Goal: Task Accomplishment & Management: Complete application form

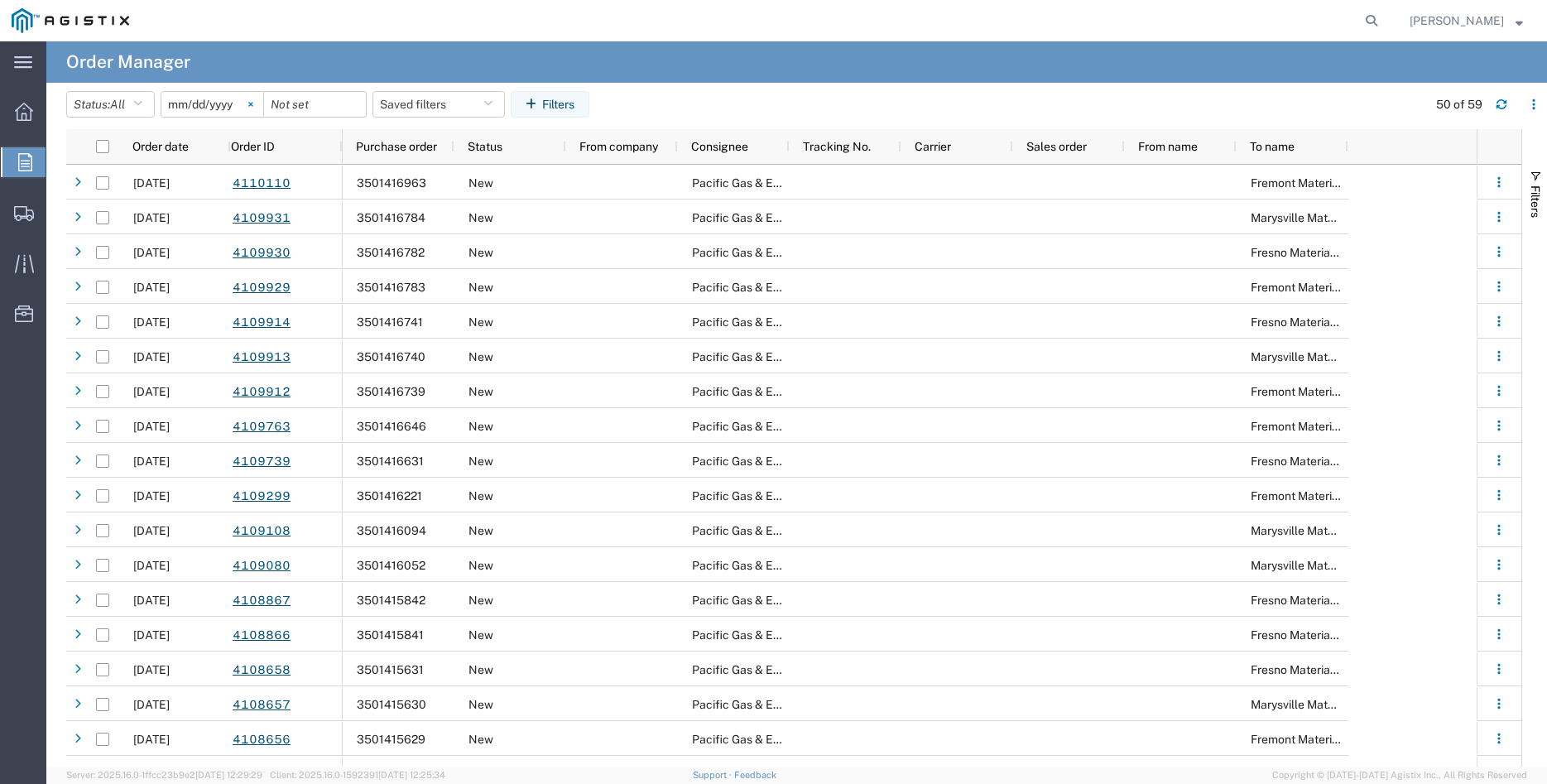
click at [253, 104] on icon at bounding box center [251, 105] width 5 height 5
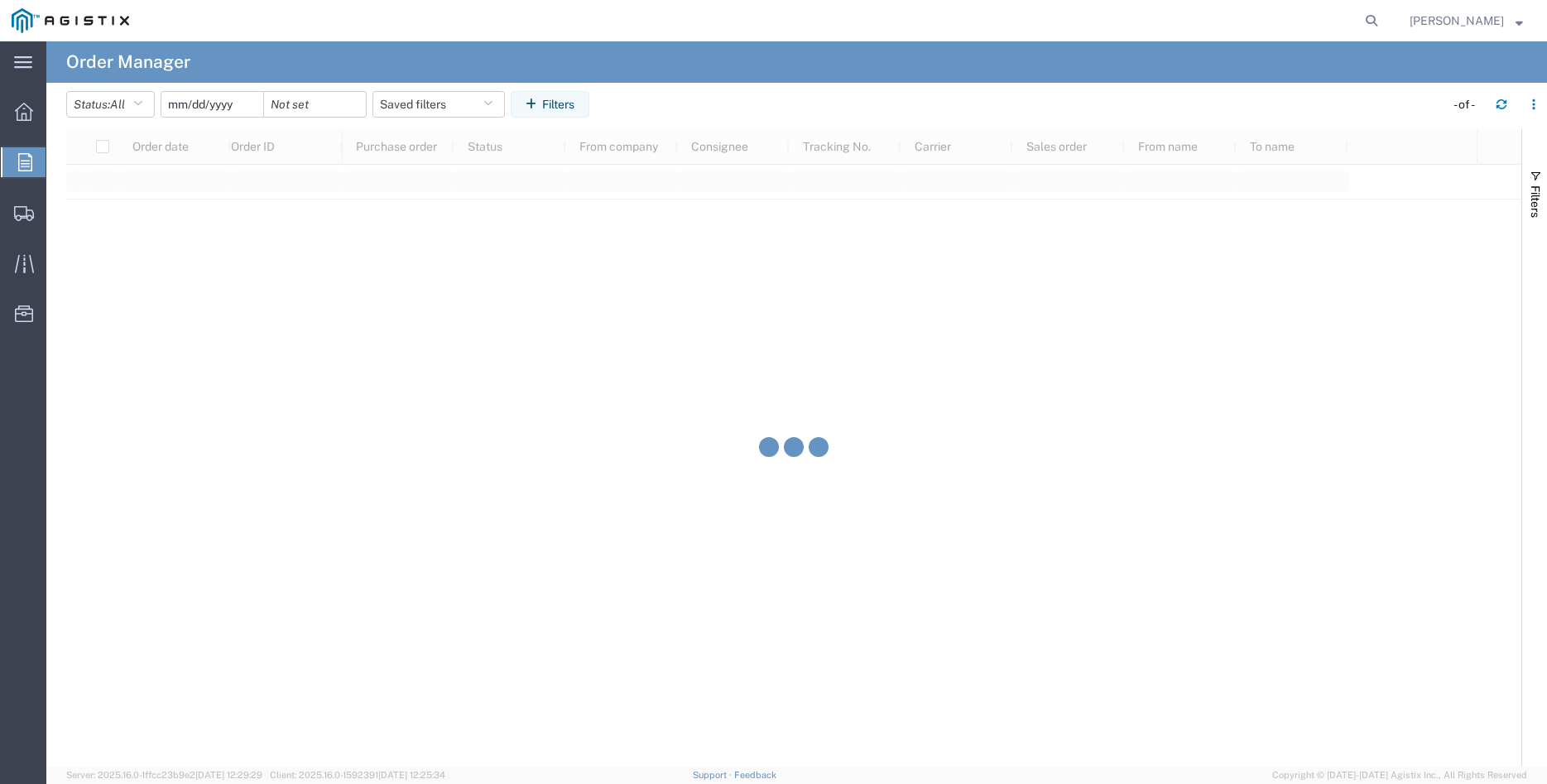
click at [205, 103] on input "date" at bounding box center [212, 105] width 102 height 25
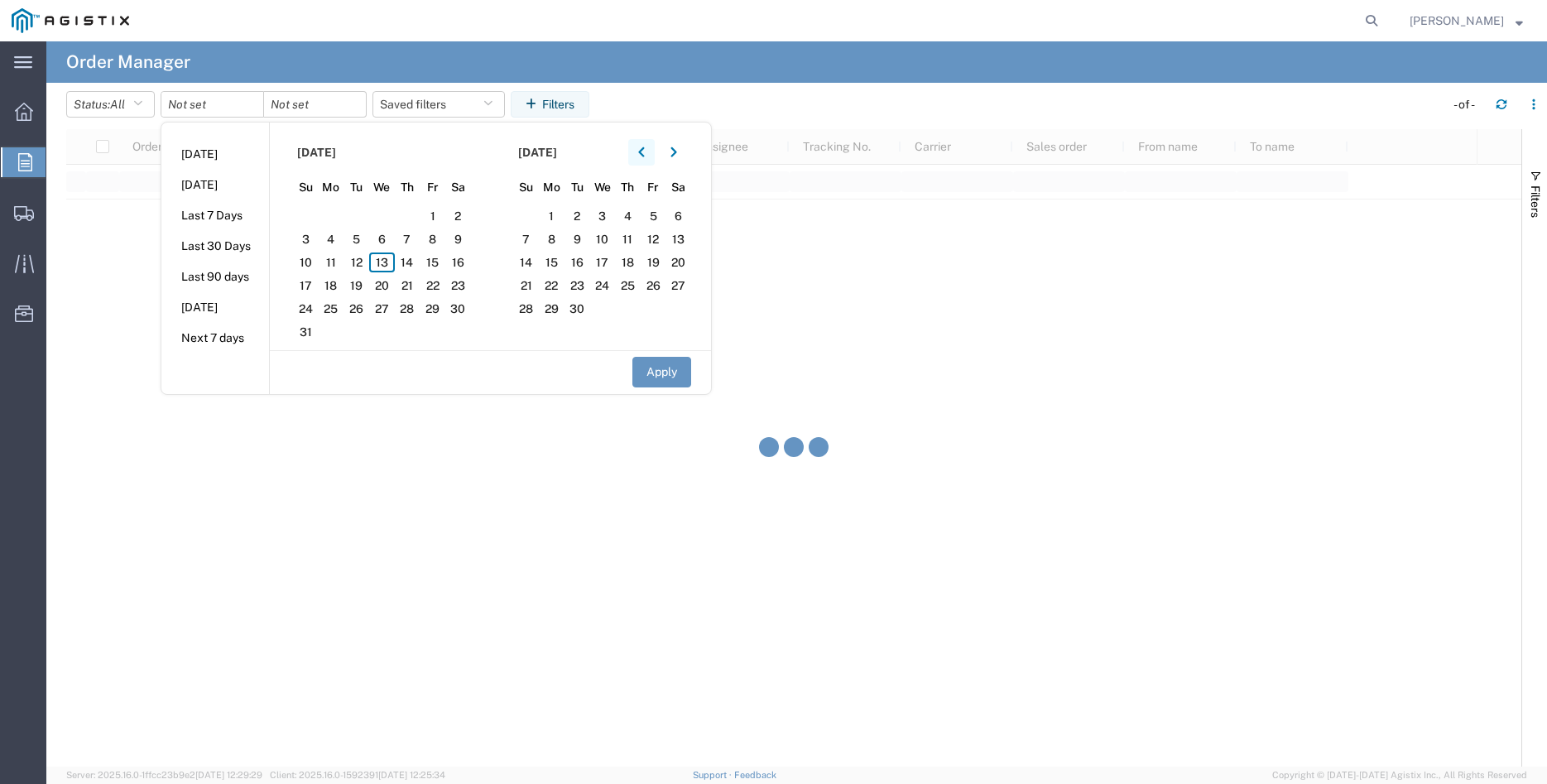
click at [644, 151] on icon "button" at bounding box center [641, 151] width 6 height 10
click at [392, 243] on span "9" at bounding box center [382, 239] width 26 height 19
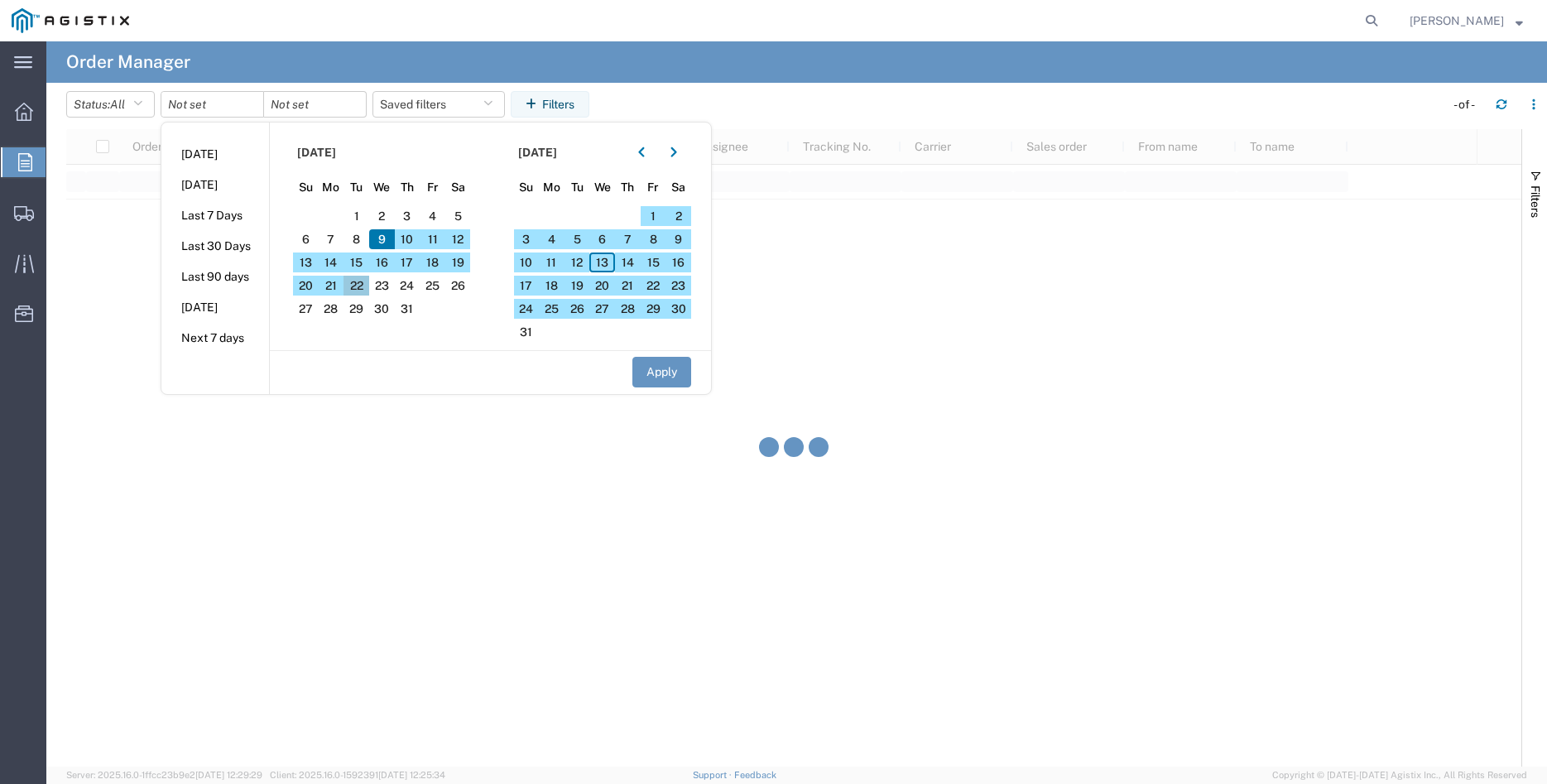
click at [360, 284] on span "22" at bounding box center [356, 285] width 26 height 19
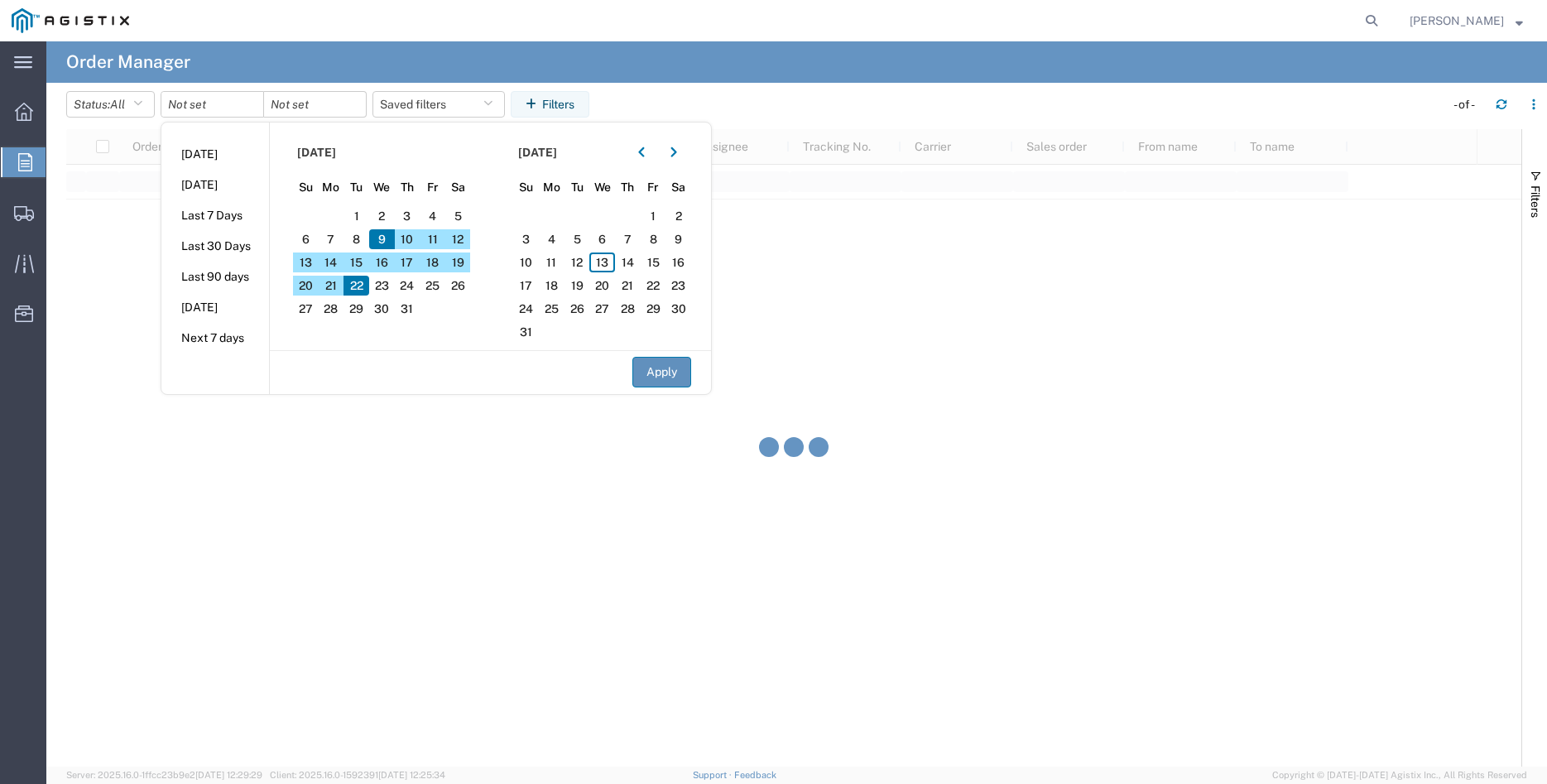
click at [655, 375] on button "Apply" at bounding box center [662, 372] width 58 height 31
type input "2025-07-09"
type input "2025-07-22"
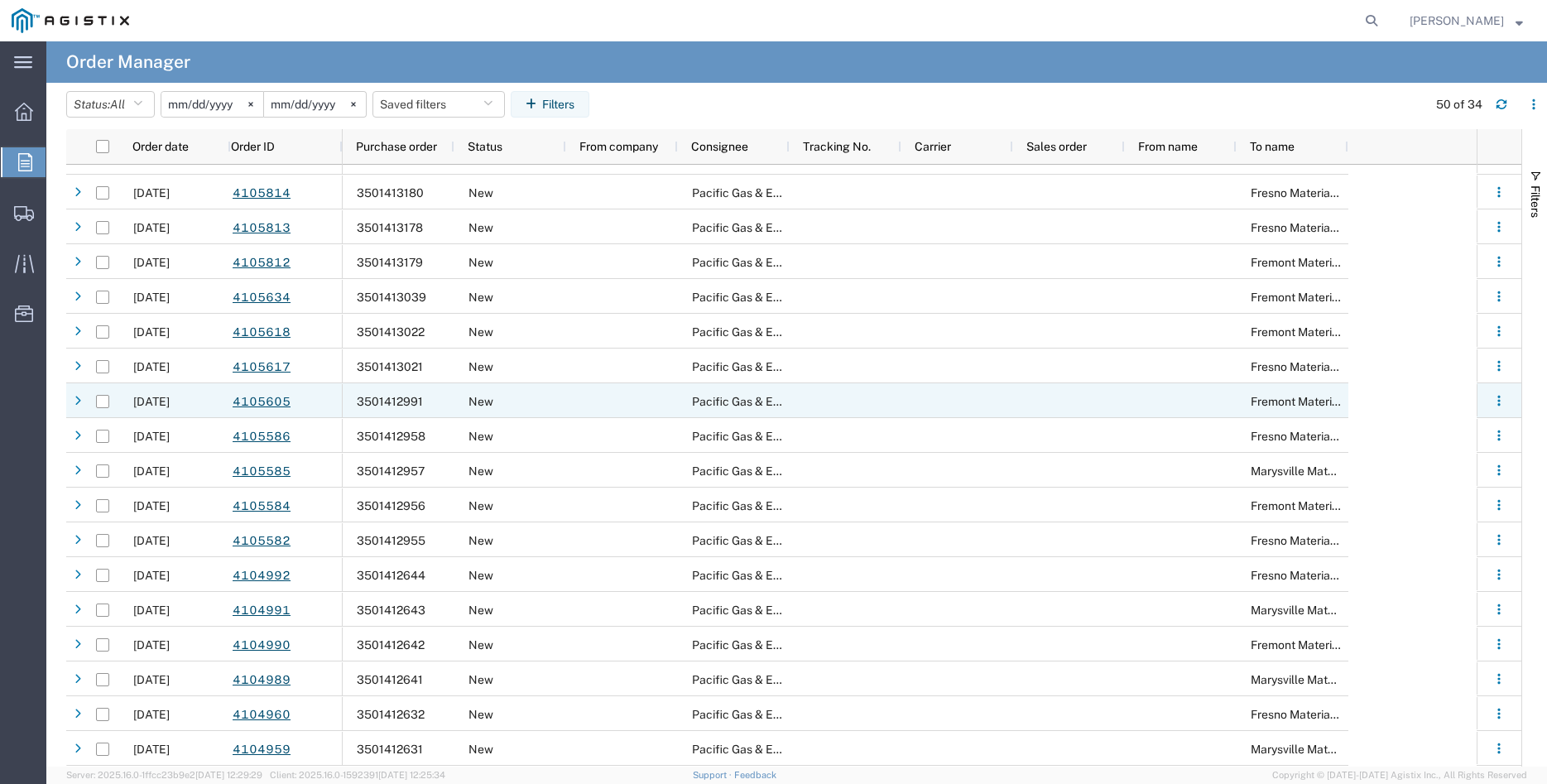
scroll to position [580, 0]
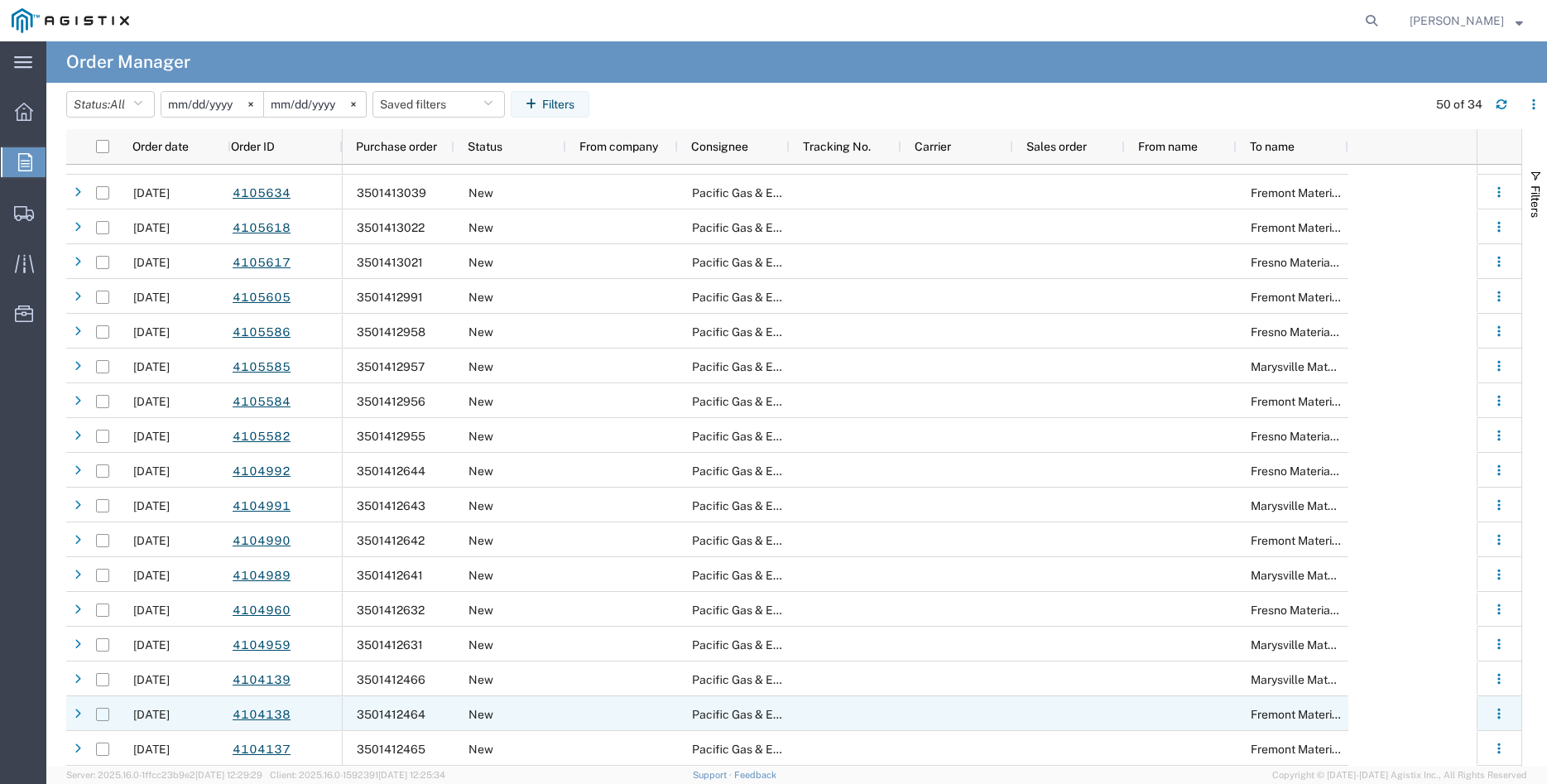
click at [101, 716] on input "Press Space to toggle row selection (unchecked)" at bounding box center [102, 714] width 13 height 13
checkbox input "true"
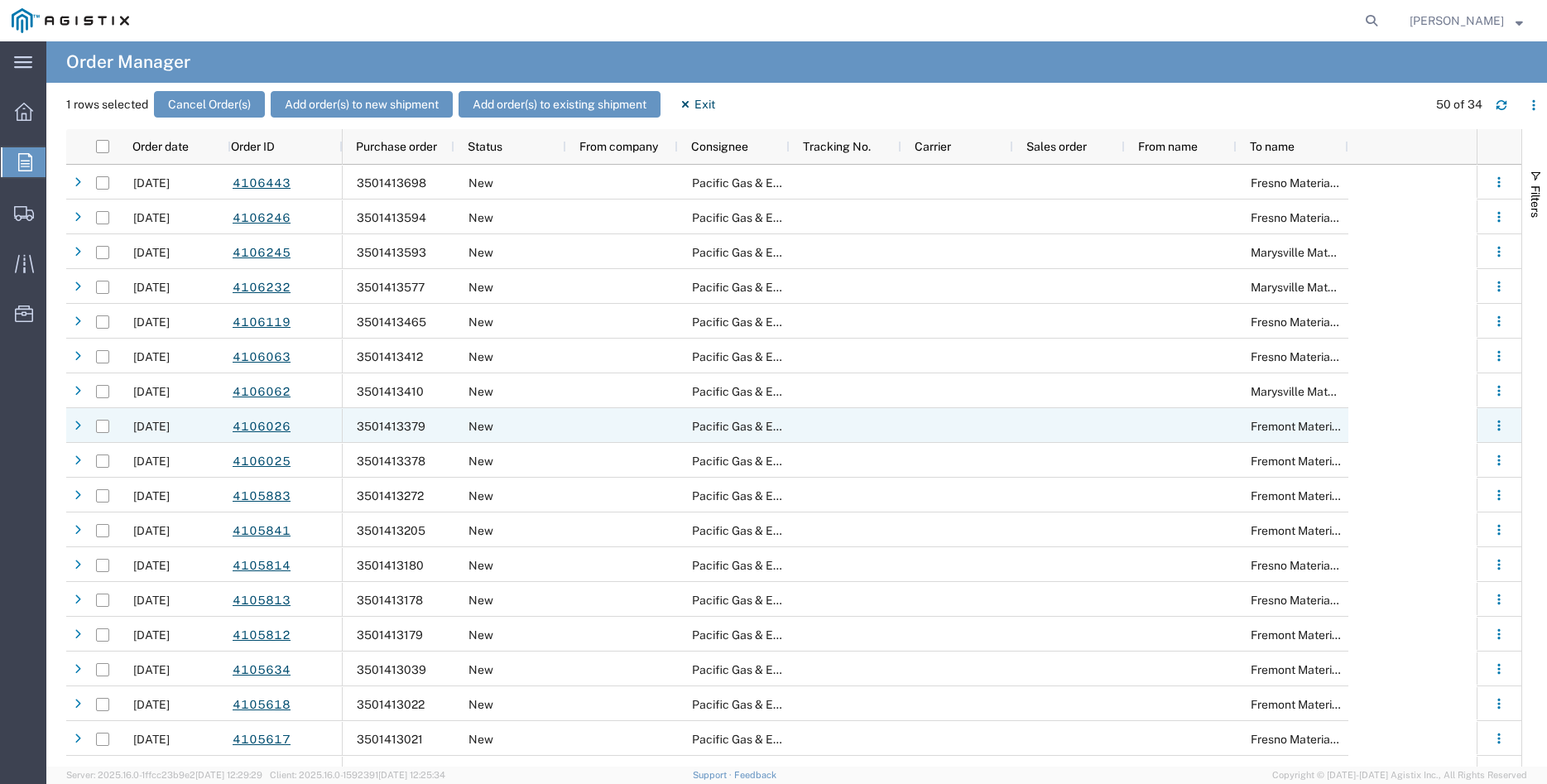
scroll to position [0, 0]
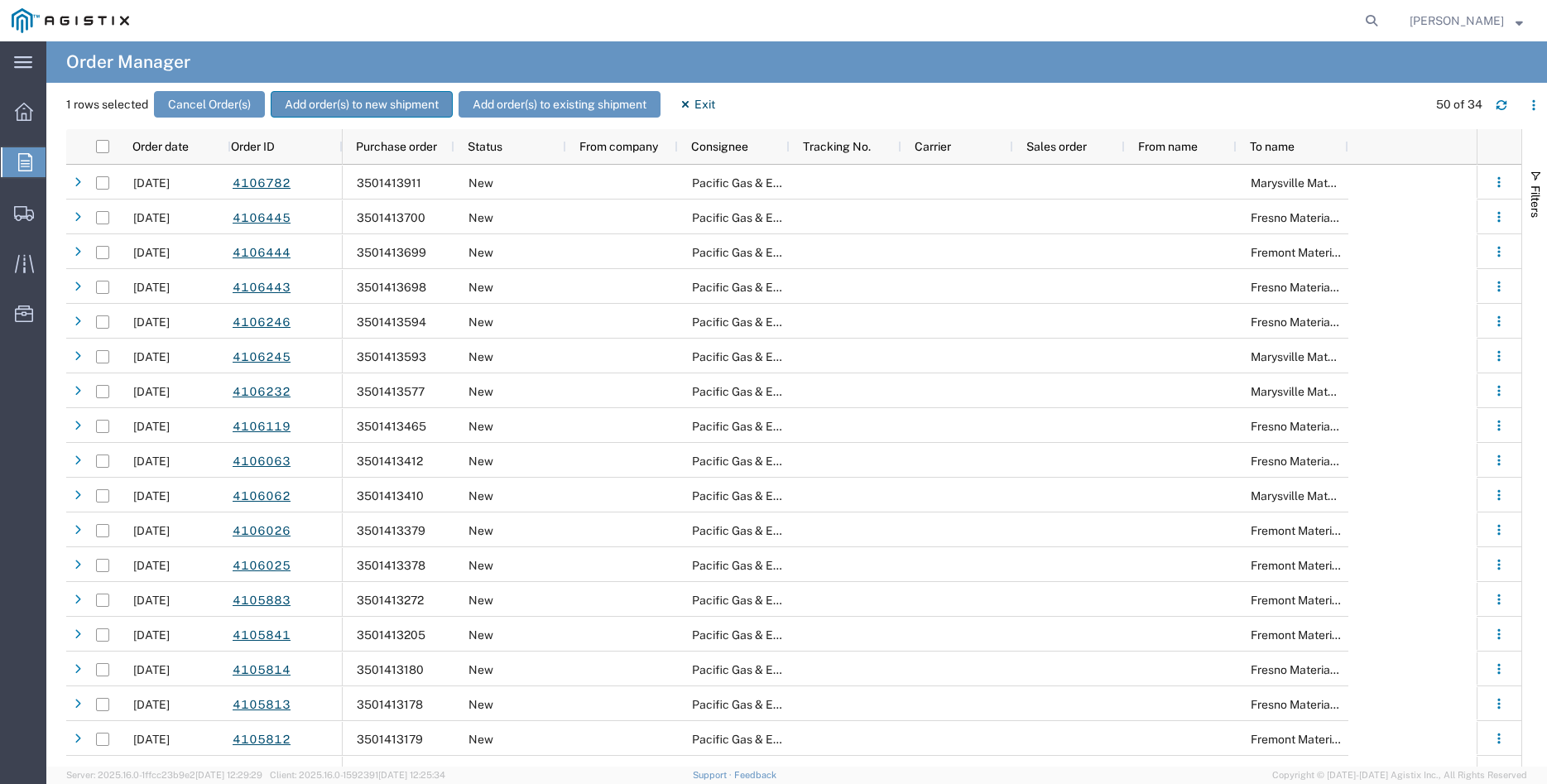
click at [346, 106] on button "Add order(s) to new shipment" at bounding box center [362, 105] width 183 height 27
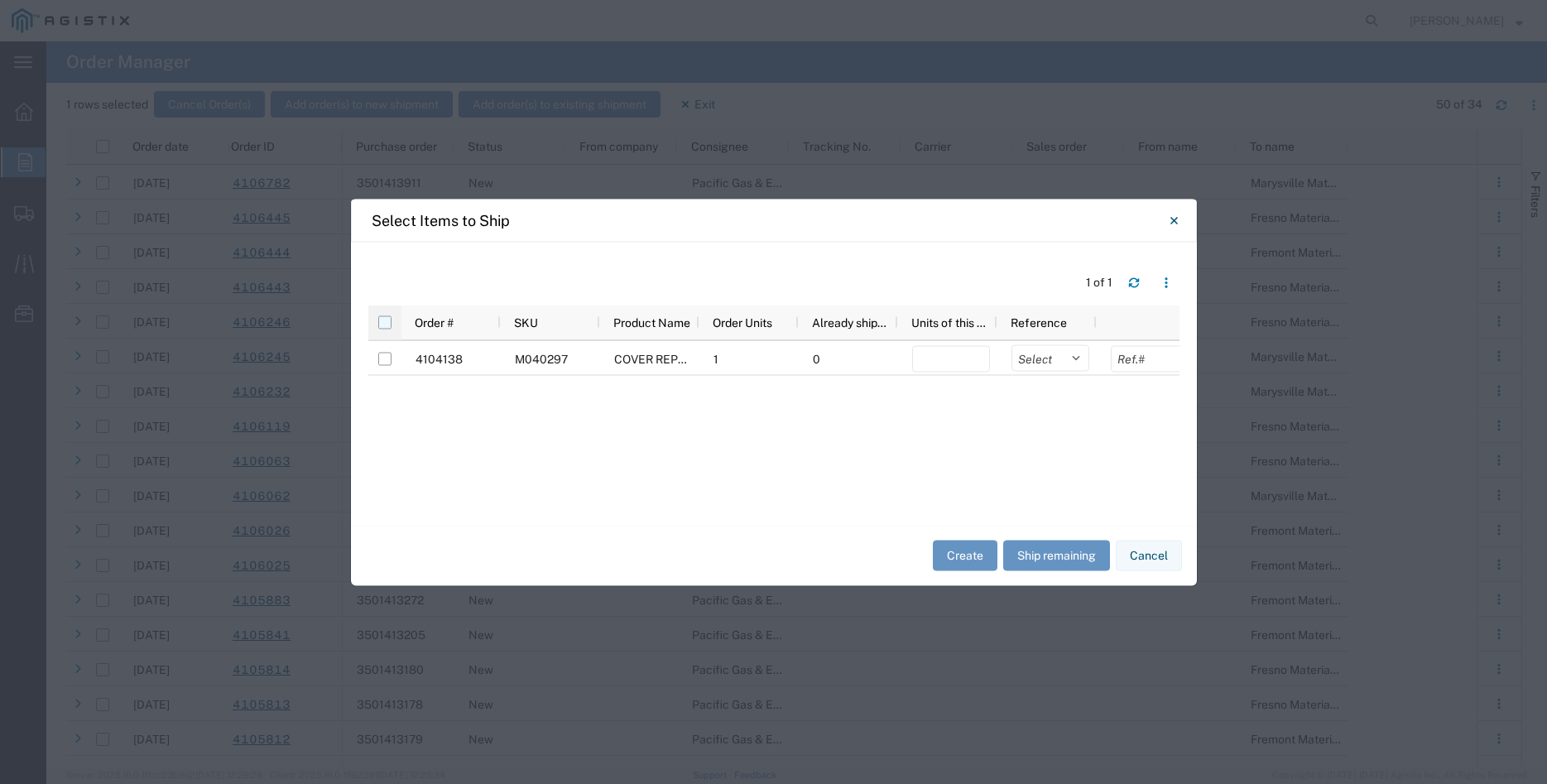
click at [385, 325] on input "checkbox" at bounding box center [385, 322] width 13 height 13
checkbox input "true"
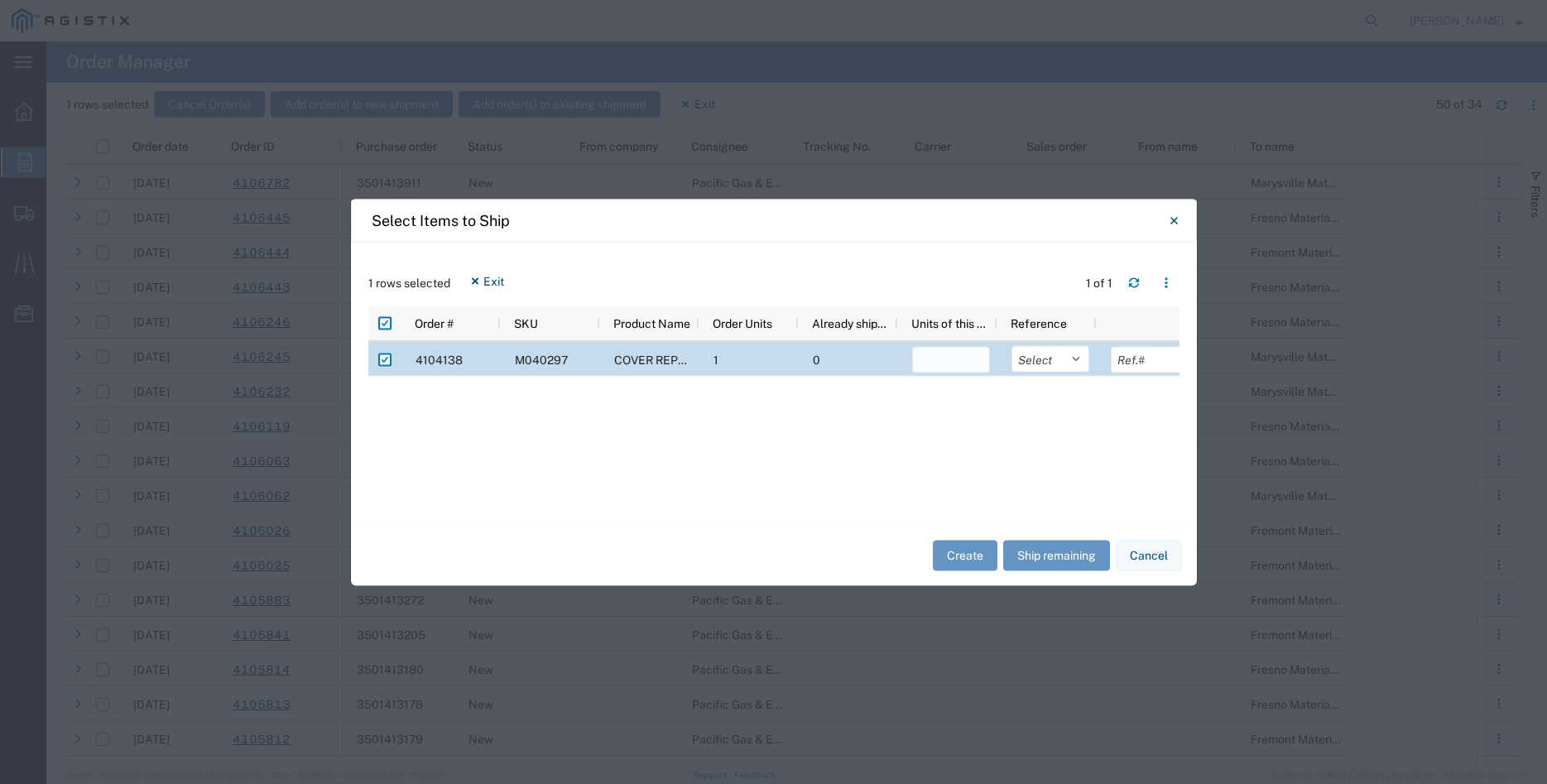
click at [924, 370] on input "number" at bounding box center [952, 360] width 78 height 27
type input "1"
click at [1012, 345] on select "Select Purchase Order Delivery Number" at bounding box center [1051, 359] width 78 height 27
select select "PURCHORD"
click option "Purchase Order" at bounding box center [0, 0] width 0 height 0
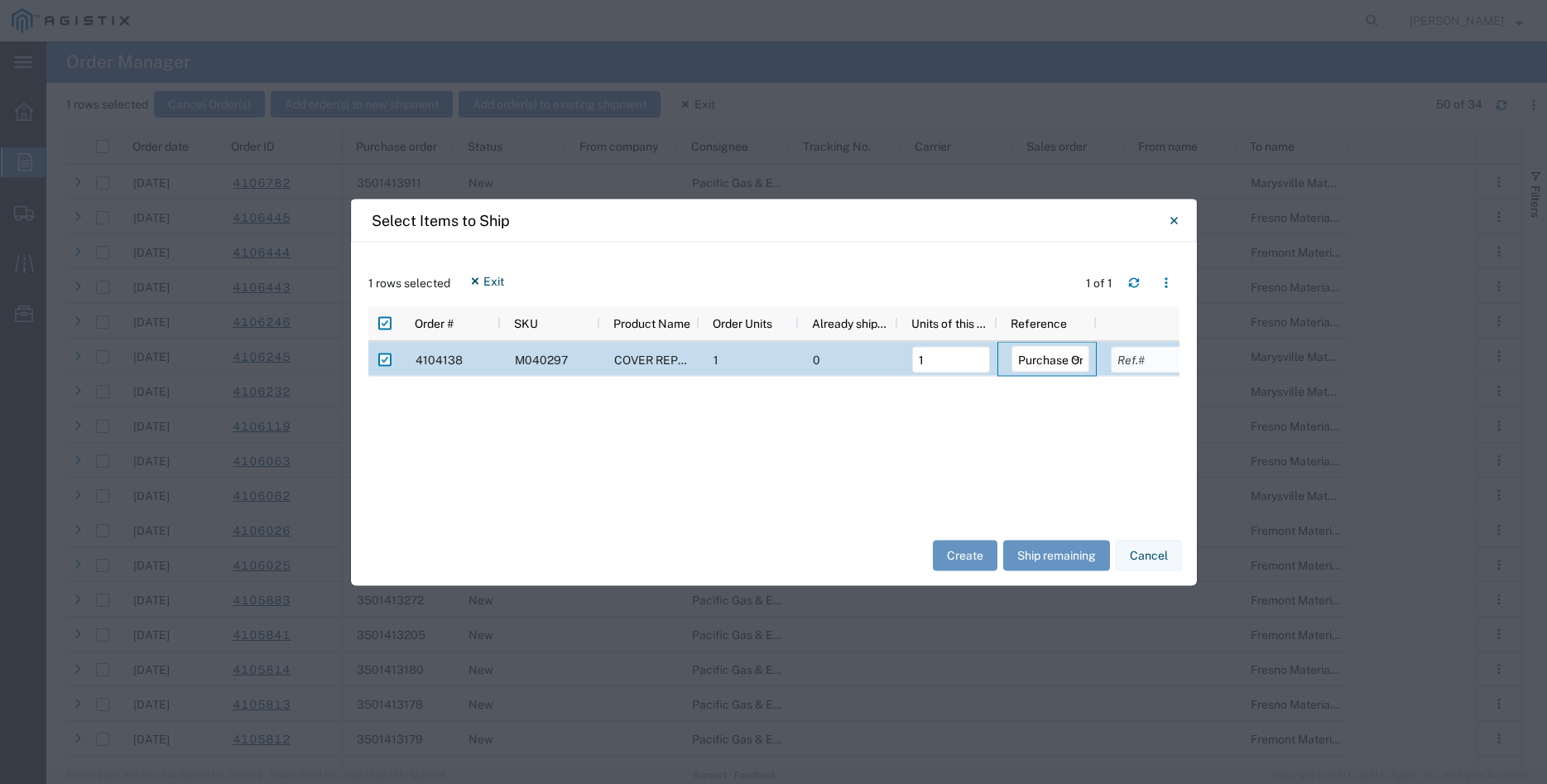
click at [1131, 363] on input "text" at bounding box center [1150, 360] width 78 height 27
type input "1102.00"
click at [1038, 463] on div "4104138 M040297 COVER REPLACEMENT FULL-TRAFFIC STL 1 0 1 Select Purchase Order …" at bounding box center [774, 424] width 812 height 167
click at [966, 550] on button "Create" at bounding box center [965, 555] width 65 height 31
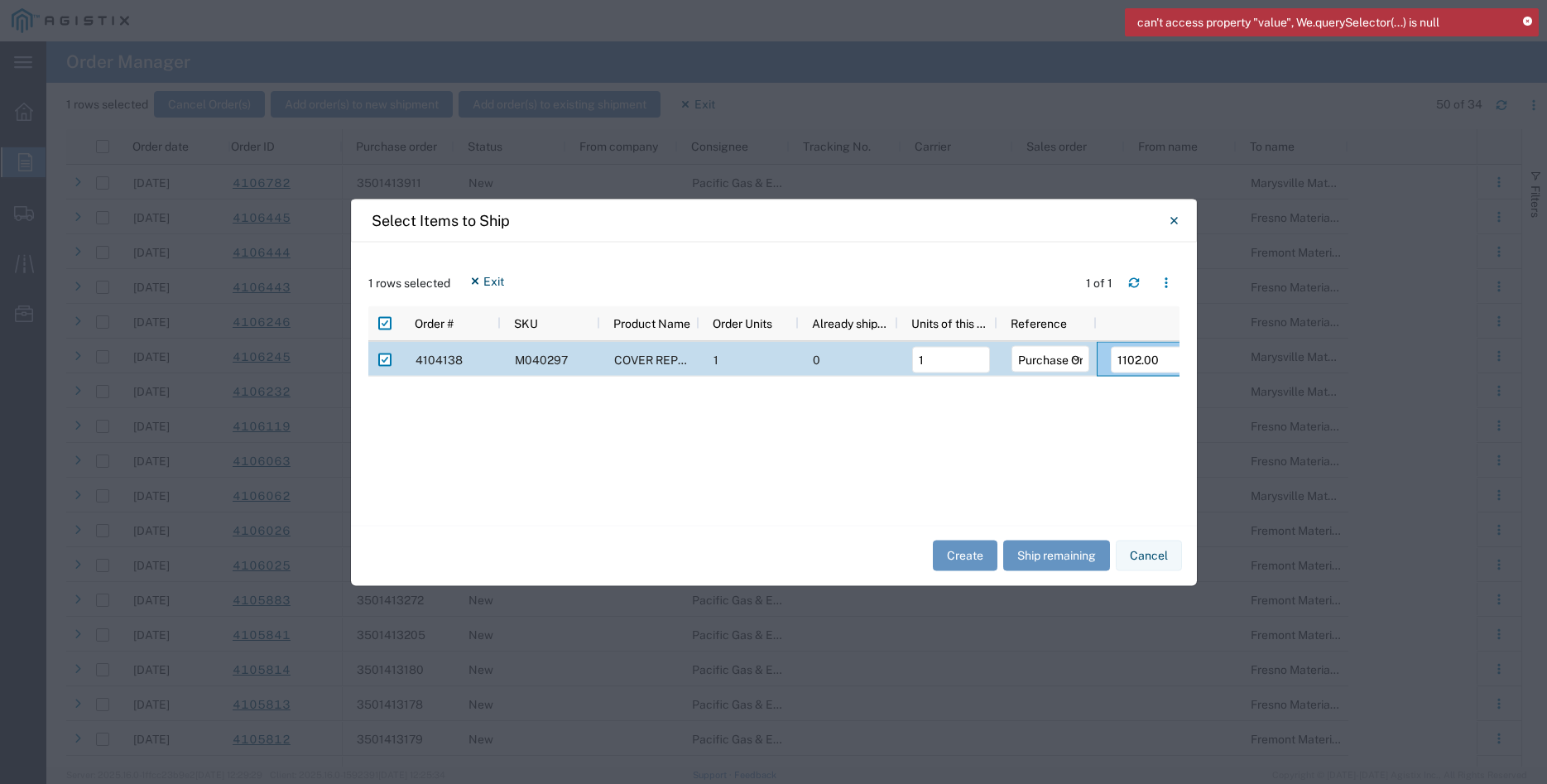
click at [1528, 18] on icon at bounding box center [1528, 22] width 9 height 9
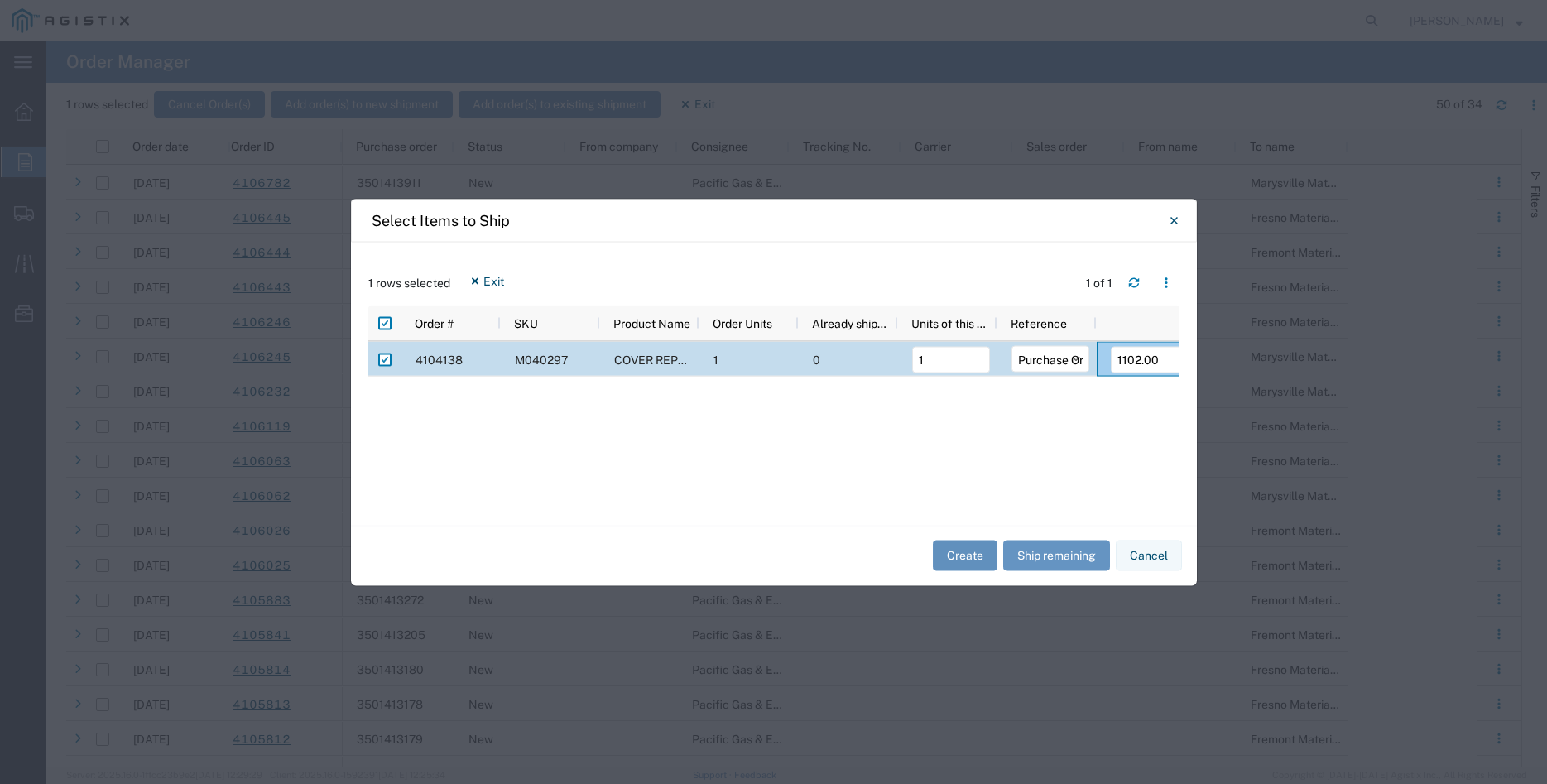
click at [954, 557] on button "Create" at bounding box center [965, 555] width 65 height 31
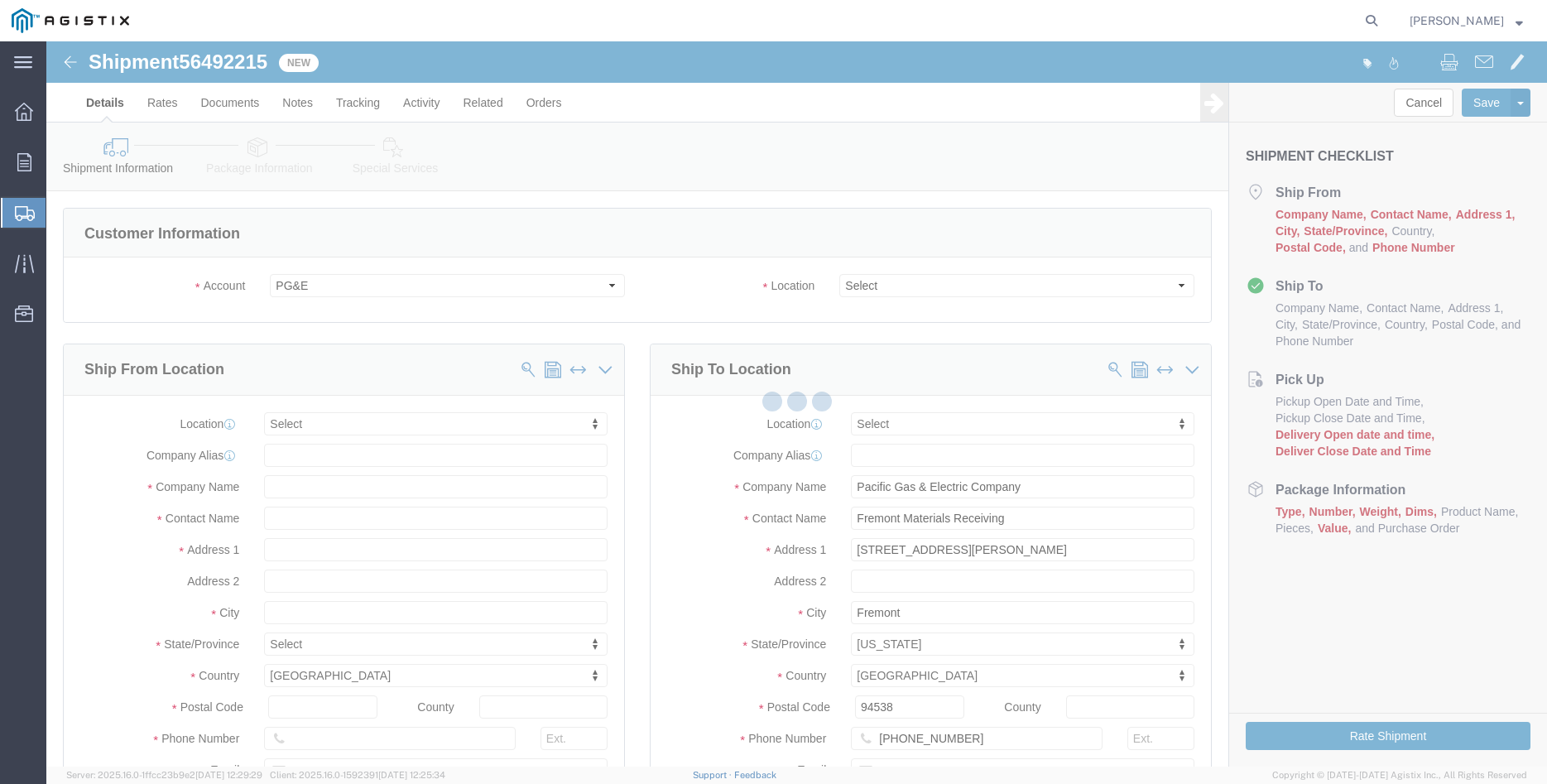
select select
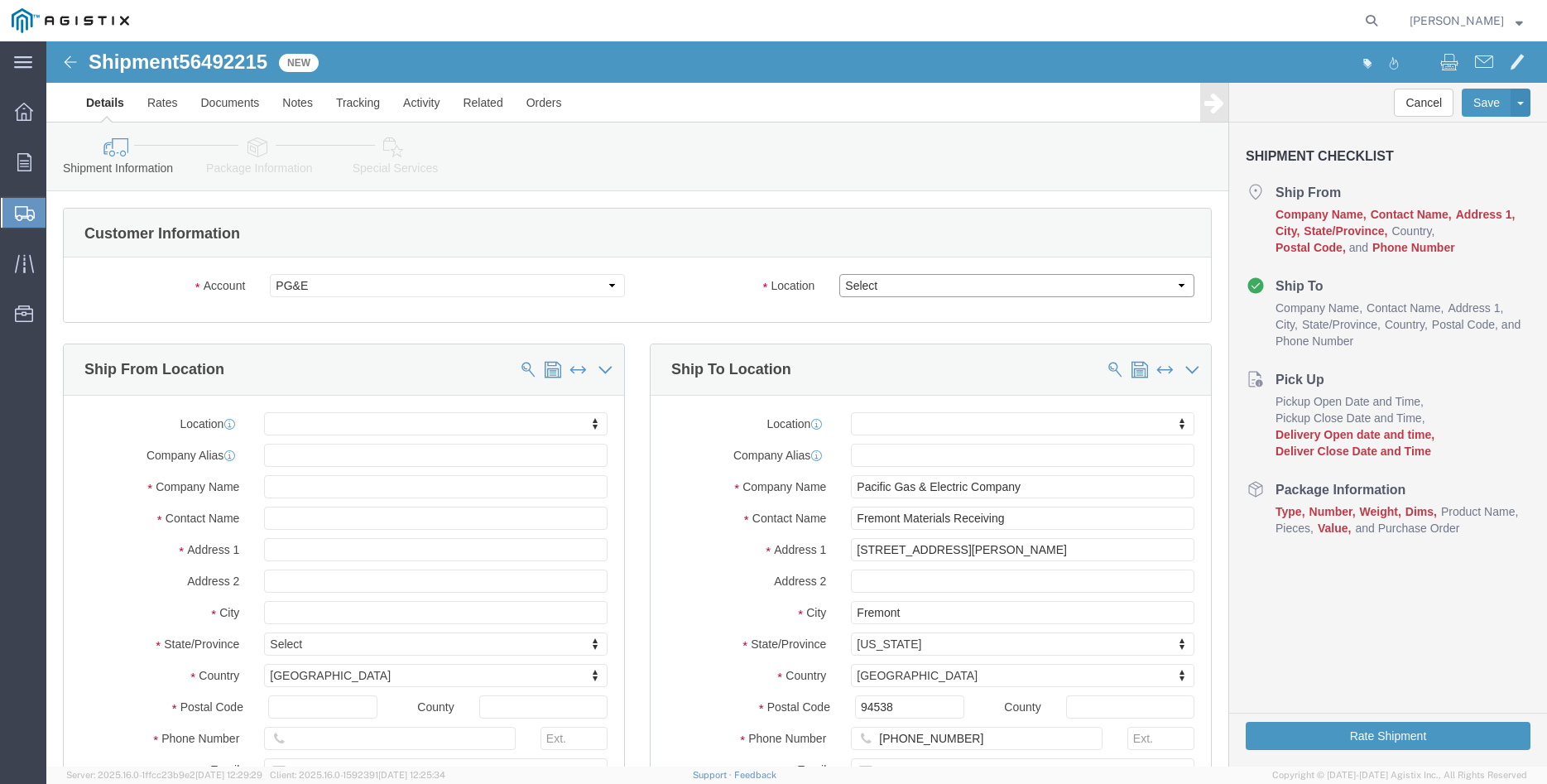
click select "Select All Others Fremont DC Fresno DC Wheatland DC"
select select "19740"
click option "Fremont DC"
click div "Location Select All Others Fremont DC Fresno DC Wheatland DC"
click body "Shipment 56492215 New Details Rates Documents Notes Tracking Activity Related O…"
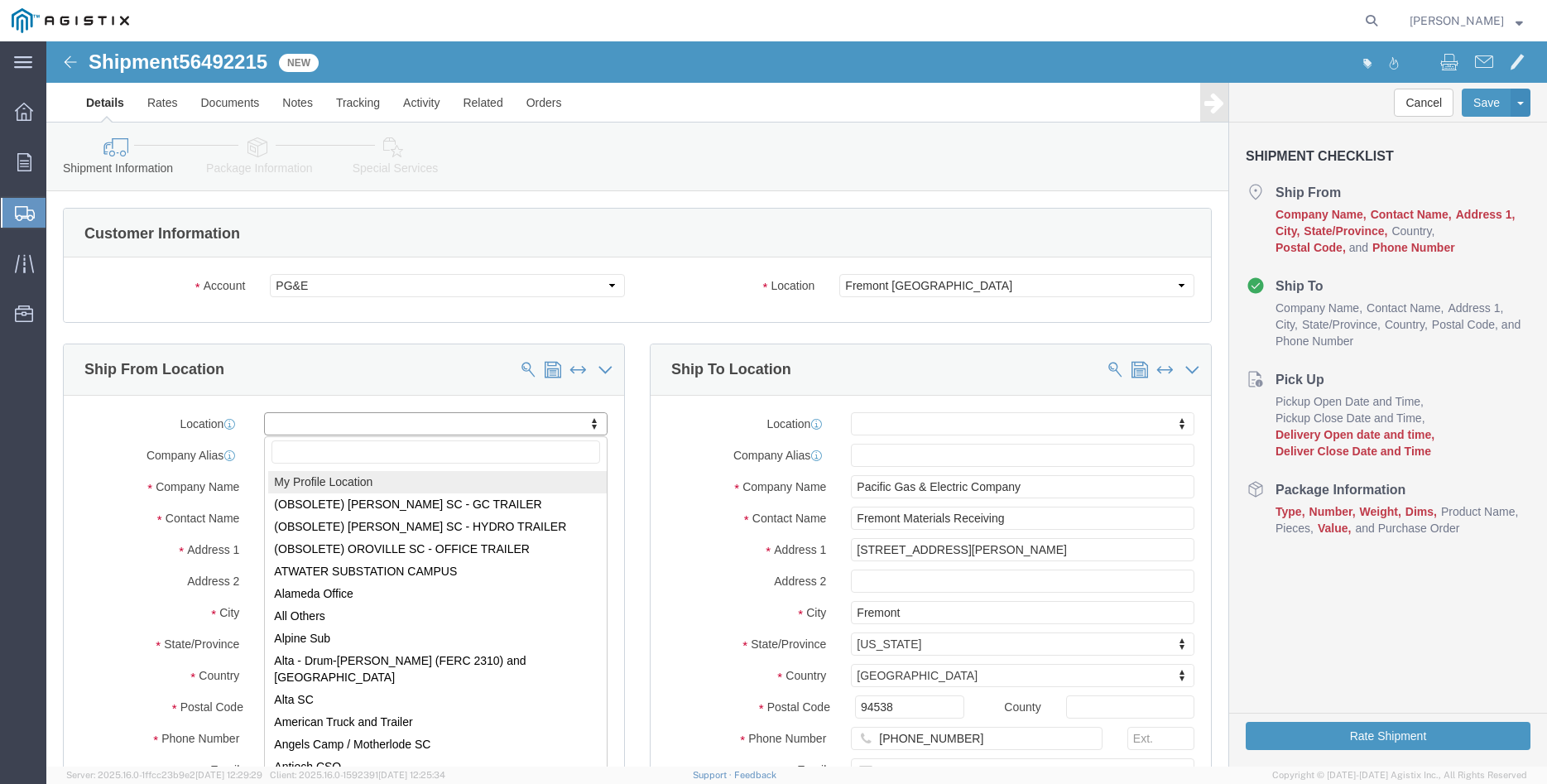
select select "MYPROFILE"
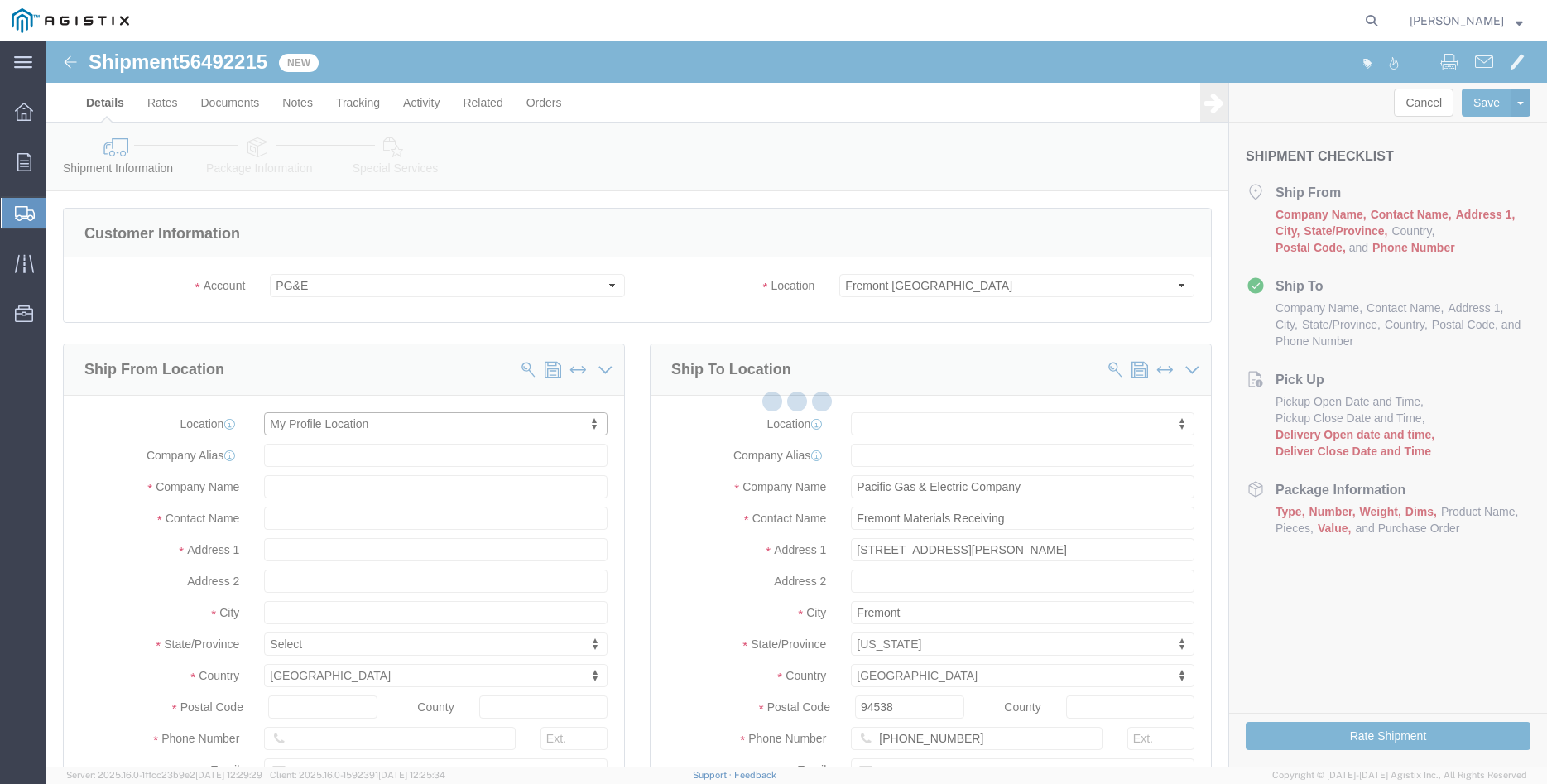
type input "305 GANDY DANCER DR"
type input "95377"
type input "209-832-7003"
type input "betty@madrugaironworks.com"
checkbox input "true"
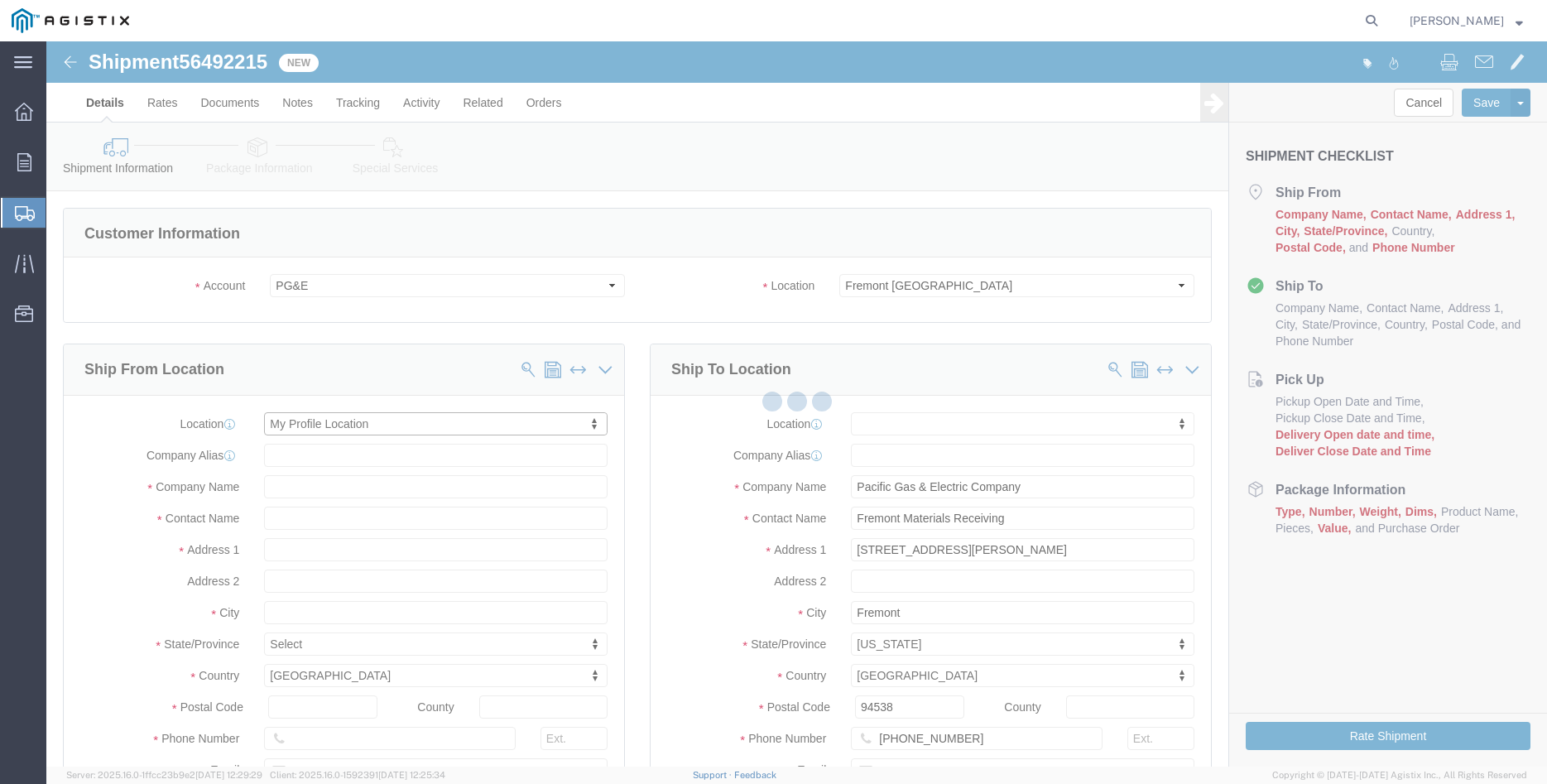
type input "Madruga Iron Works Inc"
type input "[PERSON_NAME]"
type input "TRACY"
select select "CA"
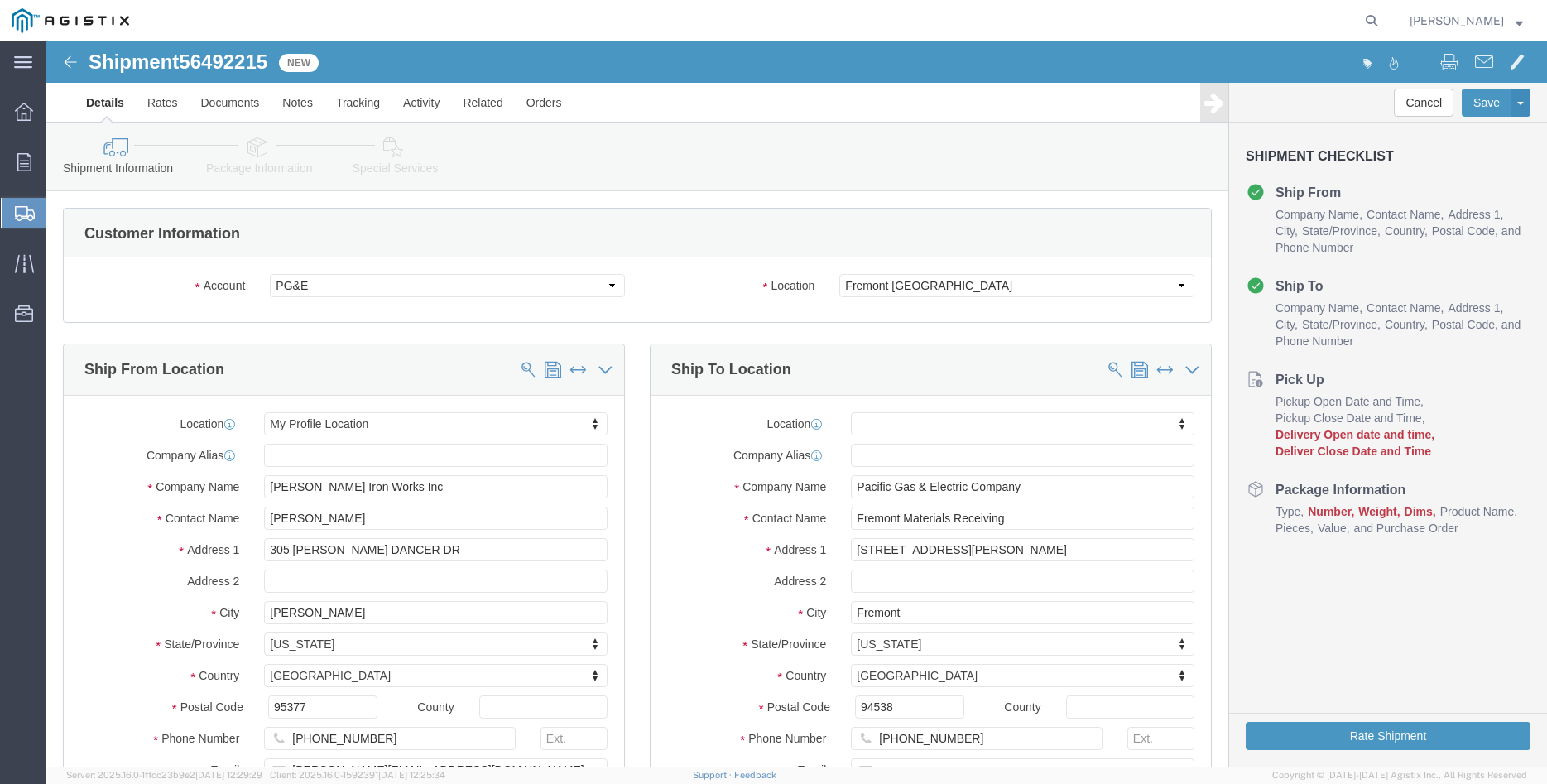
click div "Ship From Location Location My Profile Location My Profile Location (OBSOLETE) …"
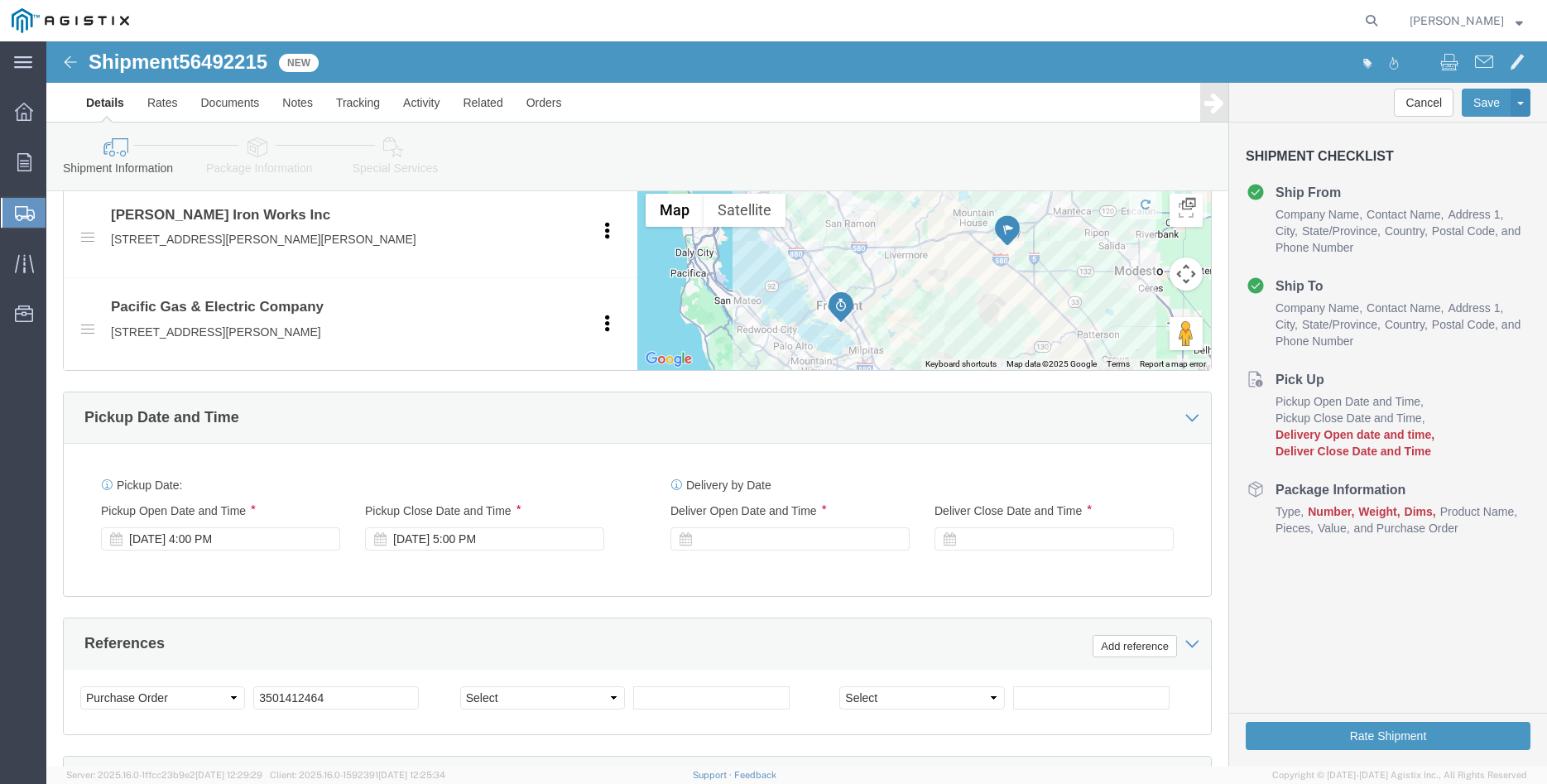
scroll to position [844, 0]
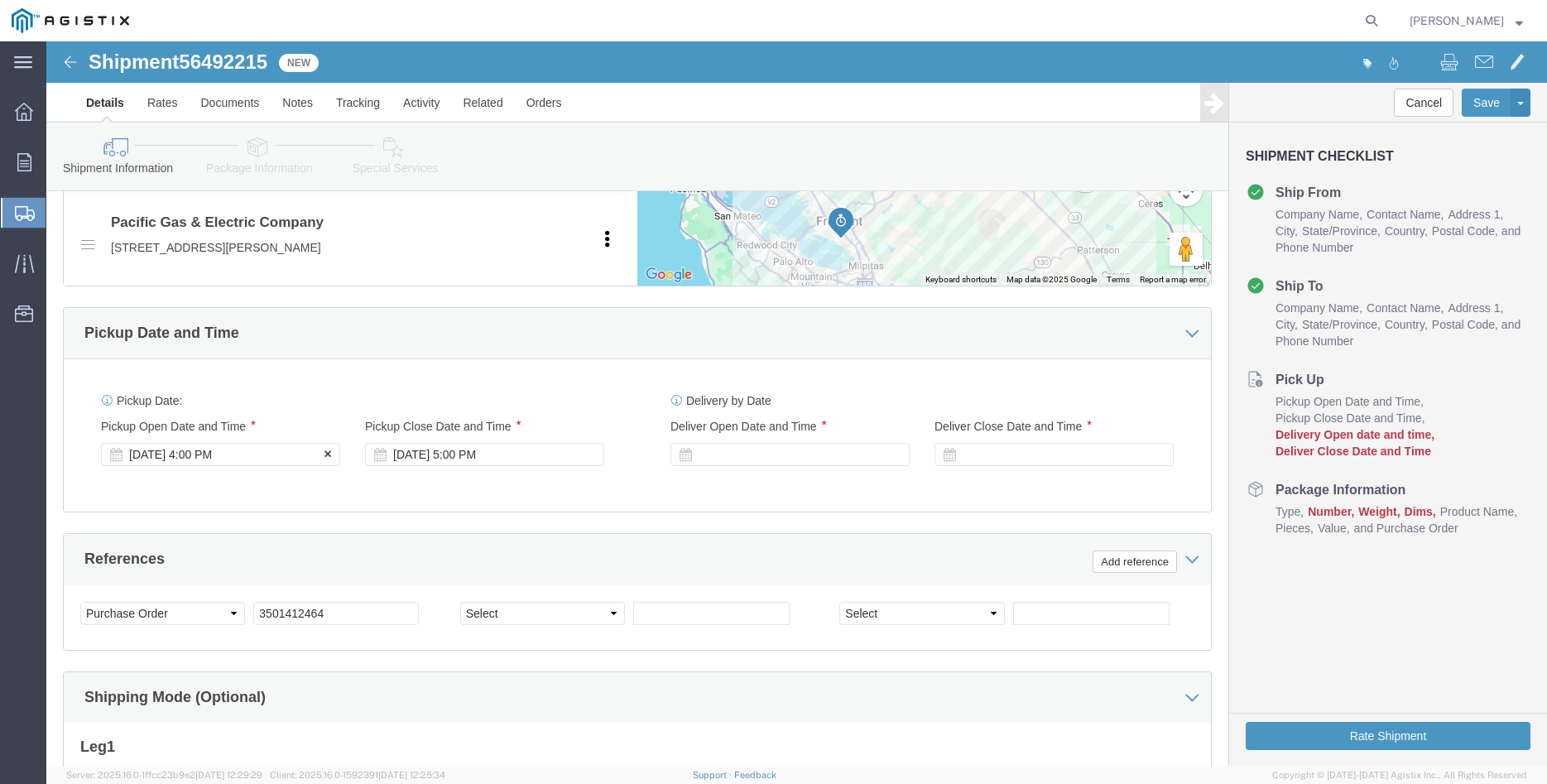
click div "Aug 13 2025 4:00 PM"
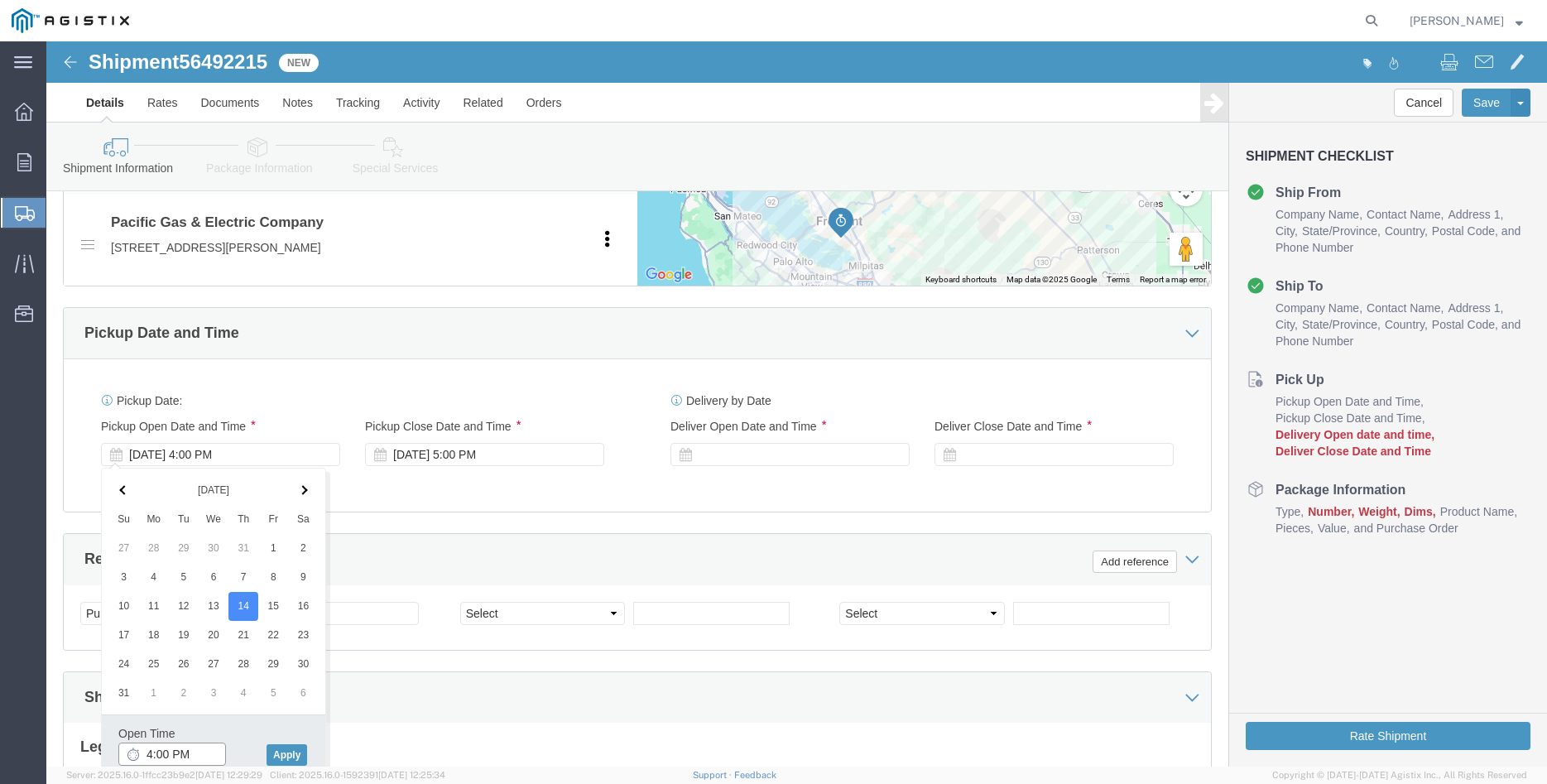
click input "4:00 PM"
type input "8:00 AM"
click button "Apply"
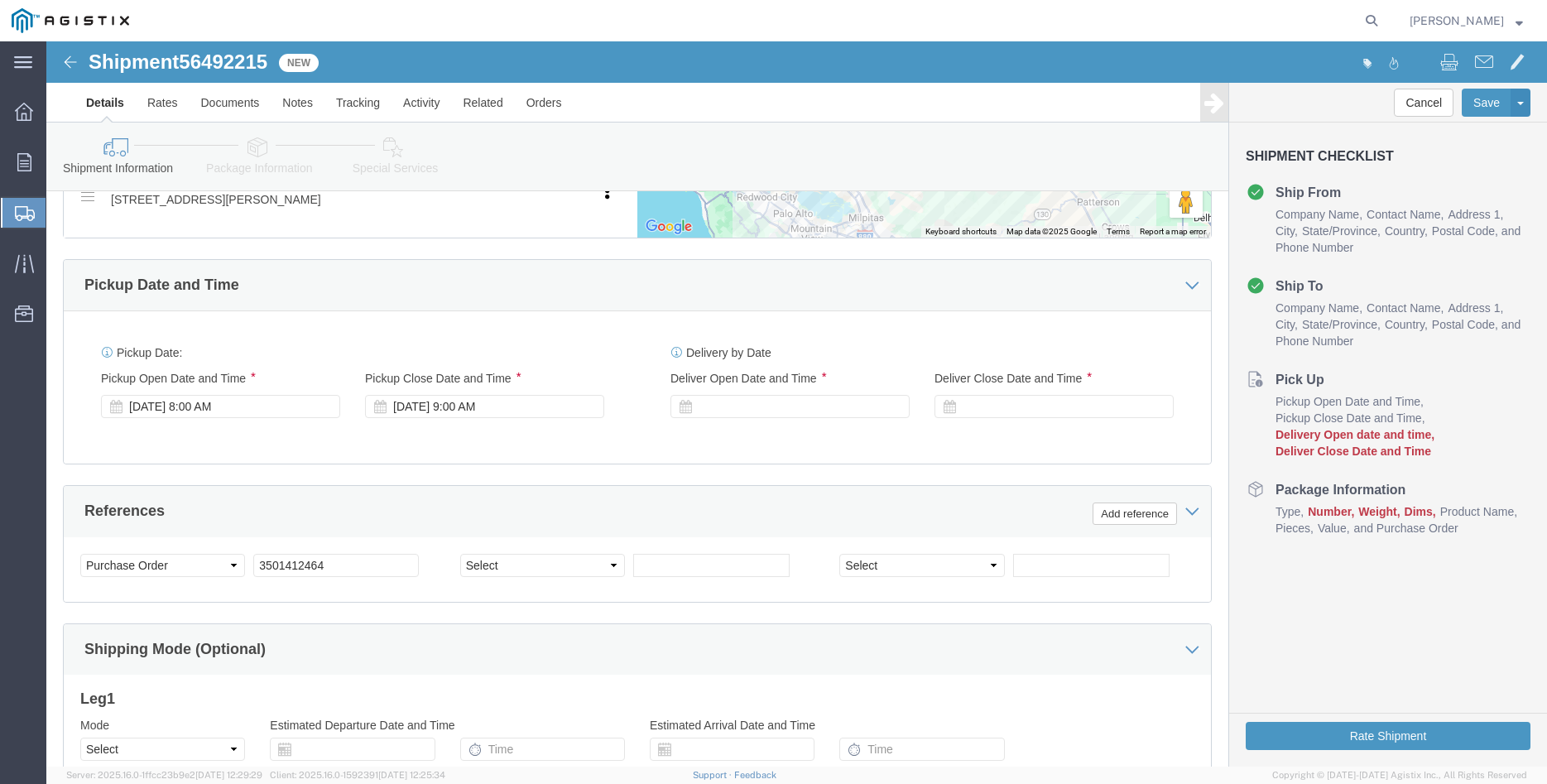
scroll to position [928, 0]
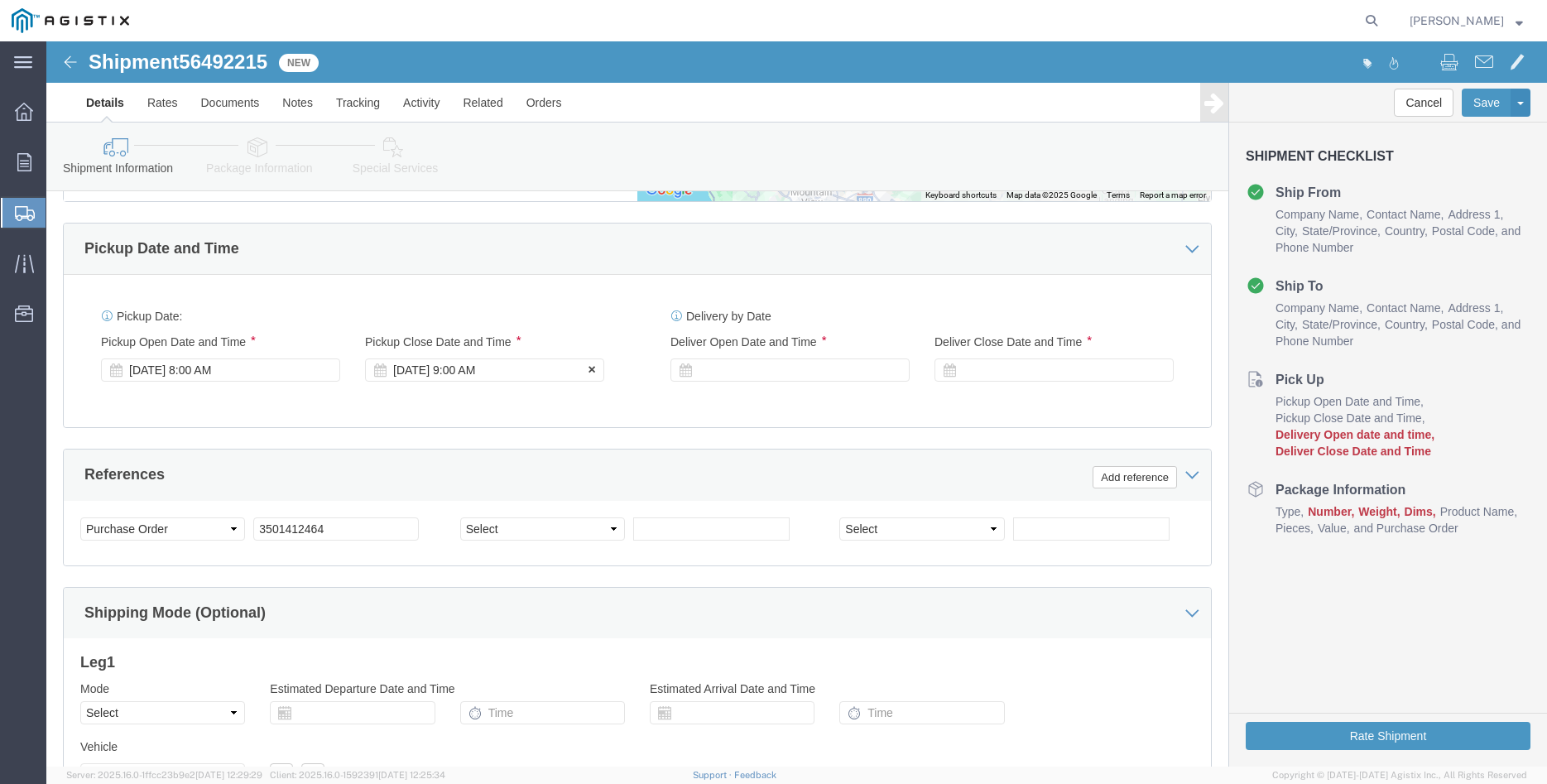
click div "Aug 14 2025 9:00 AM"
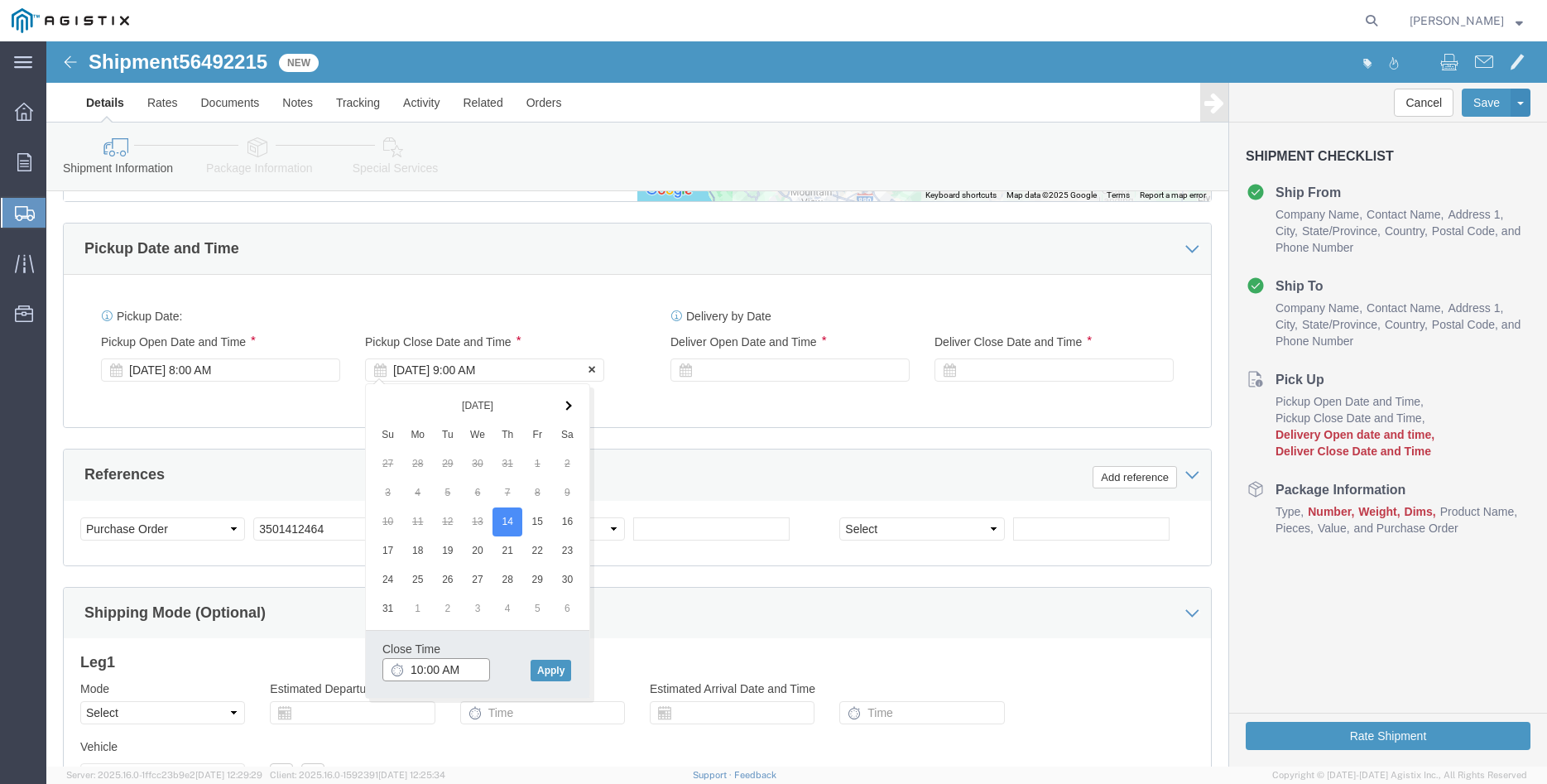
type input "10:00 AM"
click button "Apply"
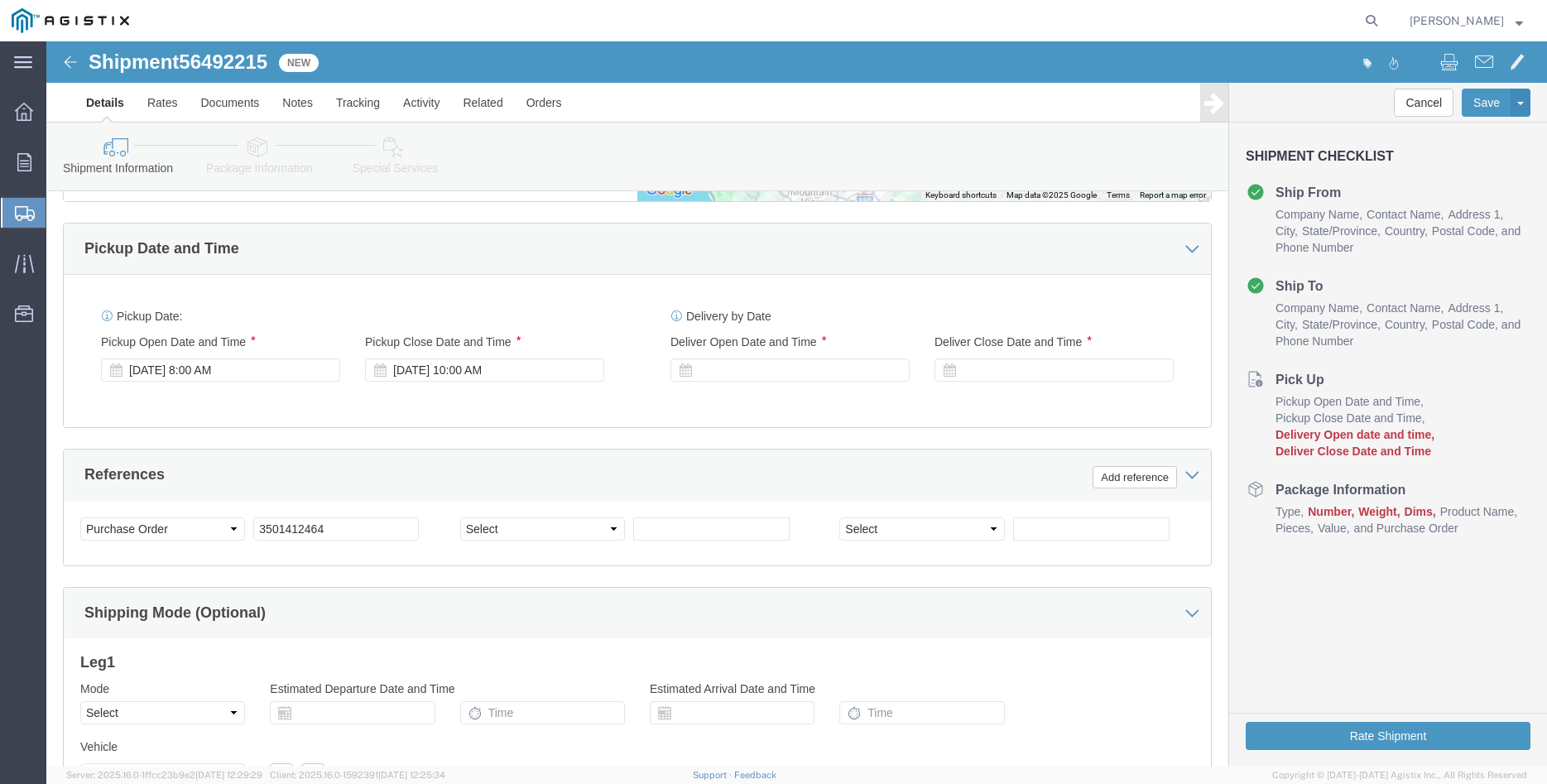
scroll to position [1013, 0]
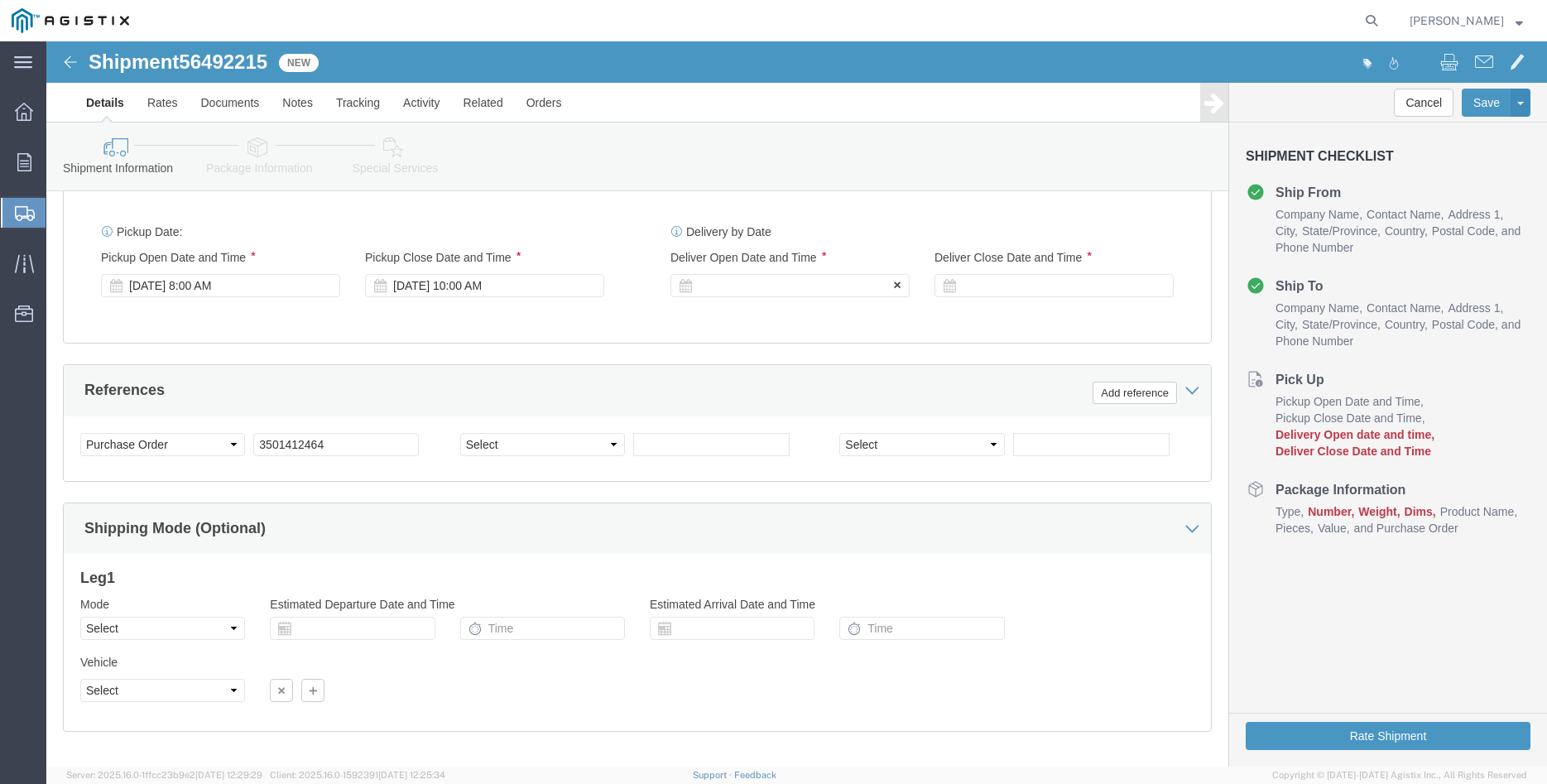
click div
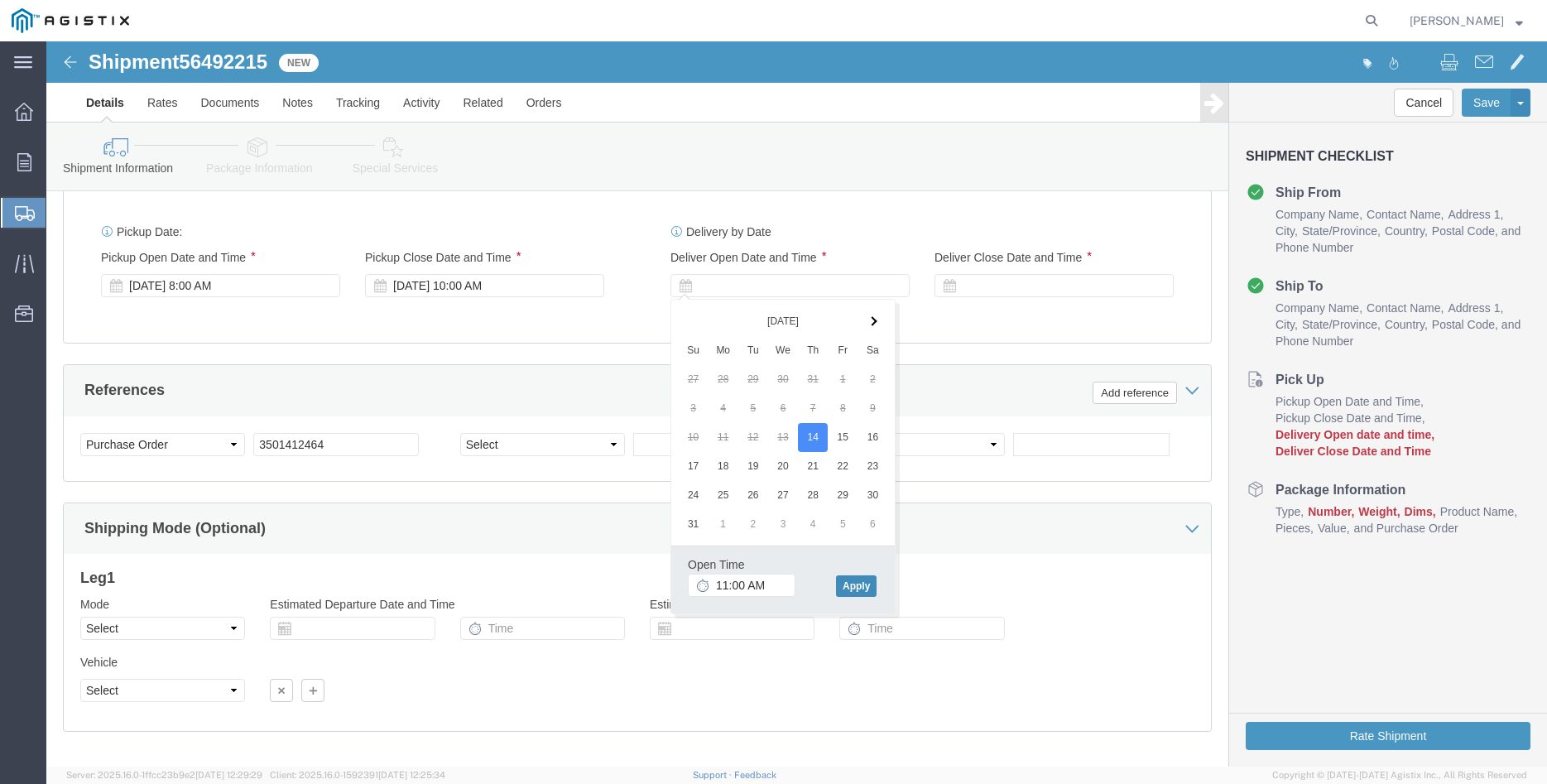
click button "Apply"
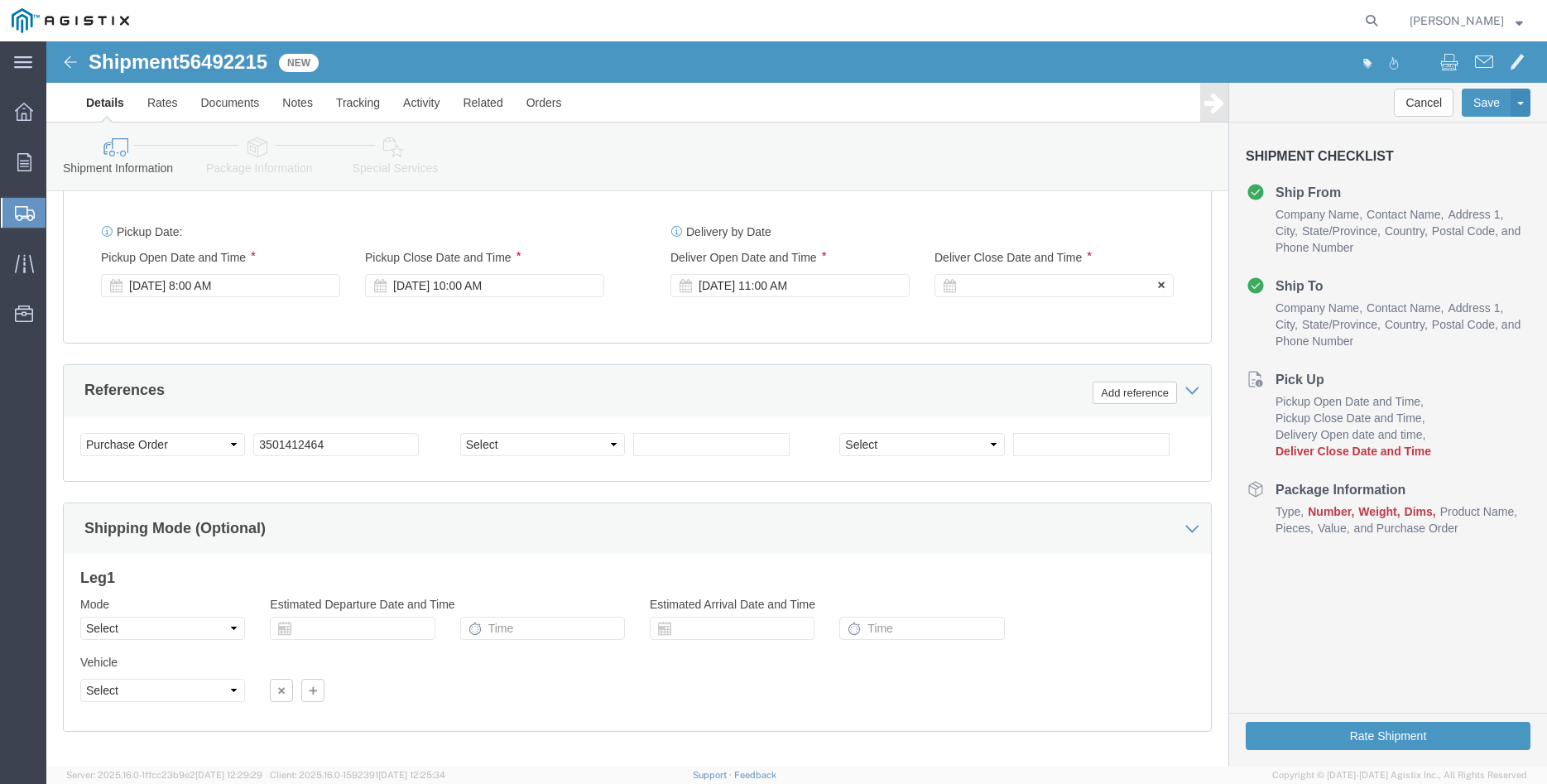
click div
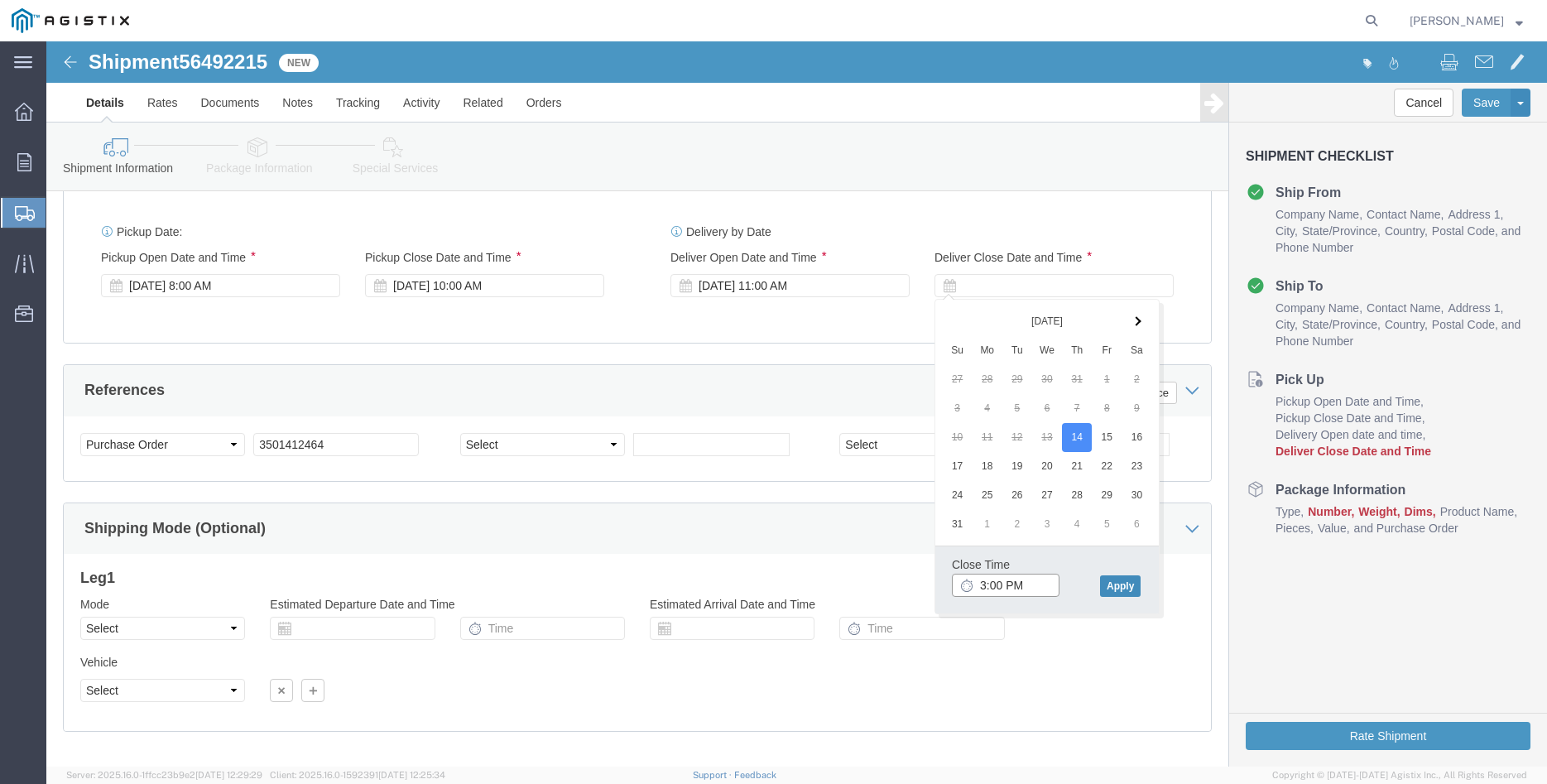
type input "3:00 PM"
click button "Apply"
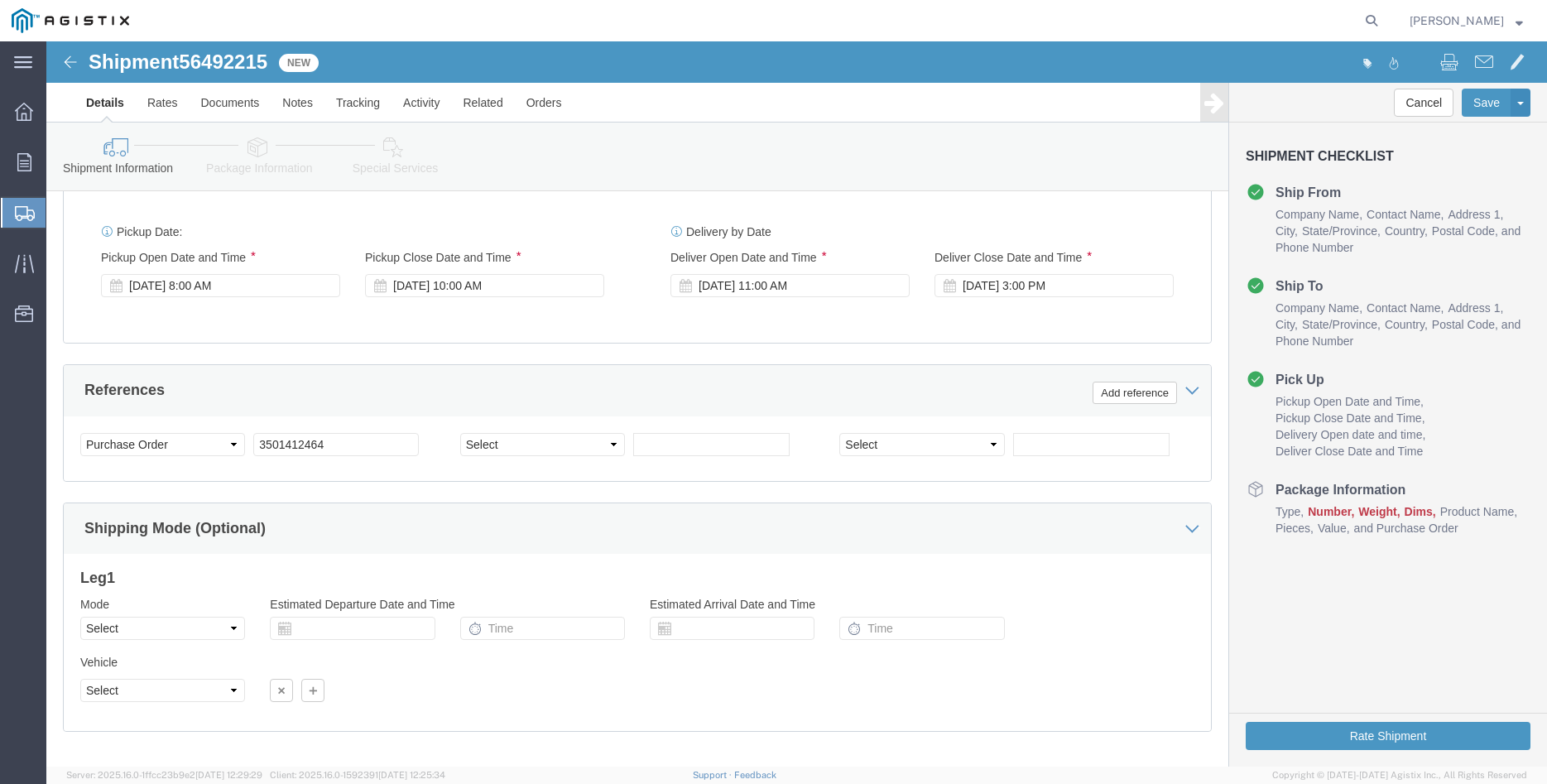
click div "Please fix the following errors Customer Information Account Select Madruga Iro…"
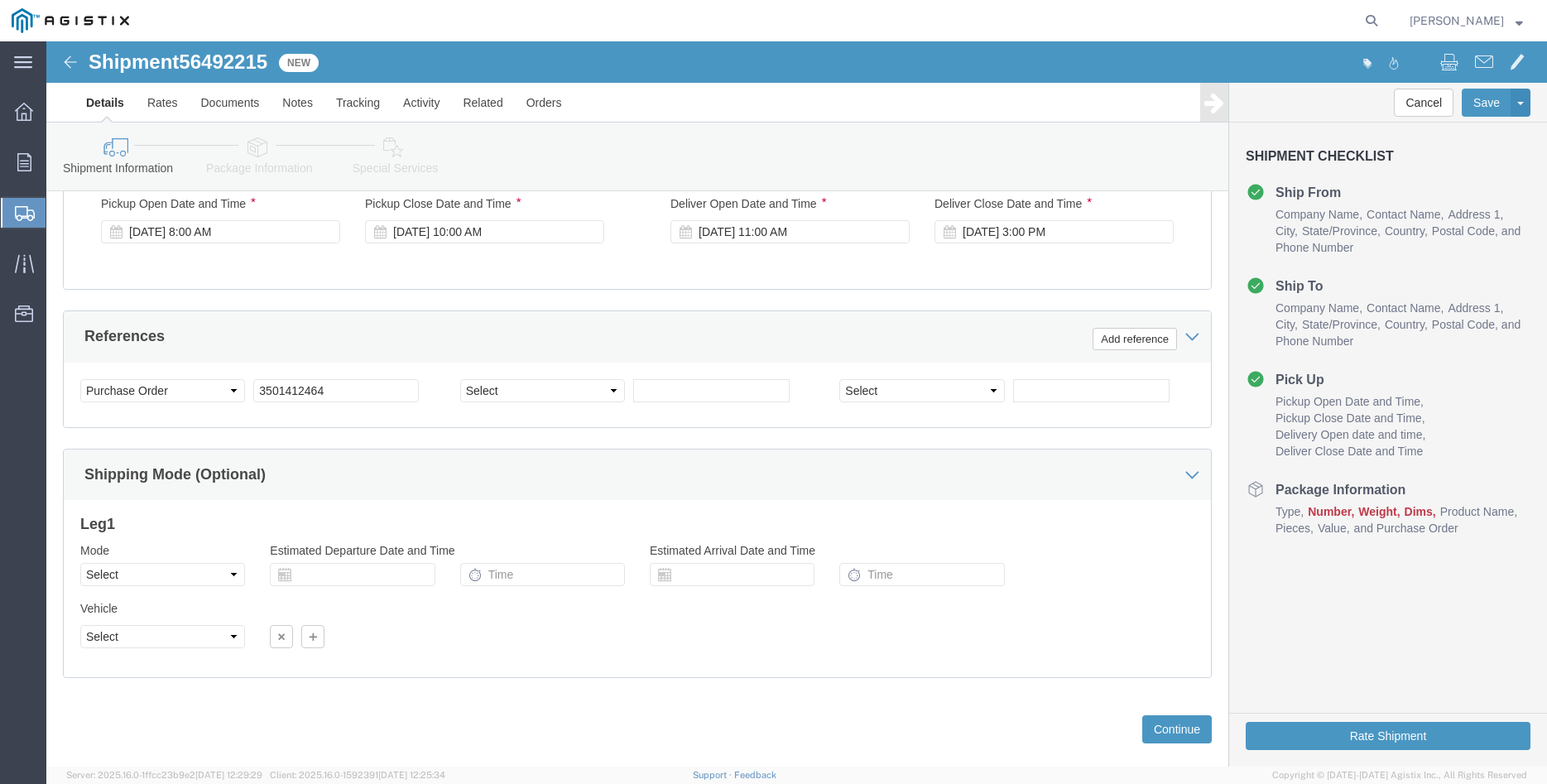
scroll to position [1093, 0]
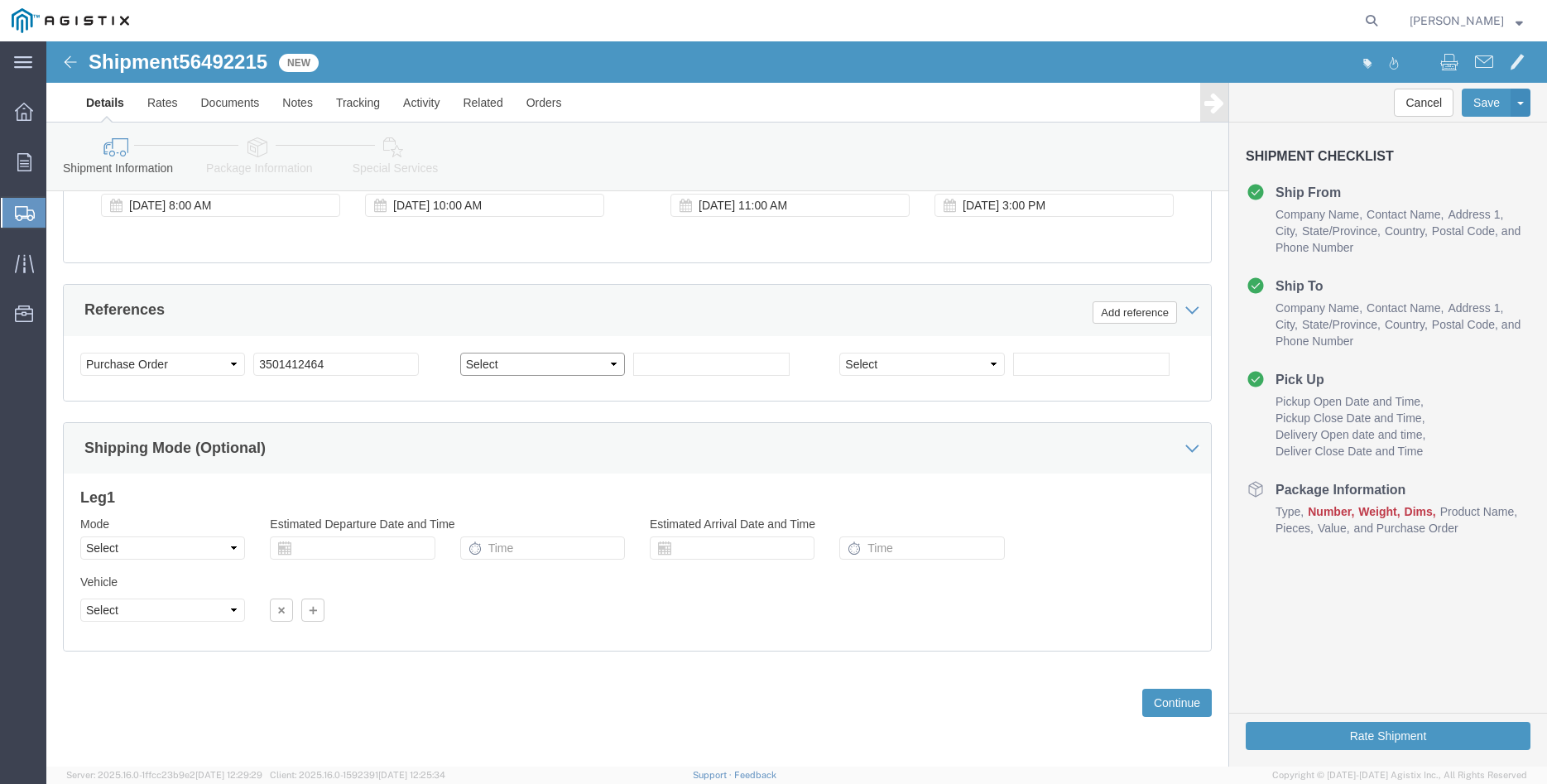
click select "Select Account Type Activity ID Airline Appointment Number ASN Batch Request # …"
select select "PURCHORD"
click option "Purchase Order"
click input "text"
type input "3501414120"
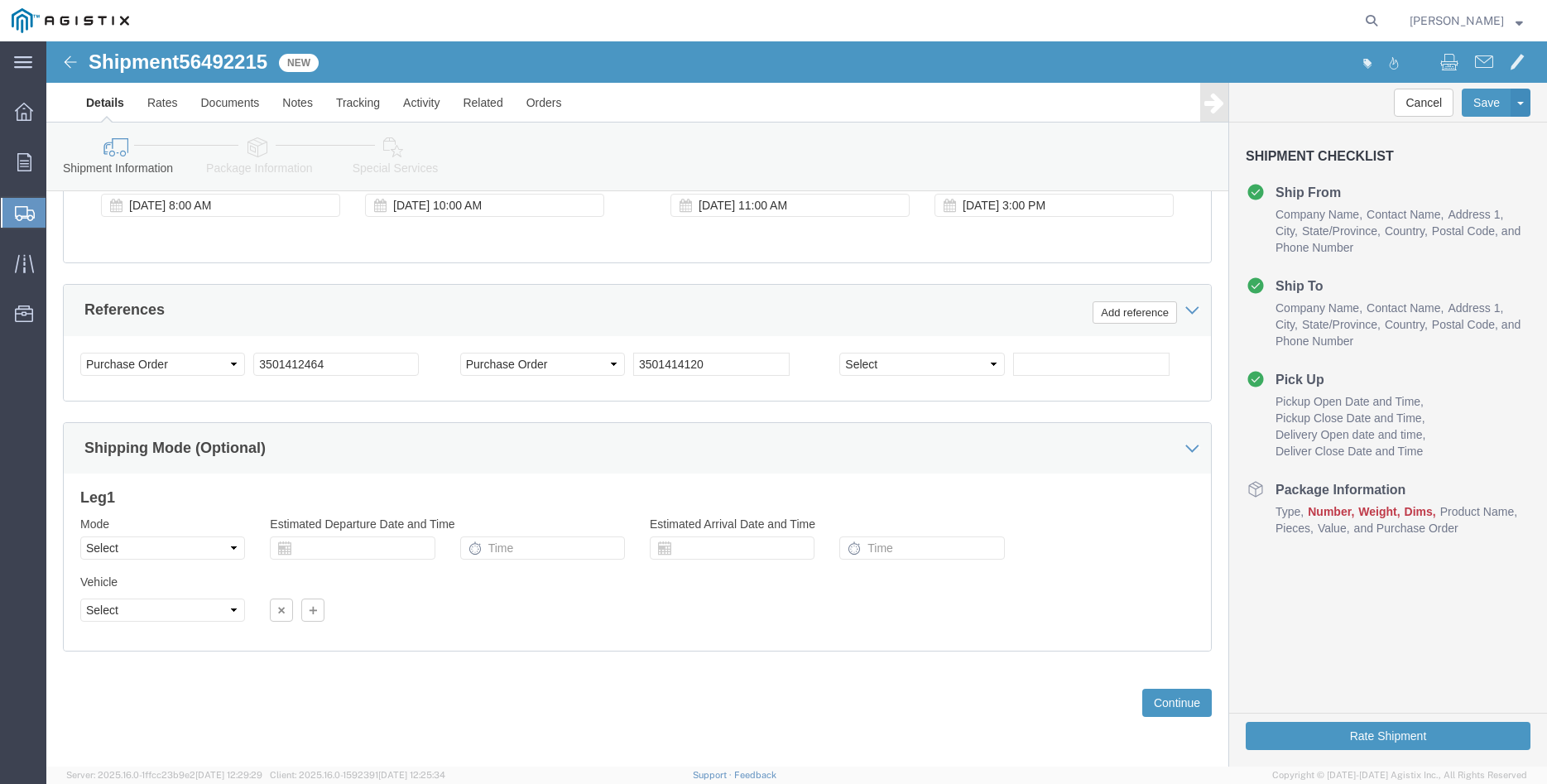
click div "Select Account Type Activity ID Airline Appointment Number ASN Batch Request # …"
click select "Select Air Less than Truckload Multi-Leg Ocean Freight Rail Small Parcel Truckl…"
select select "LTL"
click option "Less than Truckload"
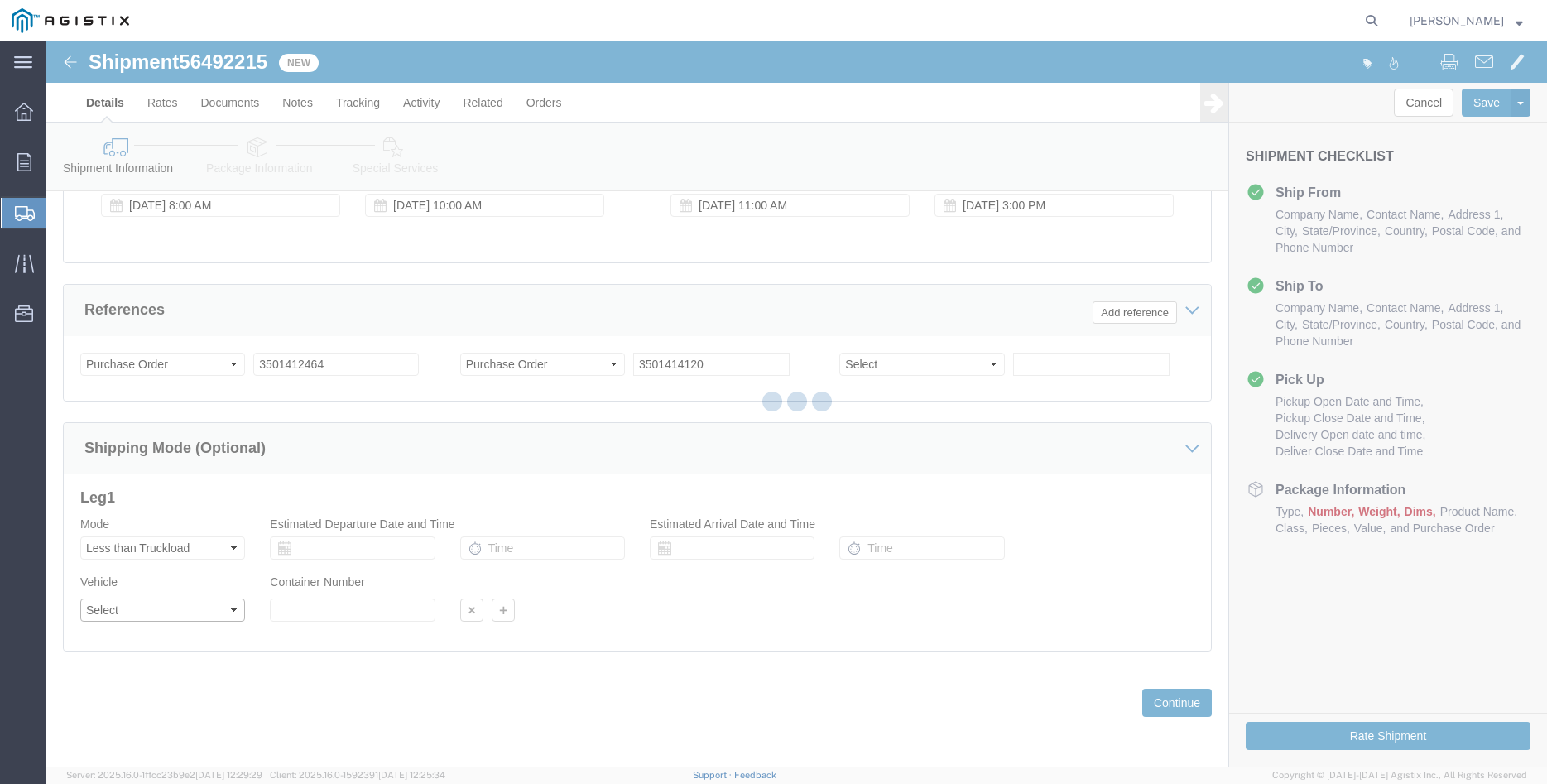
click select "Select"
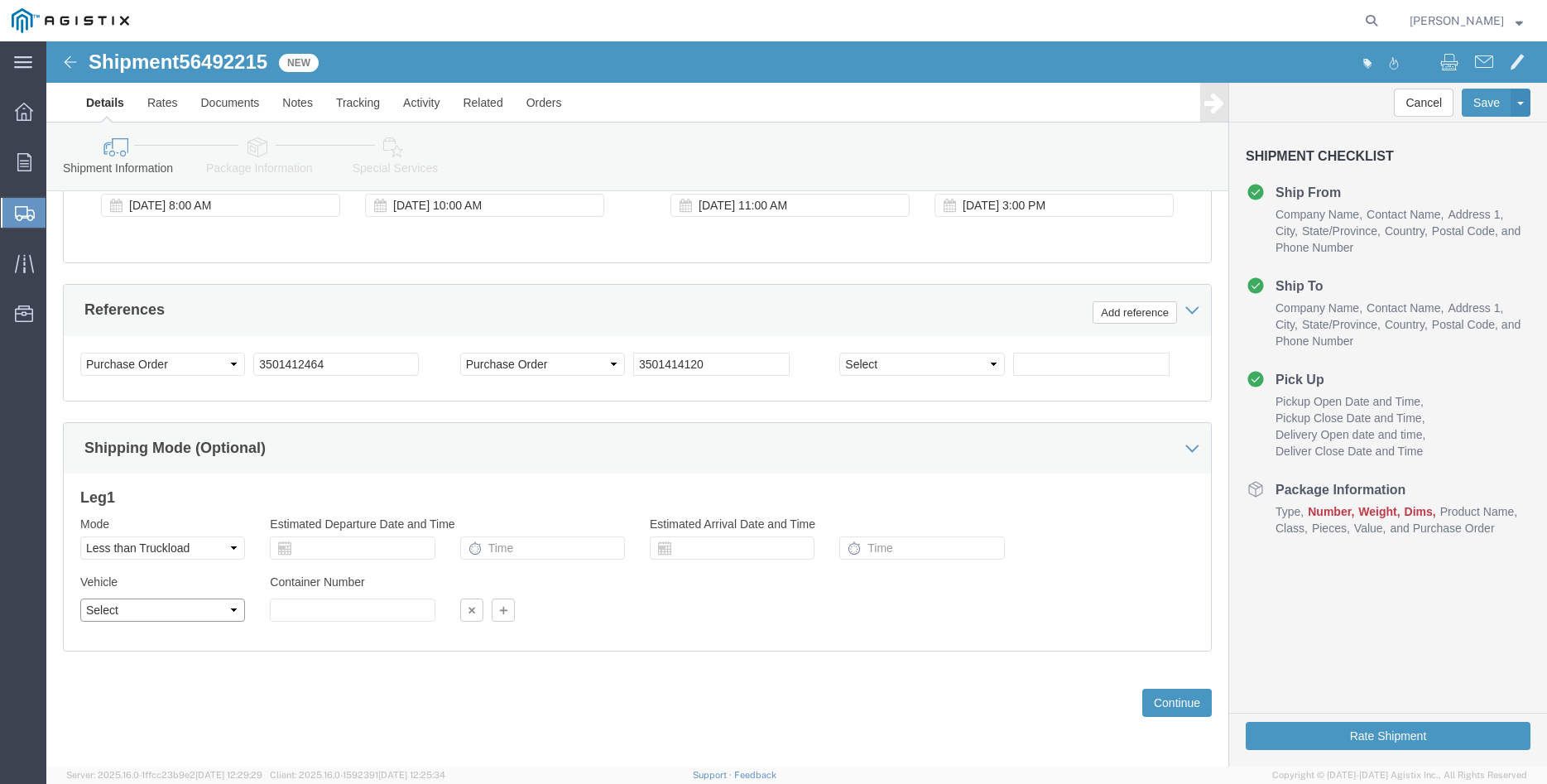
select select "STTR"
click option "Straight Truck"
click div "Please fix the following errors Customer Information Account Select Madruga Iro…"
click button "Continue"
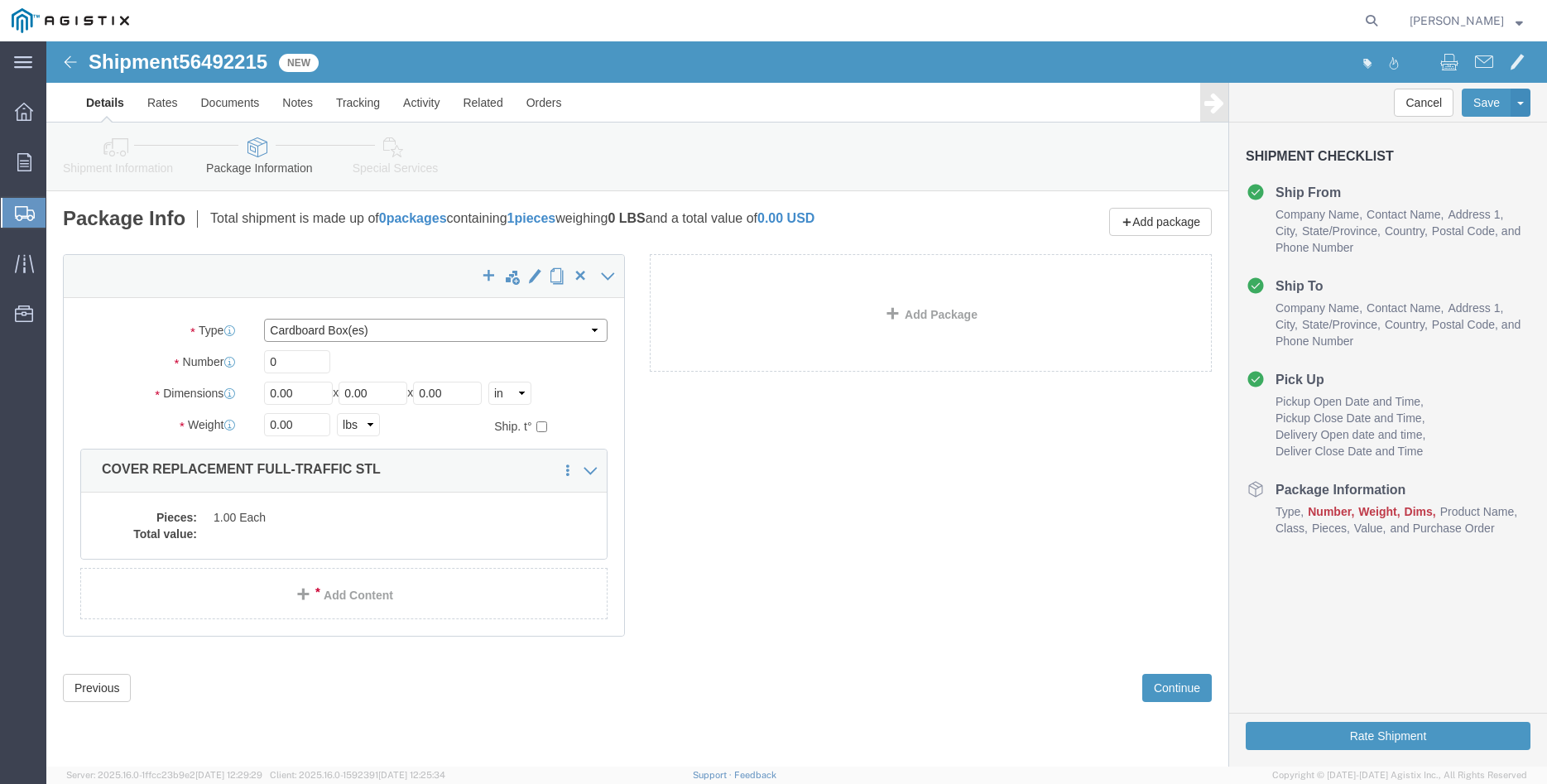
click select "Select Bulk Bundle(s) Cardboard Box(es) Carton(s) Crate(s) Drum(s) (Fiberboard)…"
select select "PONS"
click option "Pallet(s) Oversized (Not Stackable)"
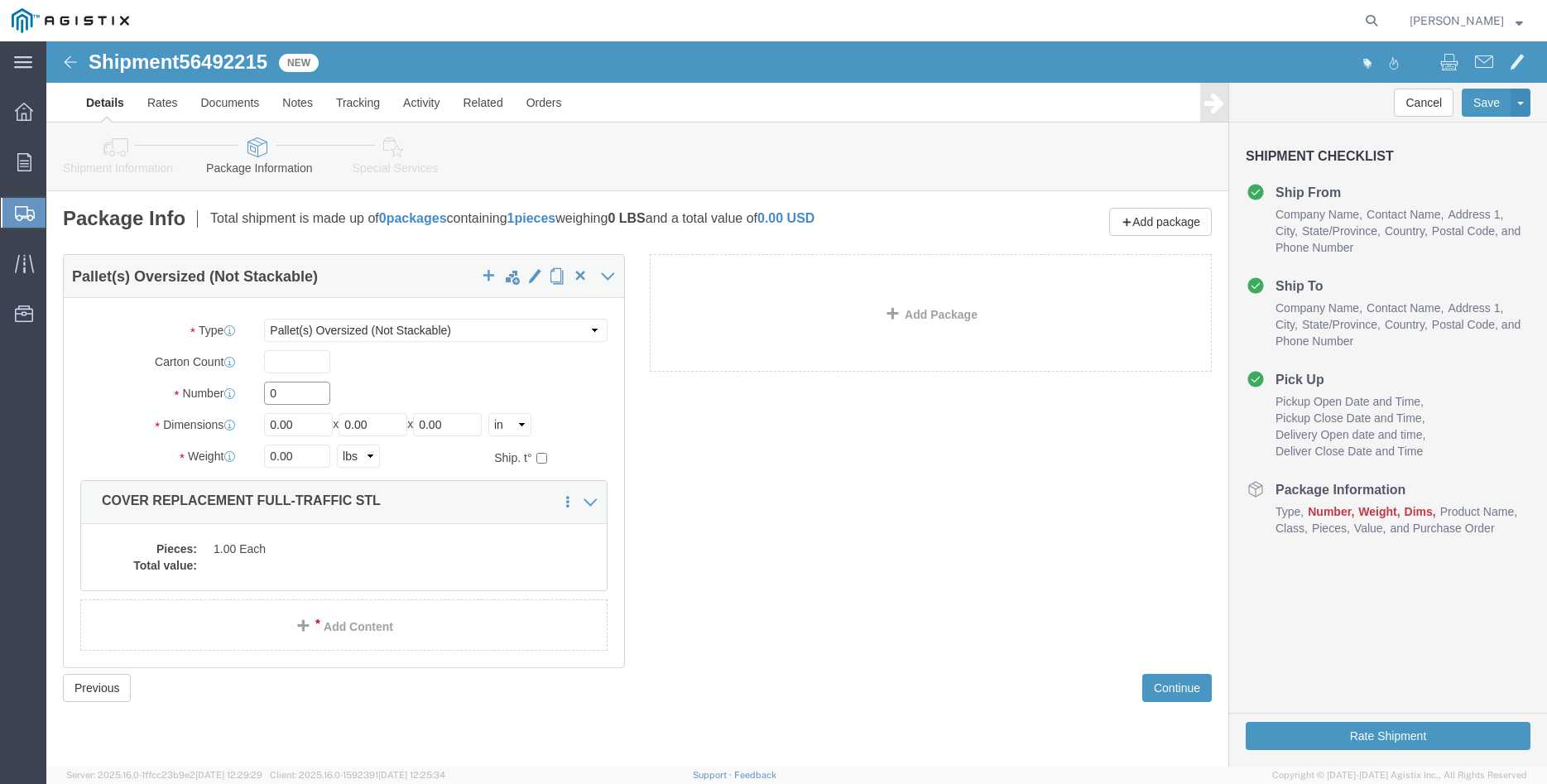
click input "0"
type input "2"
type input "54"
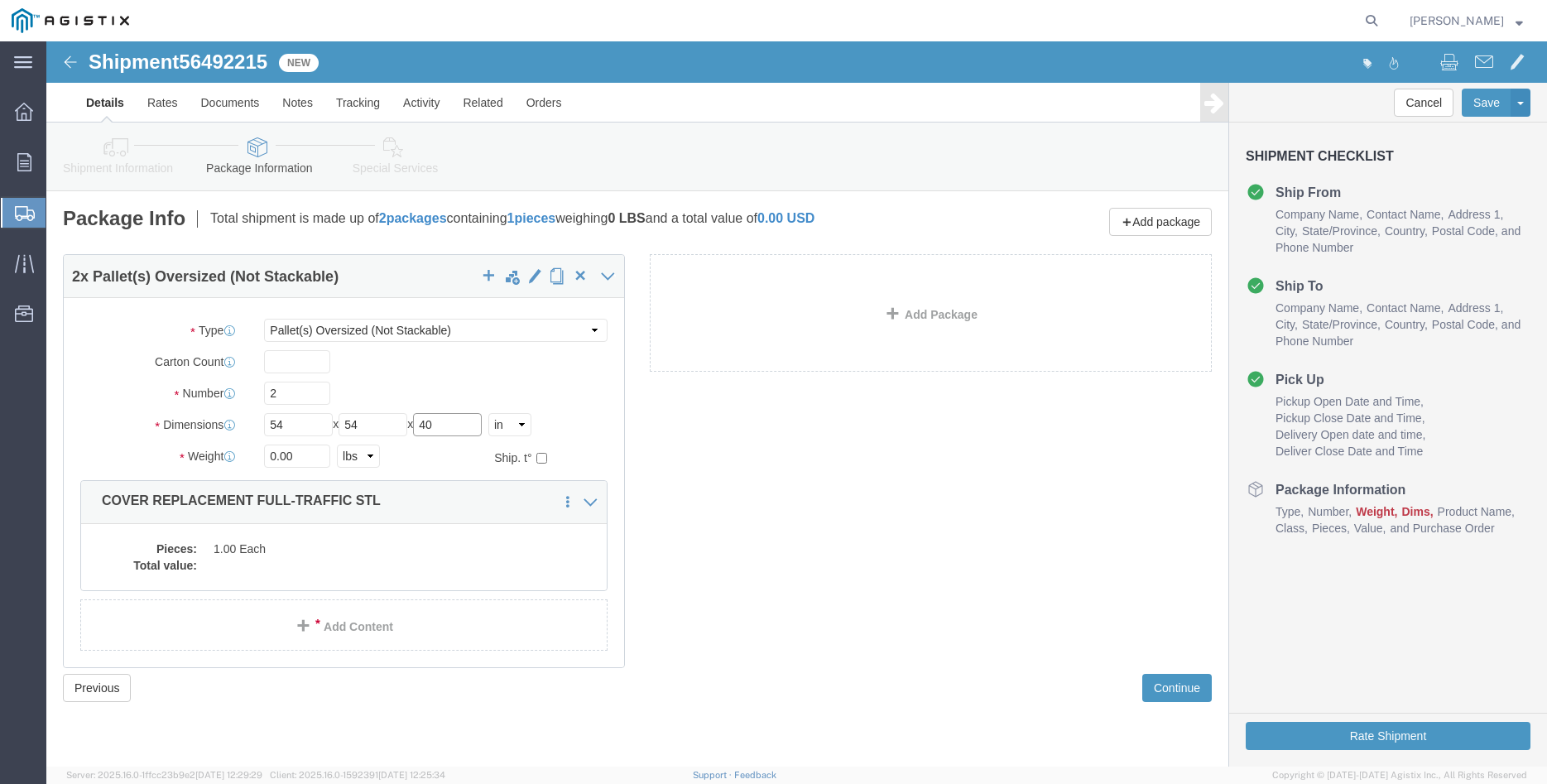
type input "40"
type input "2350"
click dd
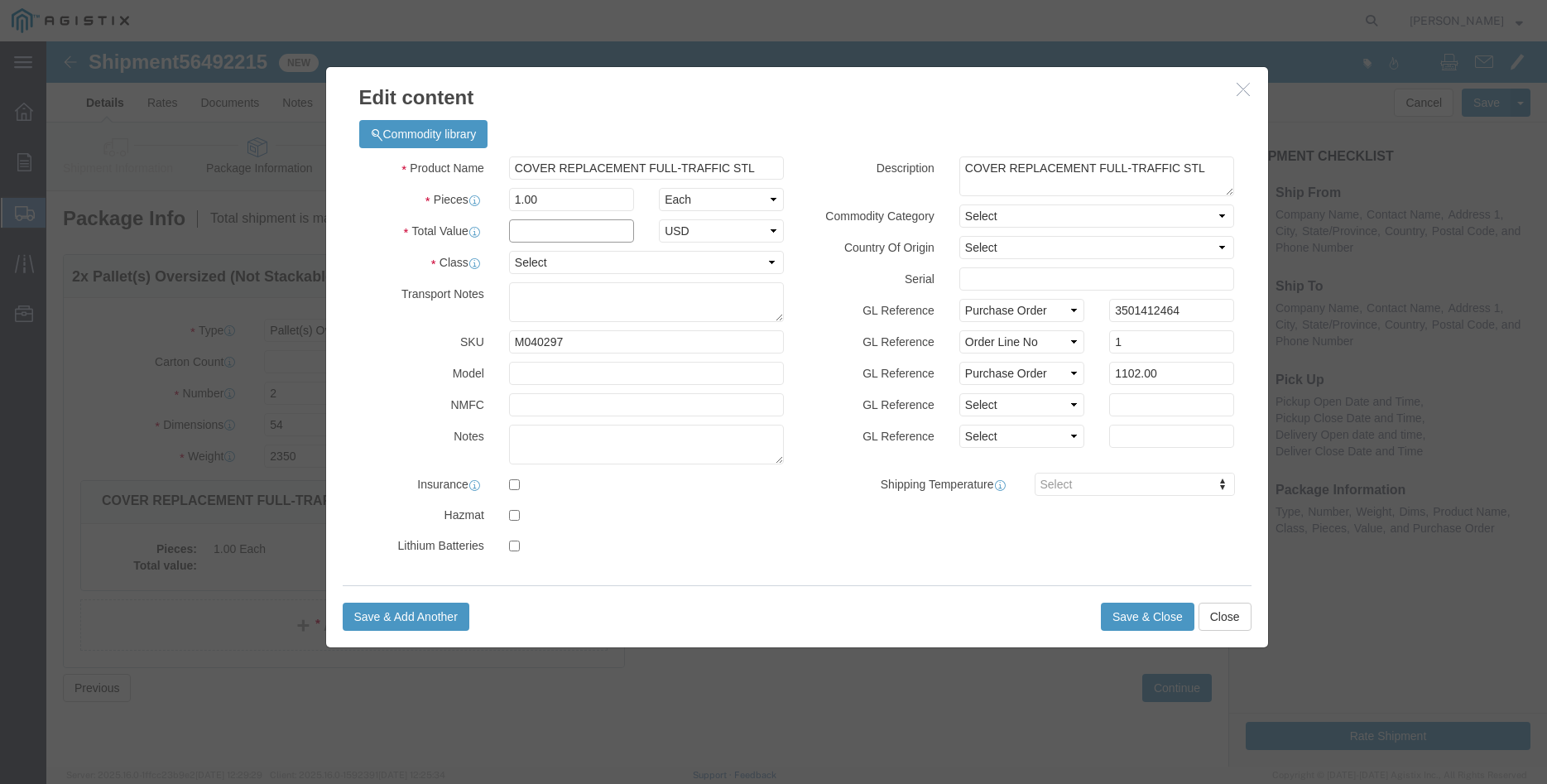
click input "text"
type input "1102.00"
click select "Select 50 55 60 65 70 85 92.5 100 125 175 250 300 400"
select select "100"
click option "100"
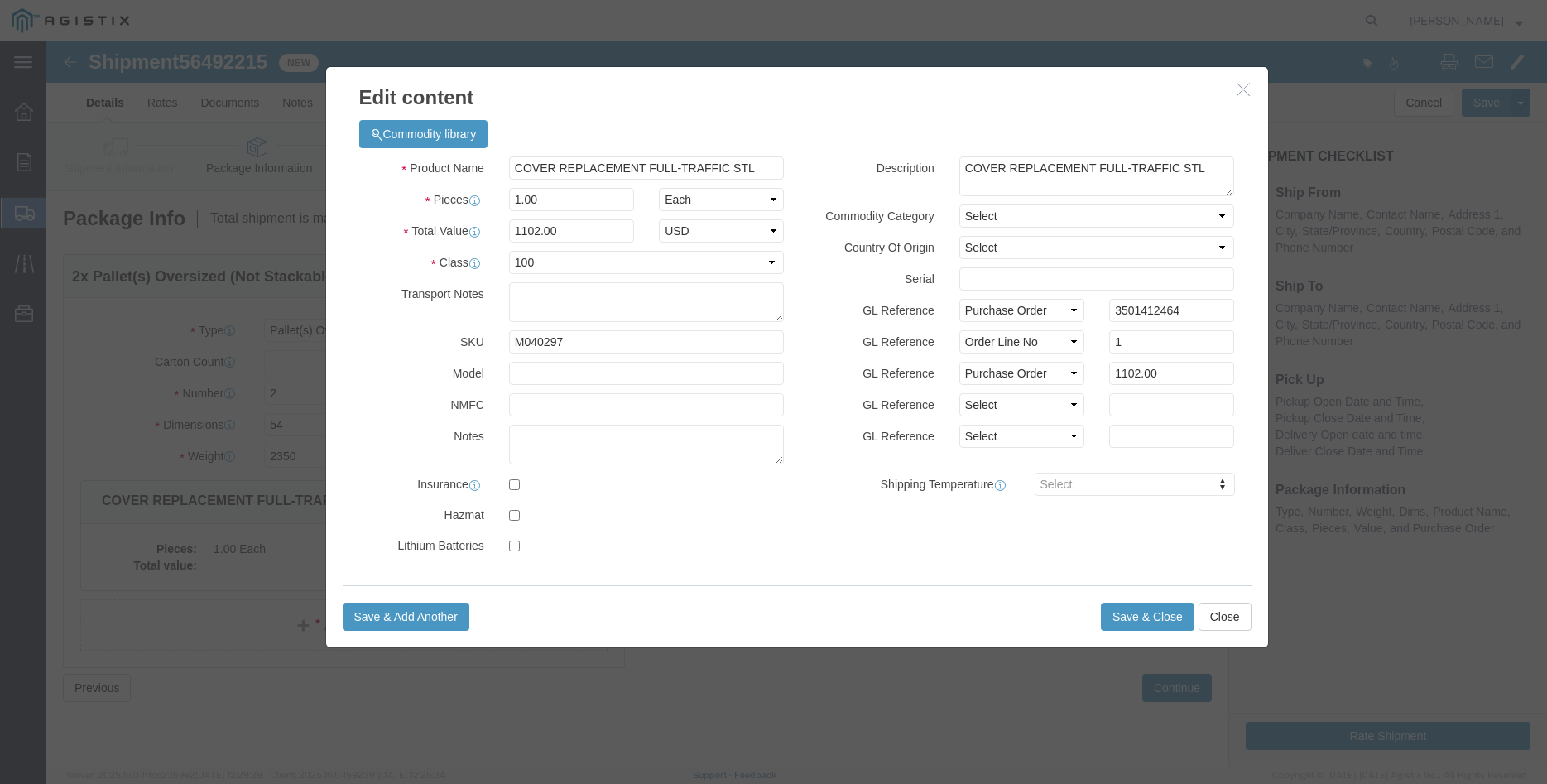
click label "GL Reference"
click button "Save & Close"
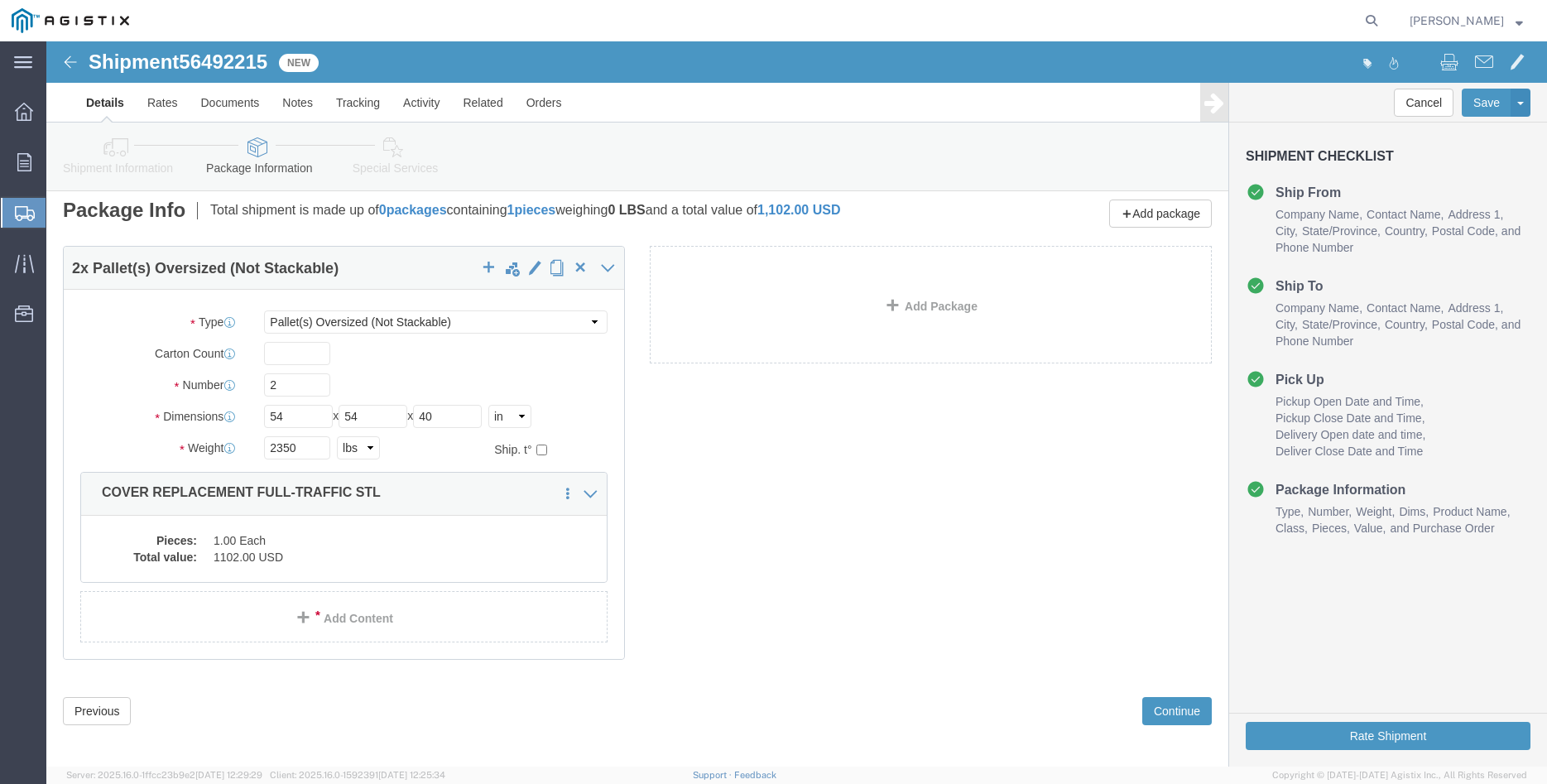
scroll to position [18, 0]
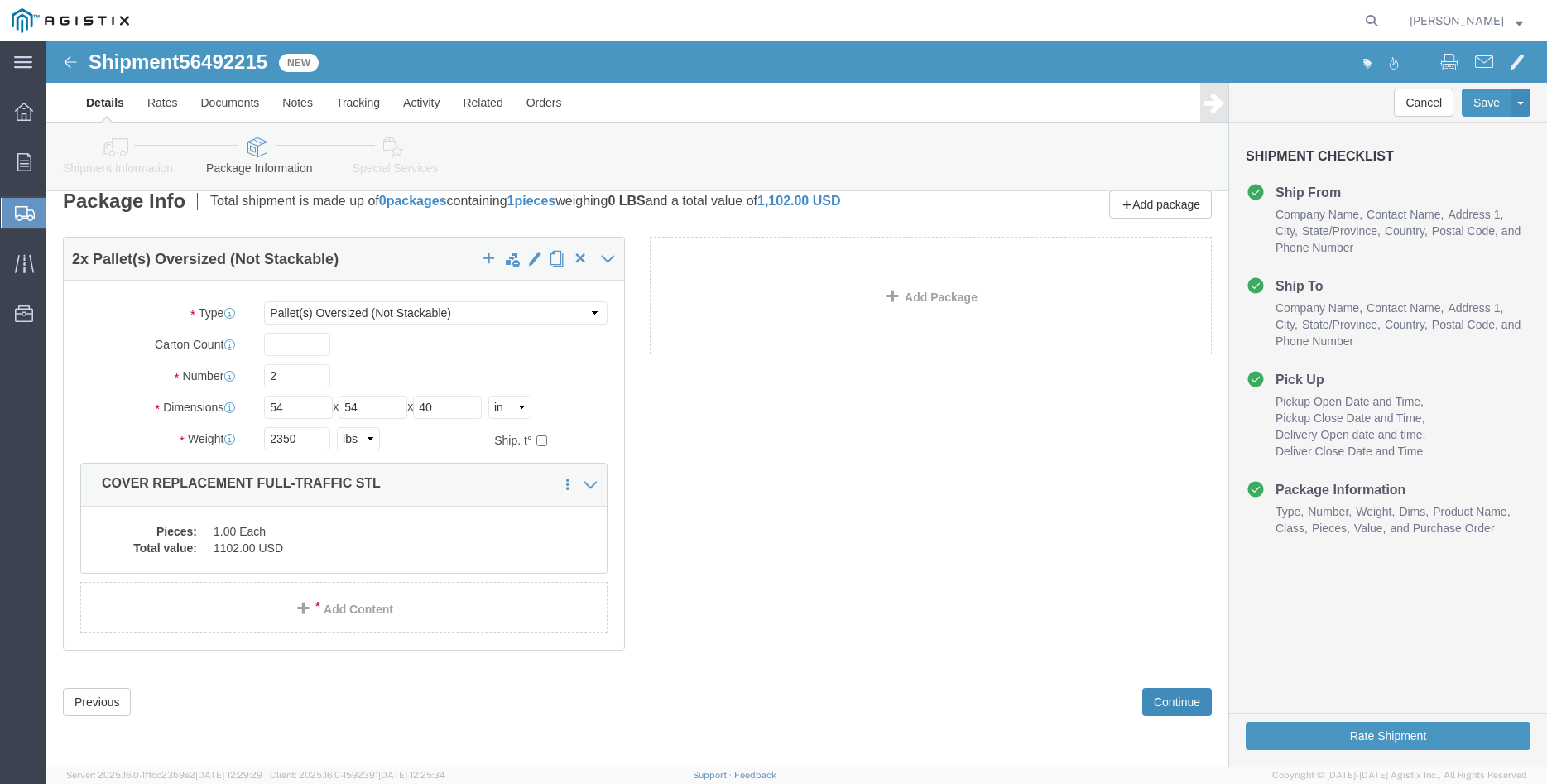
click button "Continue"
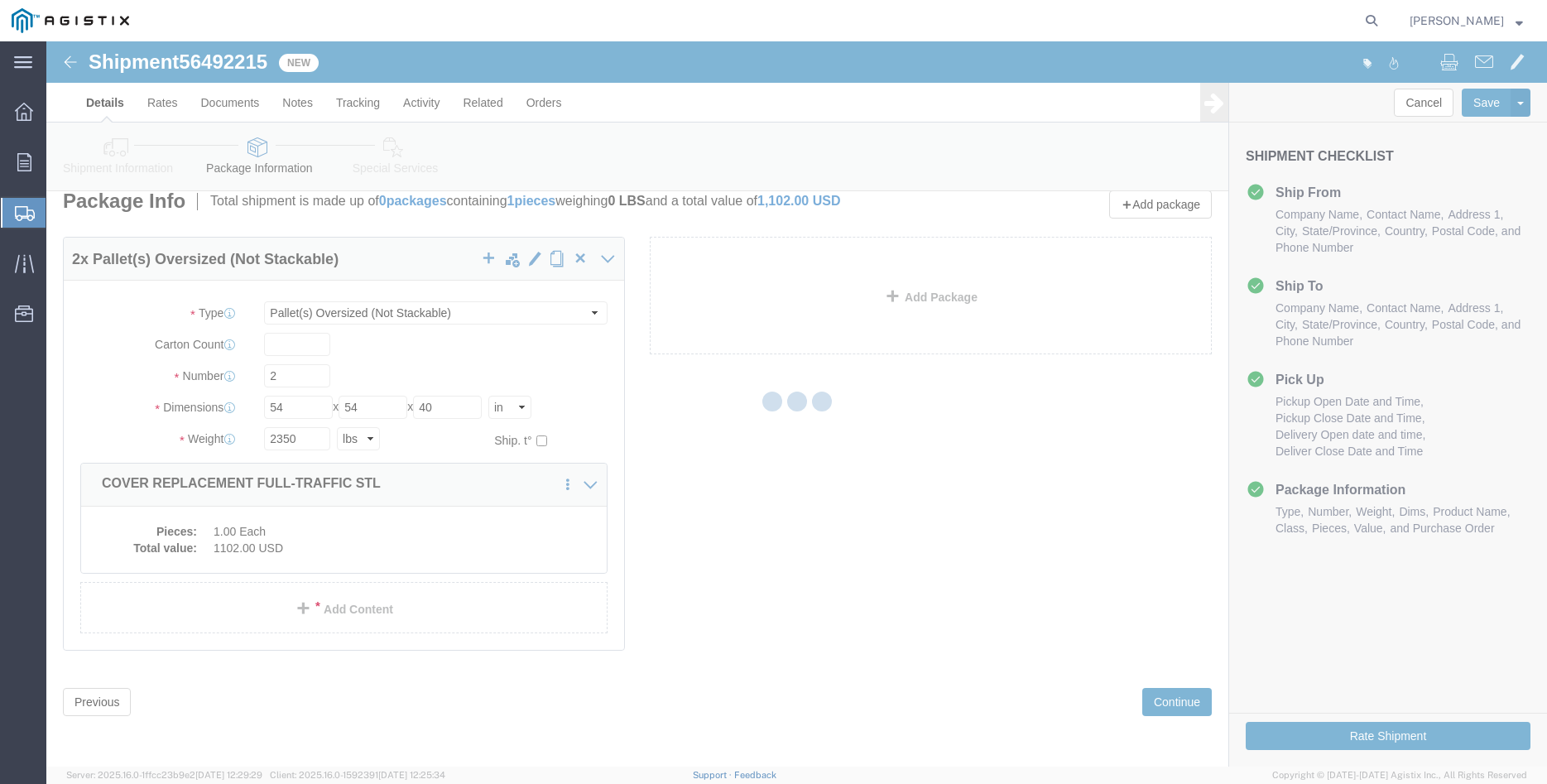
scroll to position [0, 0]
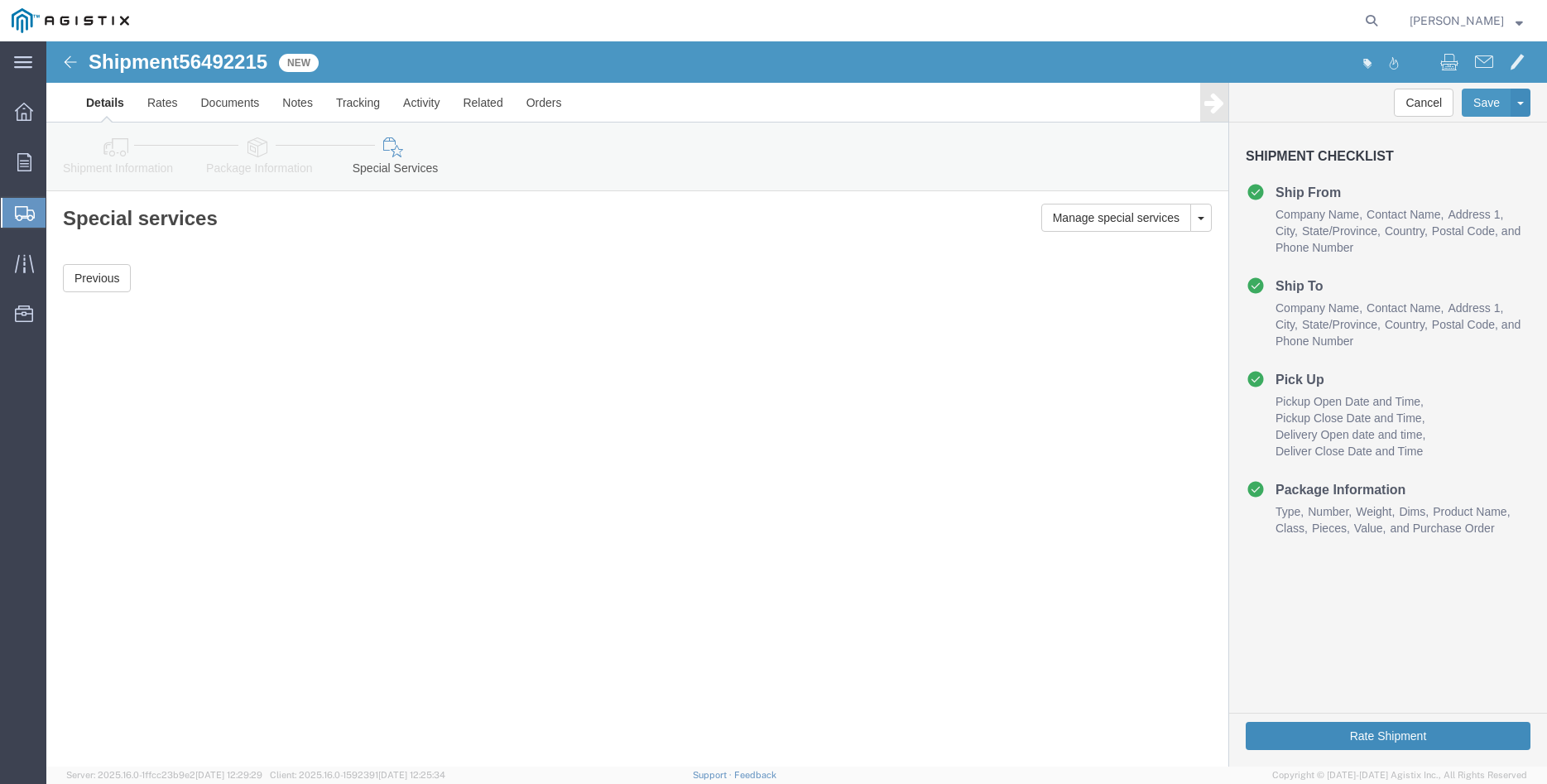
click button "Rate Shipment"
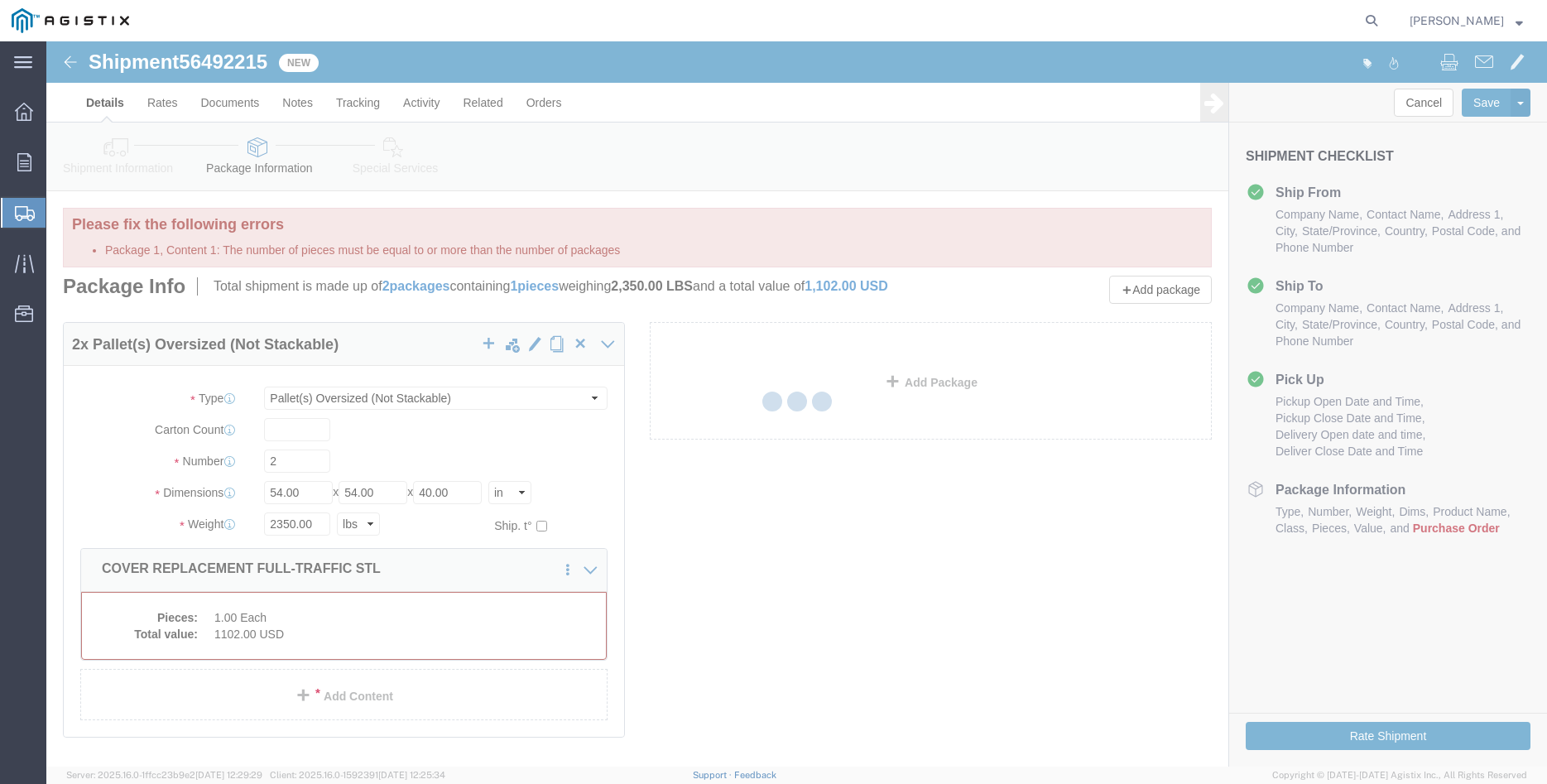
select select "PONS"
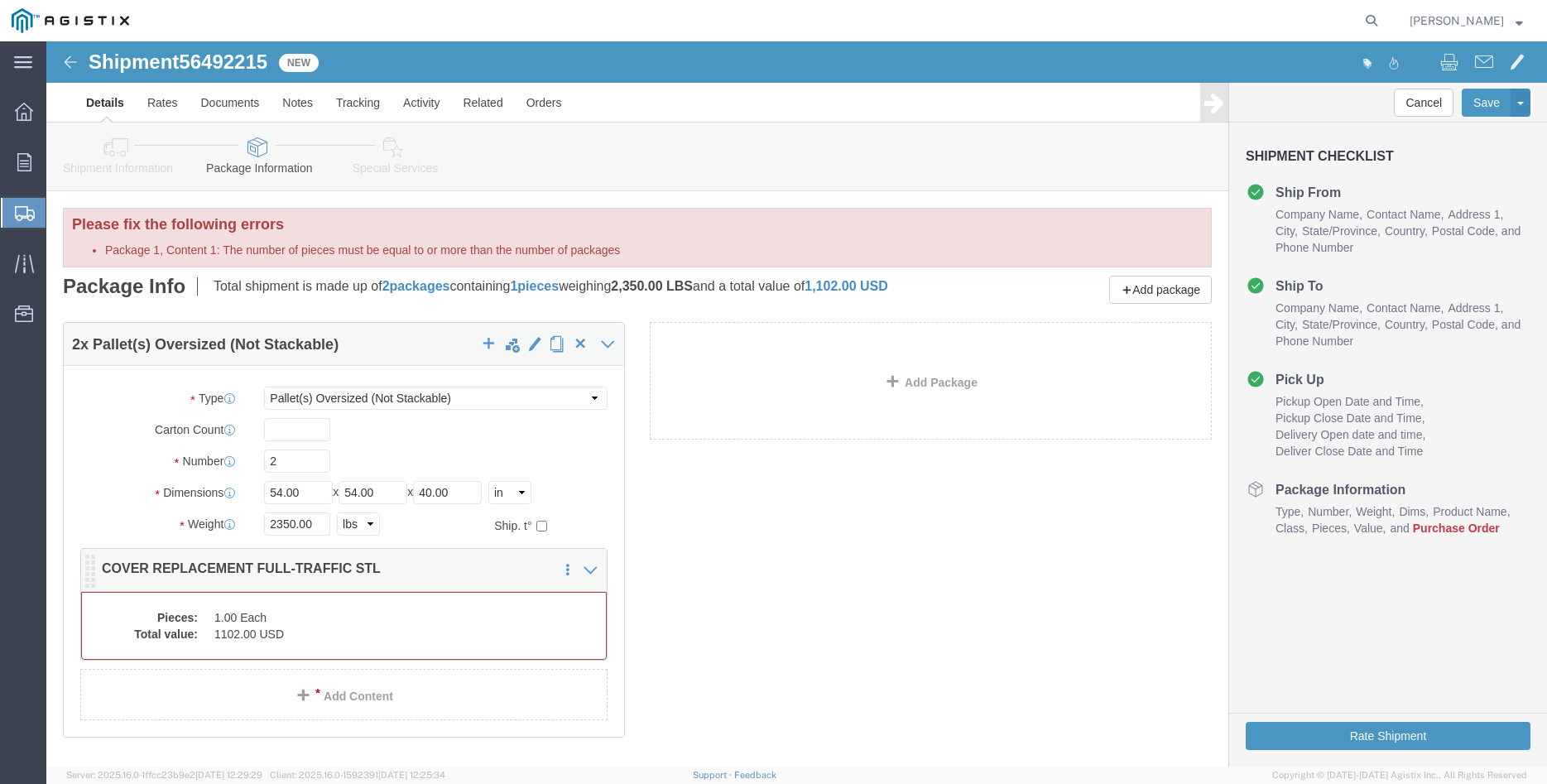
click dd "1102.00 USD"
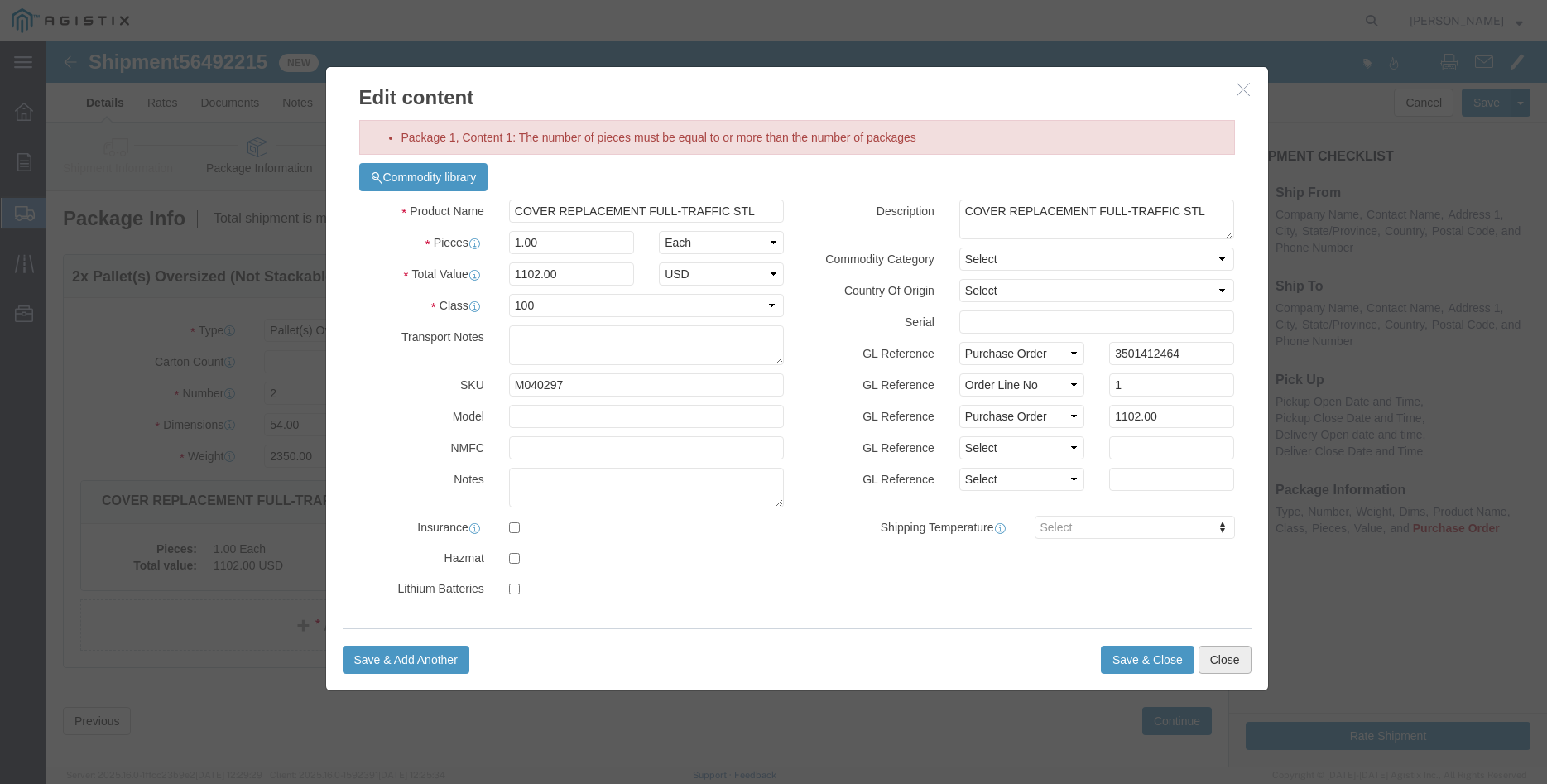
click button "Close"
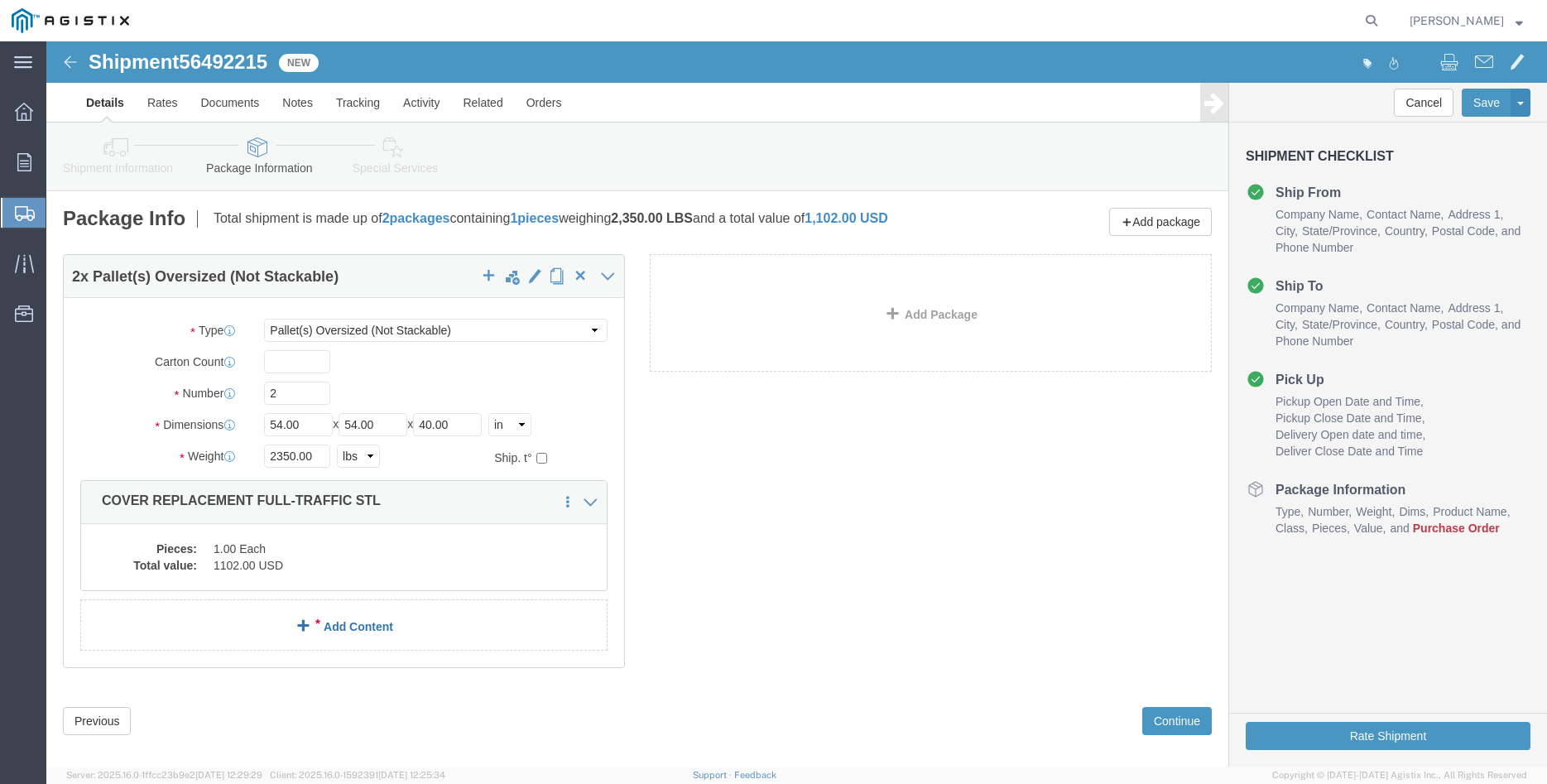
click link "Add Content"
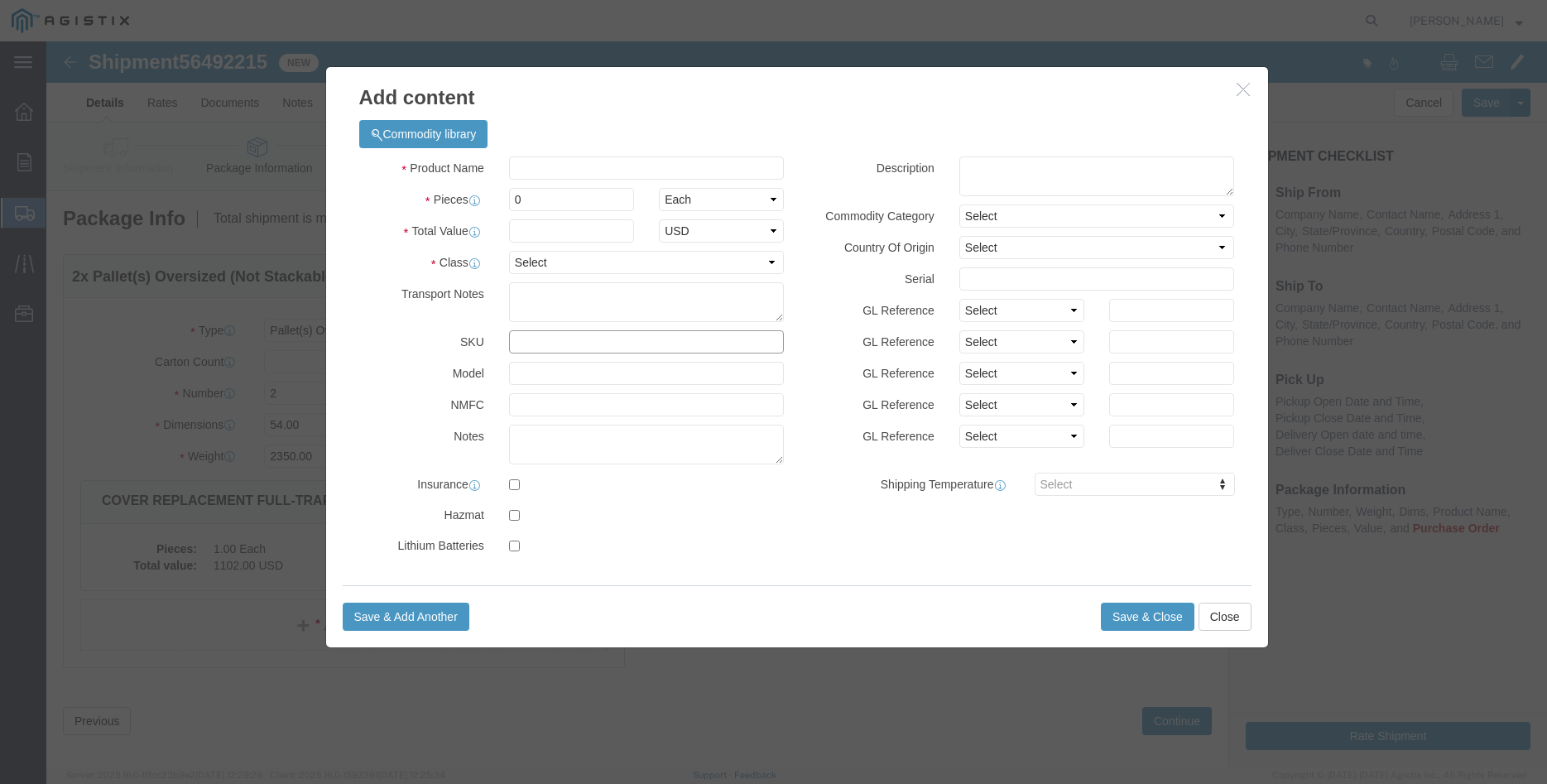
click input "text"
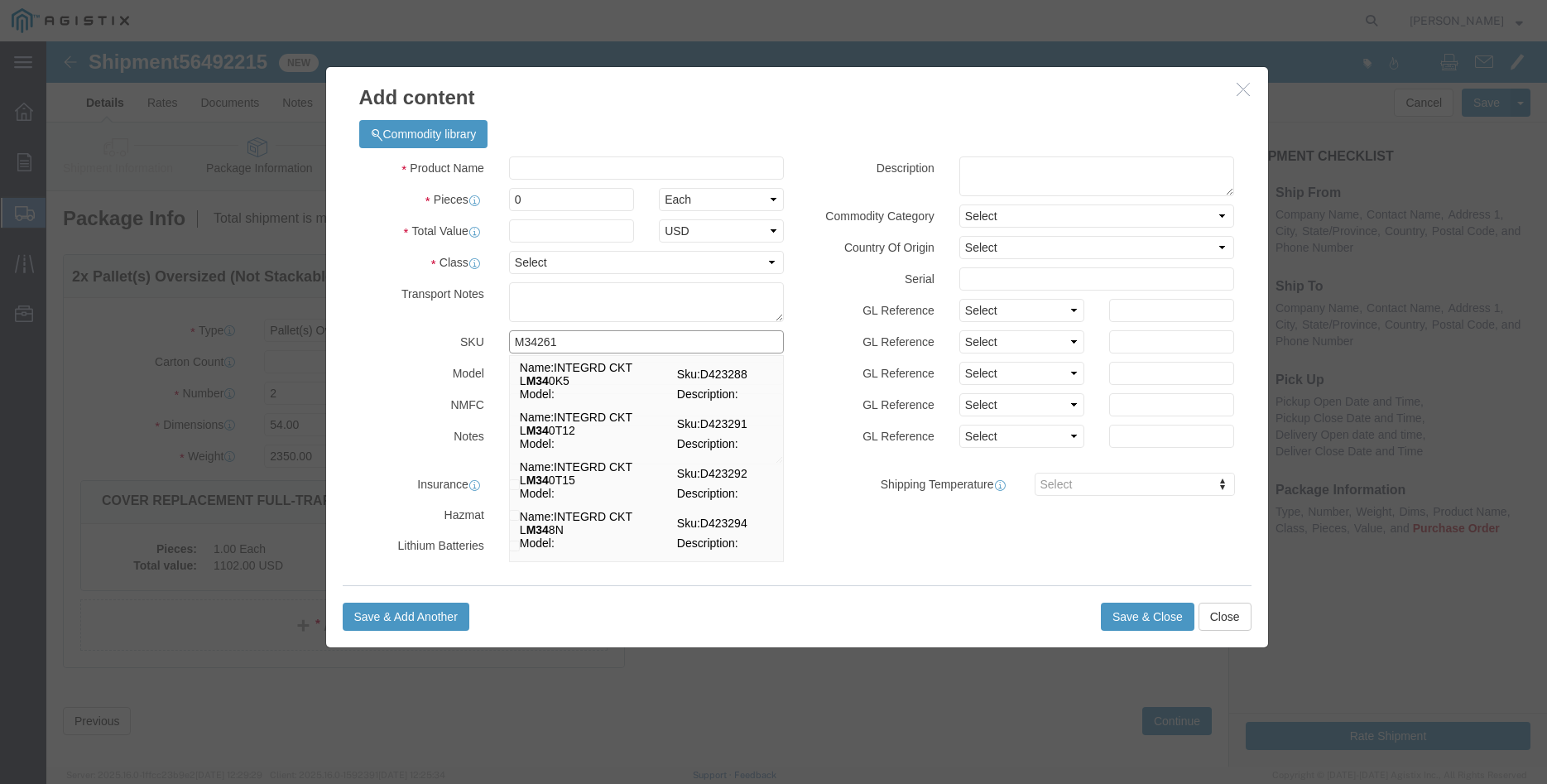
type input "M342615"
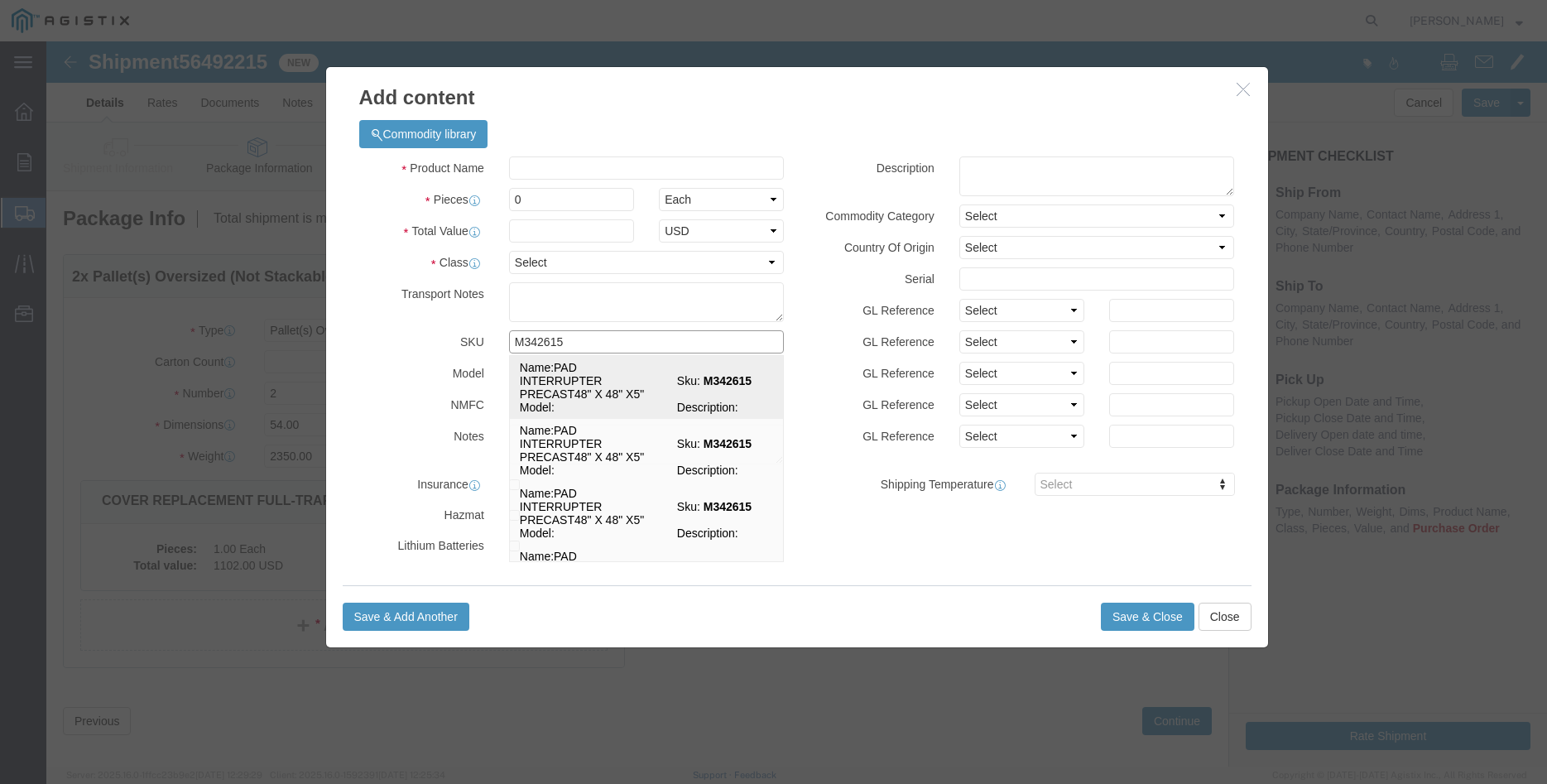
click td "Name: PAD INTERRUPTER PRECAST48" X 48" X5""
select select
select select "USD"
type input "PAD INTERRUPTER PRECAST48" X 48" X5""
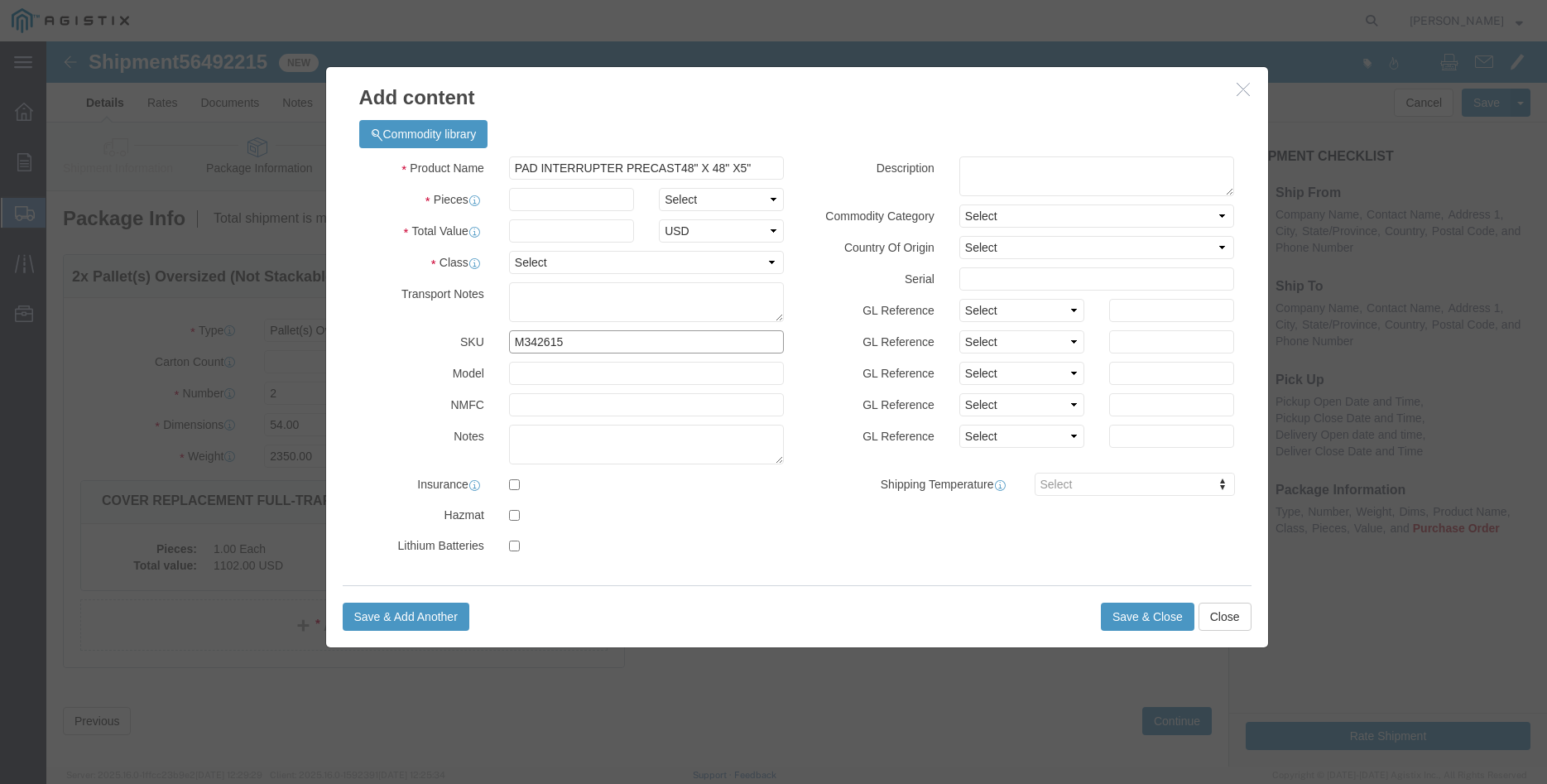
click input "M342615"
type input "M342615"
click input "PAD INTERRUPTER PRECAST48" X 48" X5""
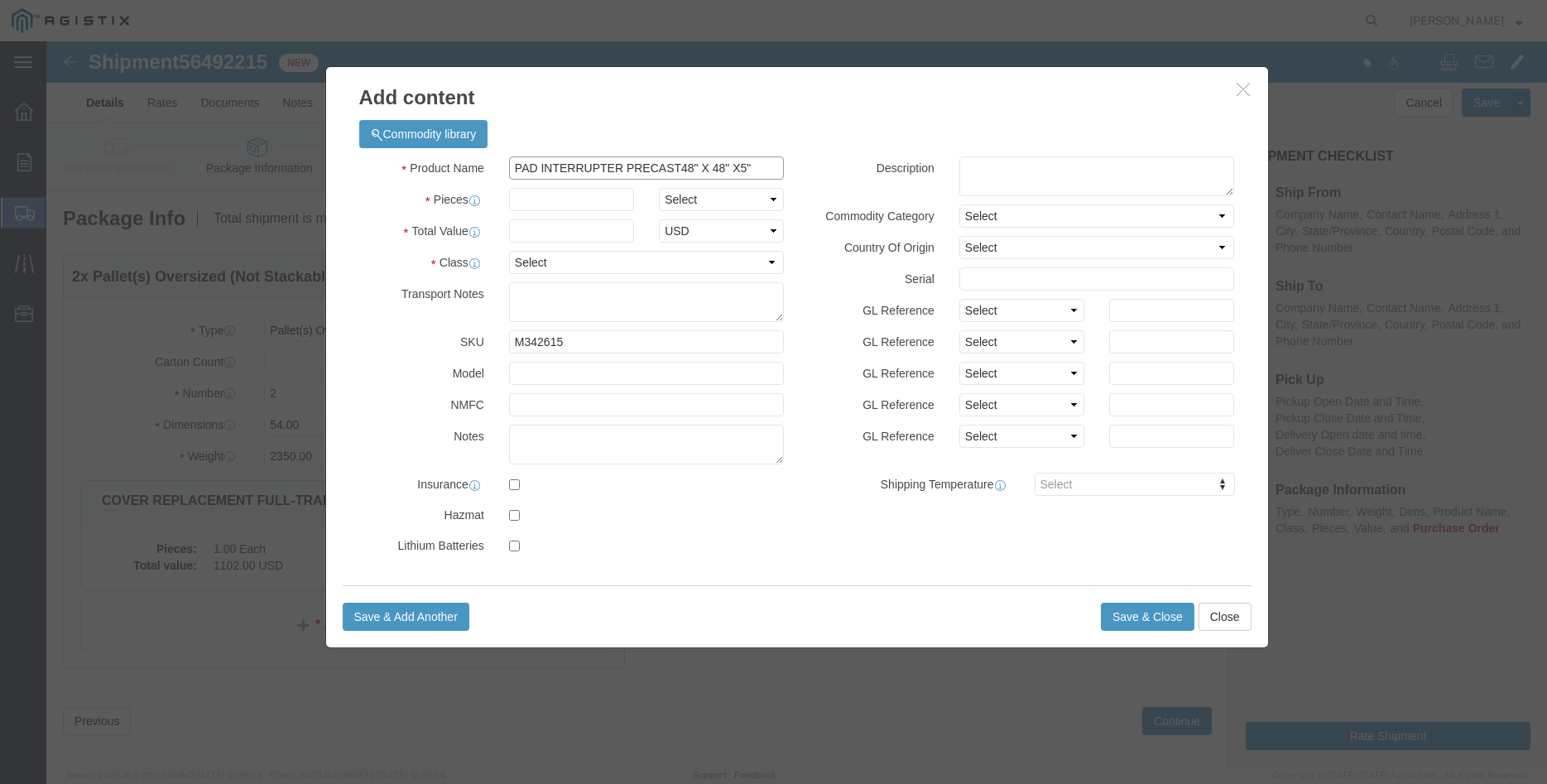
click input "PAD INTERRUPTER PRECAST48" X 48" X5""
click textarea
paste textarea "PAD INTERRUPTER PRECAST48" X 48" X5""
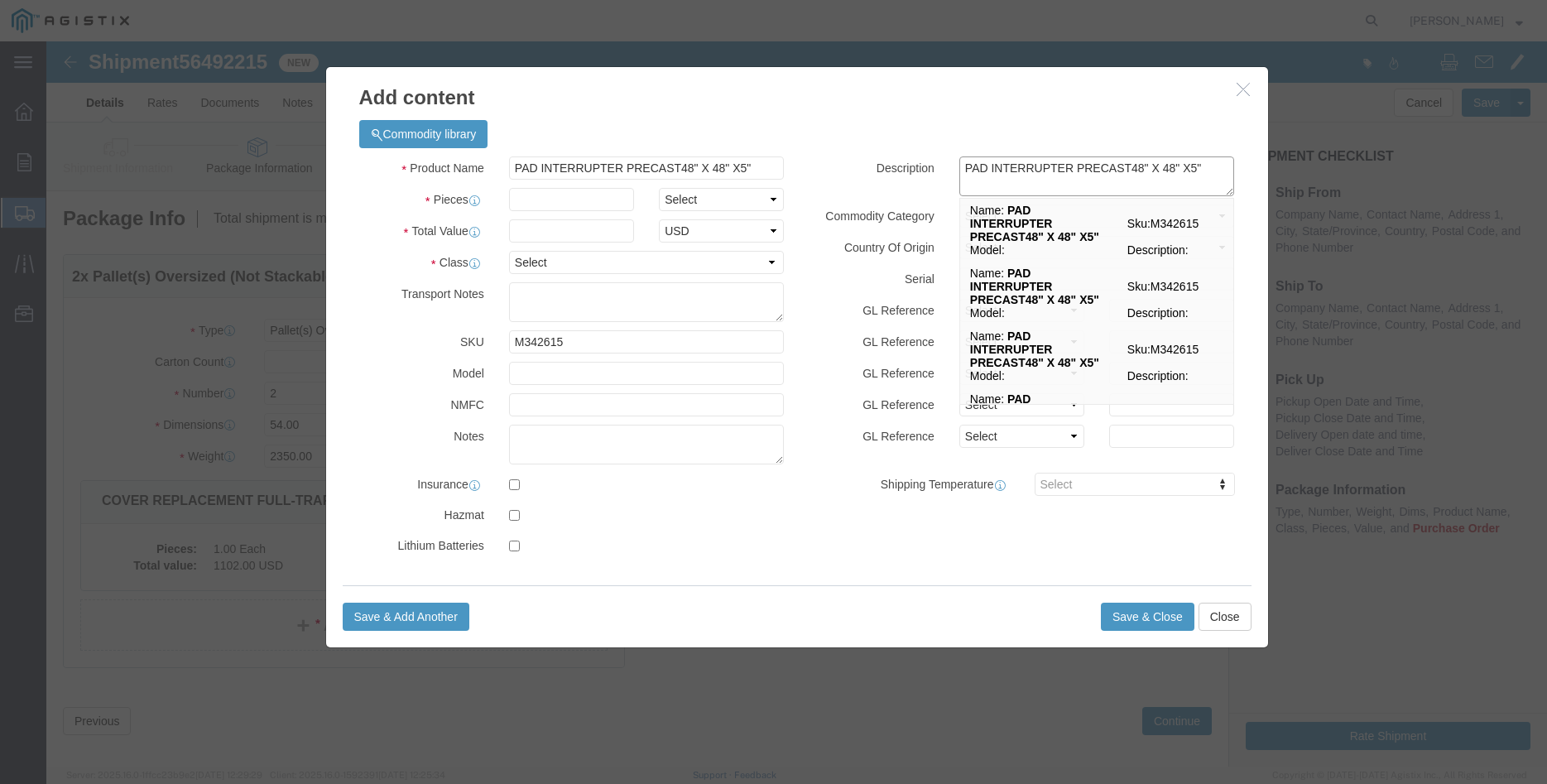
type textarea "PAD INTERRUPTER PRECAST48" X 48" X5""
click input "text"
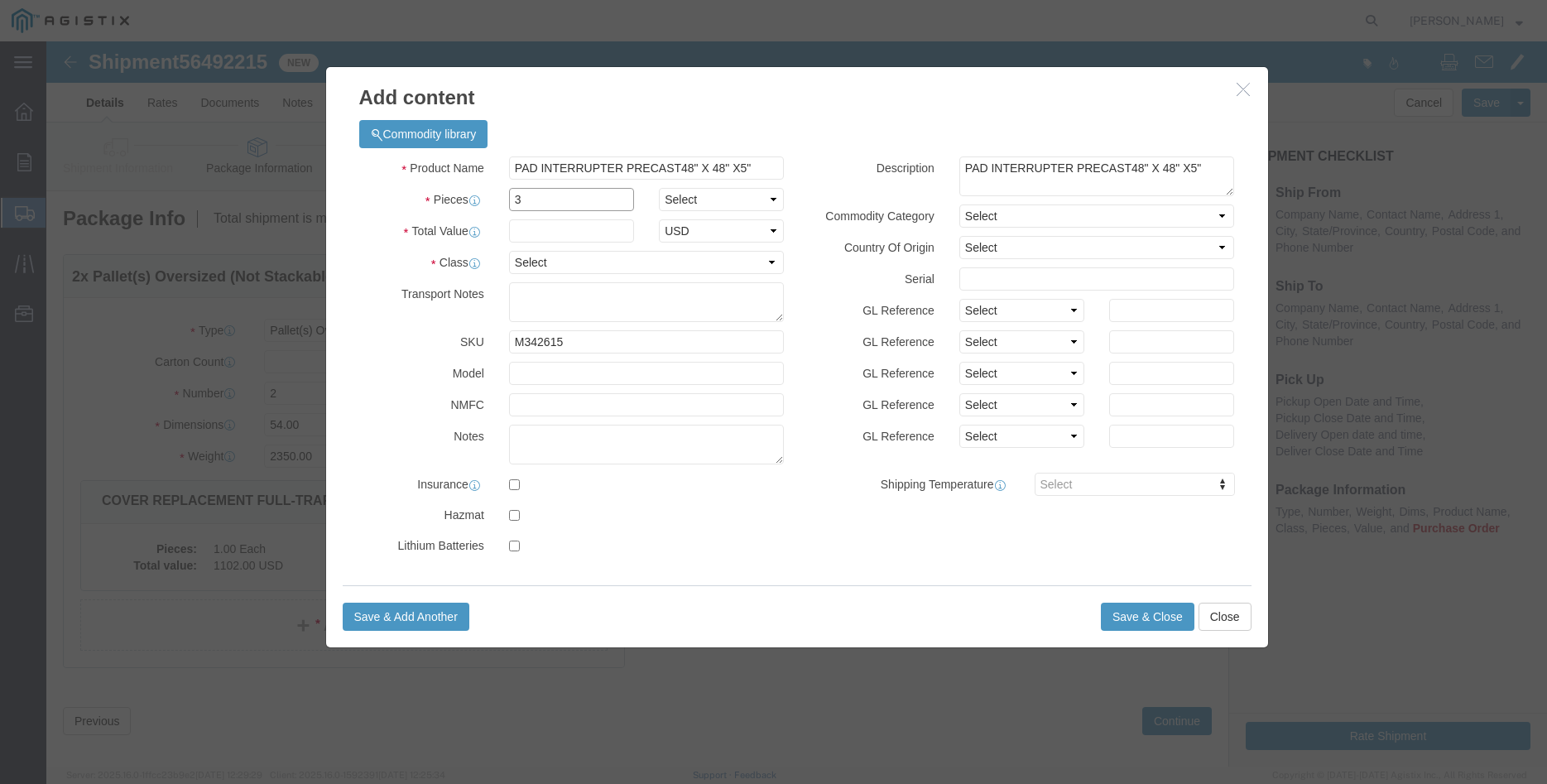
type input "3"
click select "Select Bag Barrels 100Board Feet Bottle Box Blister Pack Carats Can Capsule Car…"
select select "EA"
click option "Each"
click input "text"
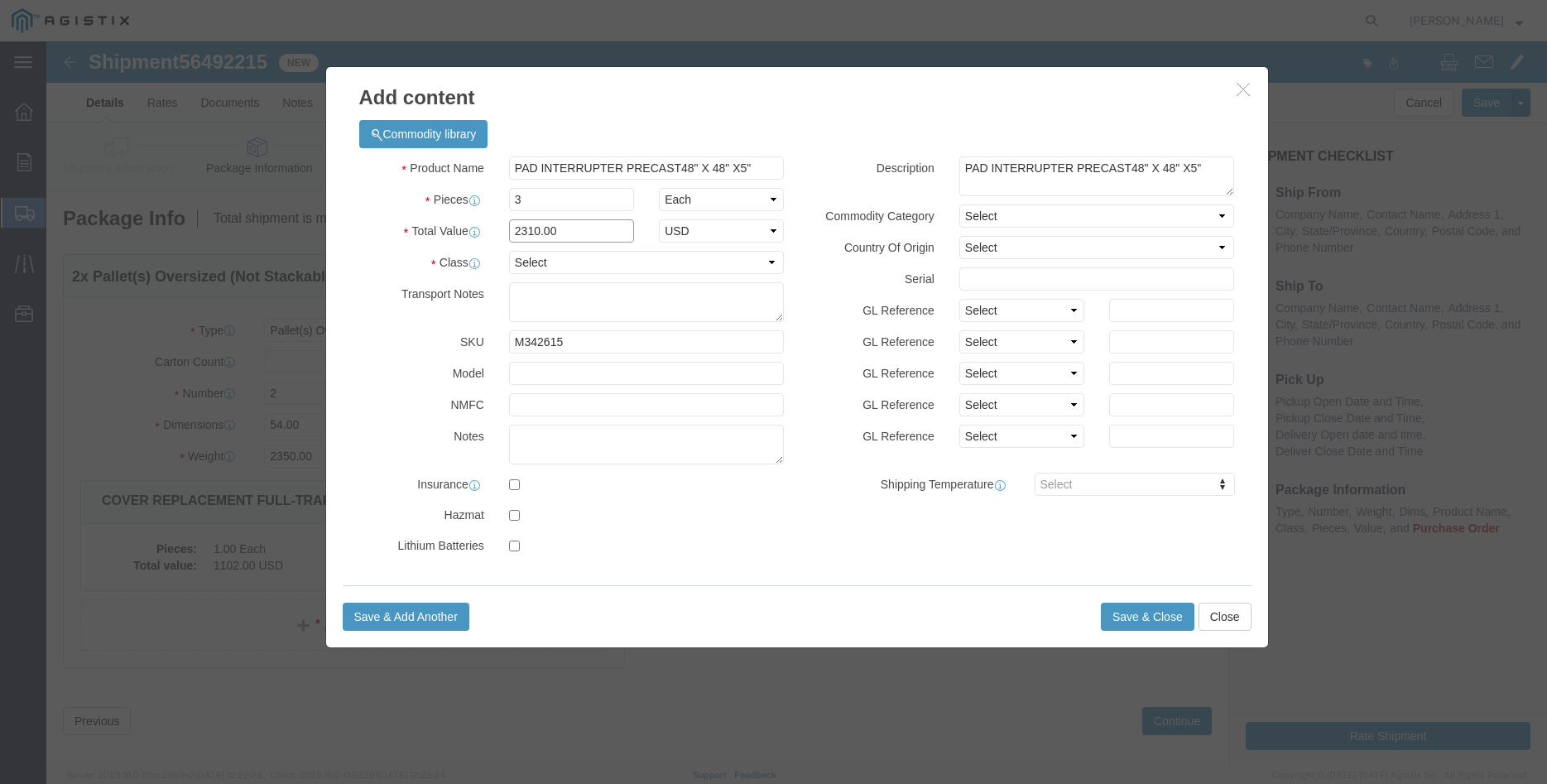
type input "2310.00"
click select "Select 50 55 60 65 70 85 92.5 100 125 175 250 300 400"
select select "100"
click option "100"
click select "Select Account Type Activity ID Airline Appointment Number ASN Batch Number Bil…"
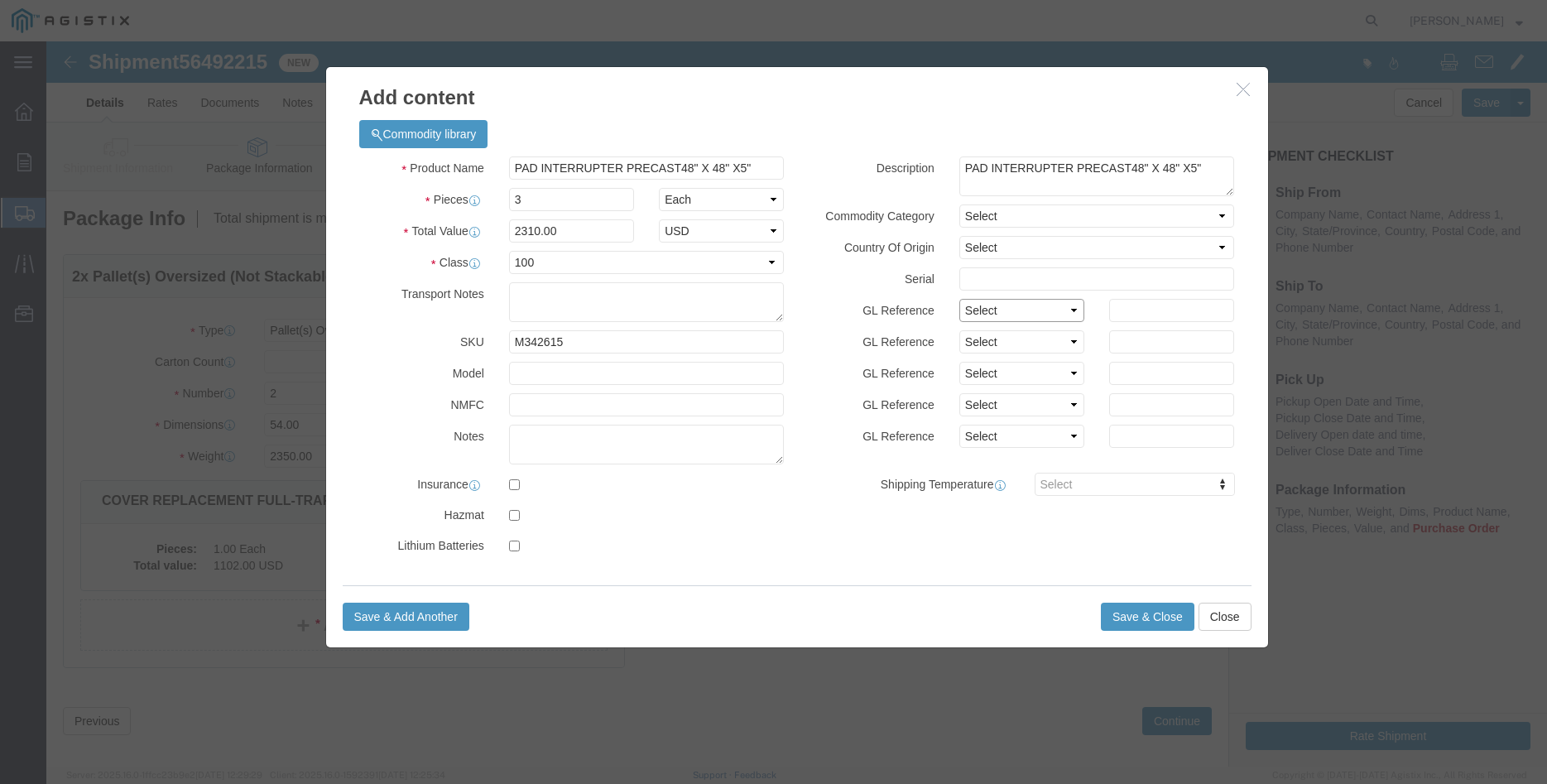
select select "PURCHORD"
click option "Purchase Order"
click select "Select Account Type Activity ID Airline Appointment Number ASN Batch Number Bil…"
select select "PURCHORD"
click option "Purchase Order"
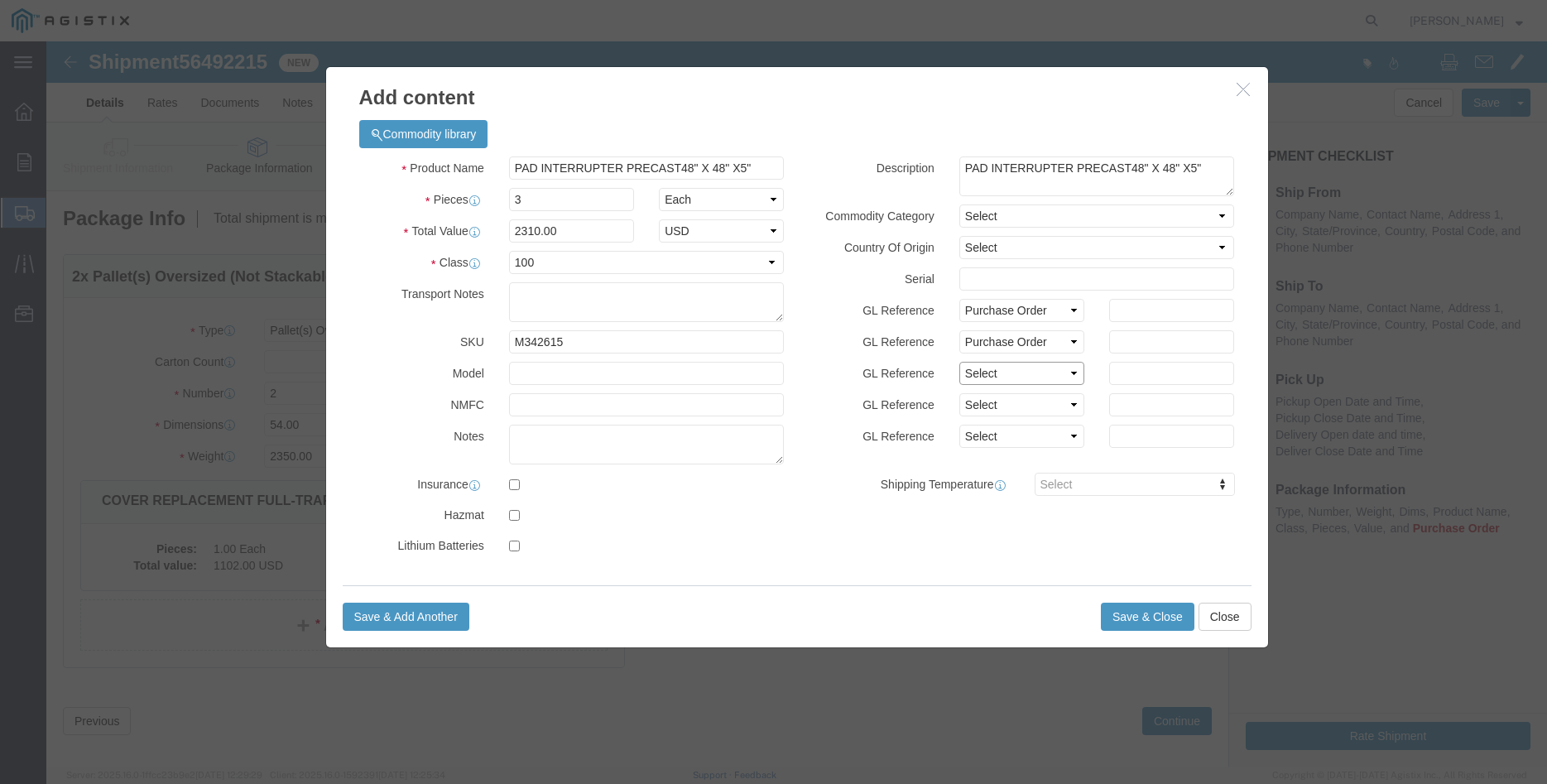
click select "Select Account Type Activity ID Airline Appointment Number ASN Batch Number Bil…"
select select "ORDERLINE"
click option "Order Line No"
click input "text"
type input "1"
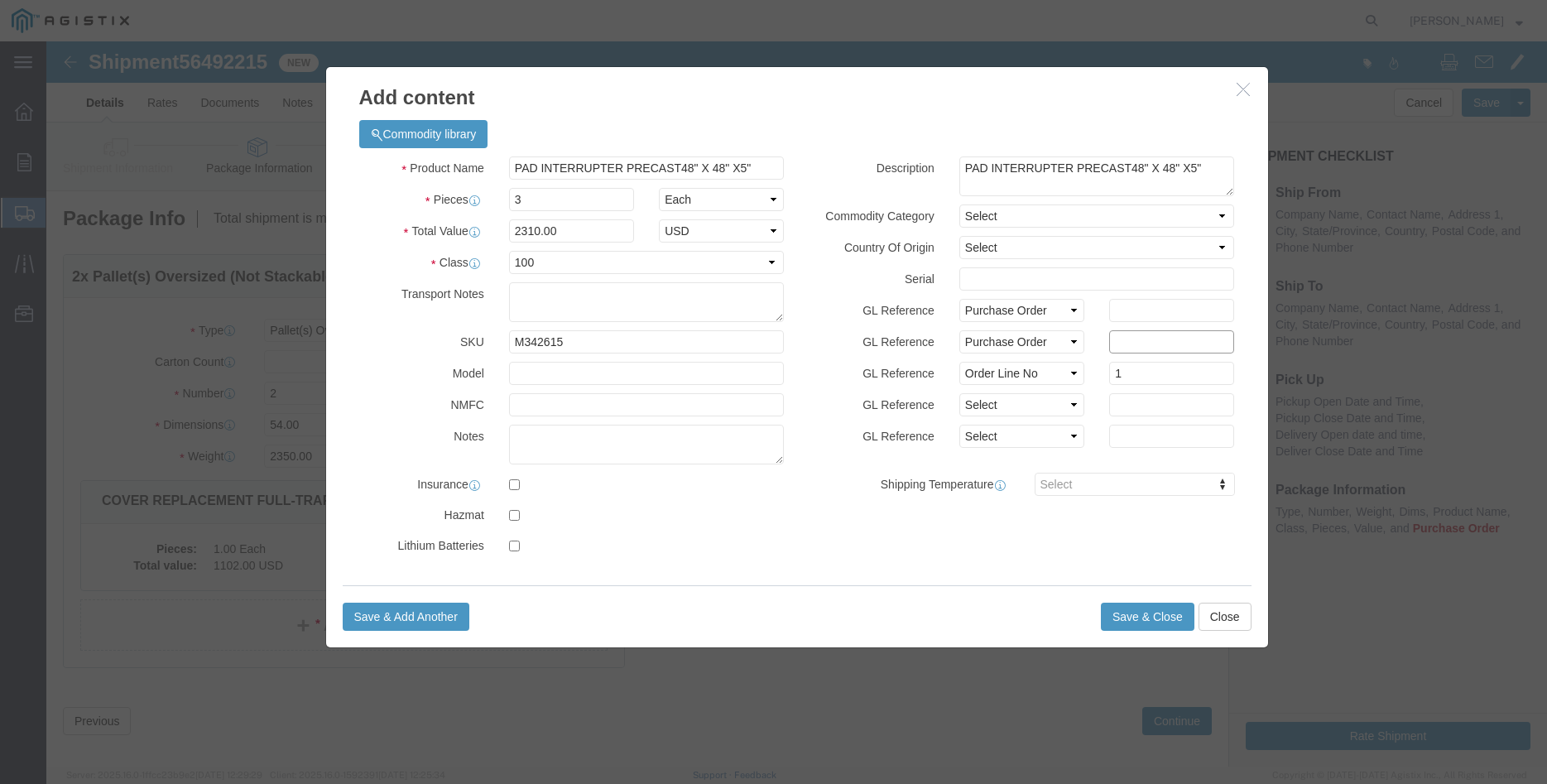
click input "text"
type input "2310.00"
click input "text"
type input "3501414120"
click label "Serial"
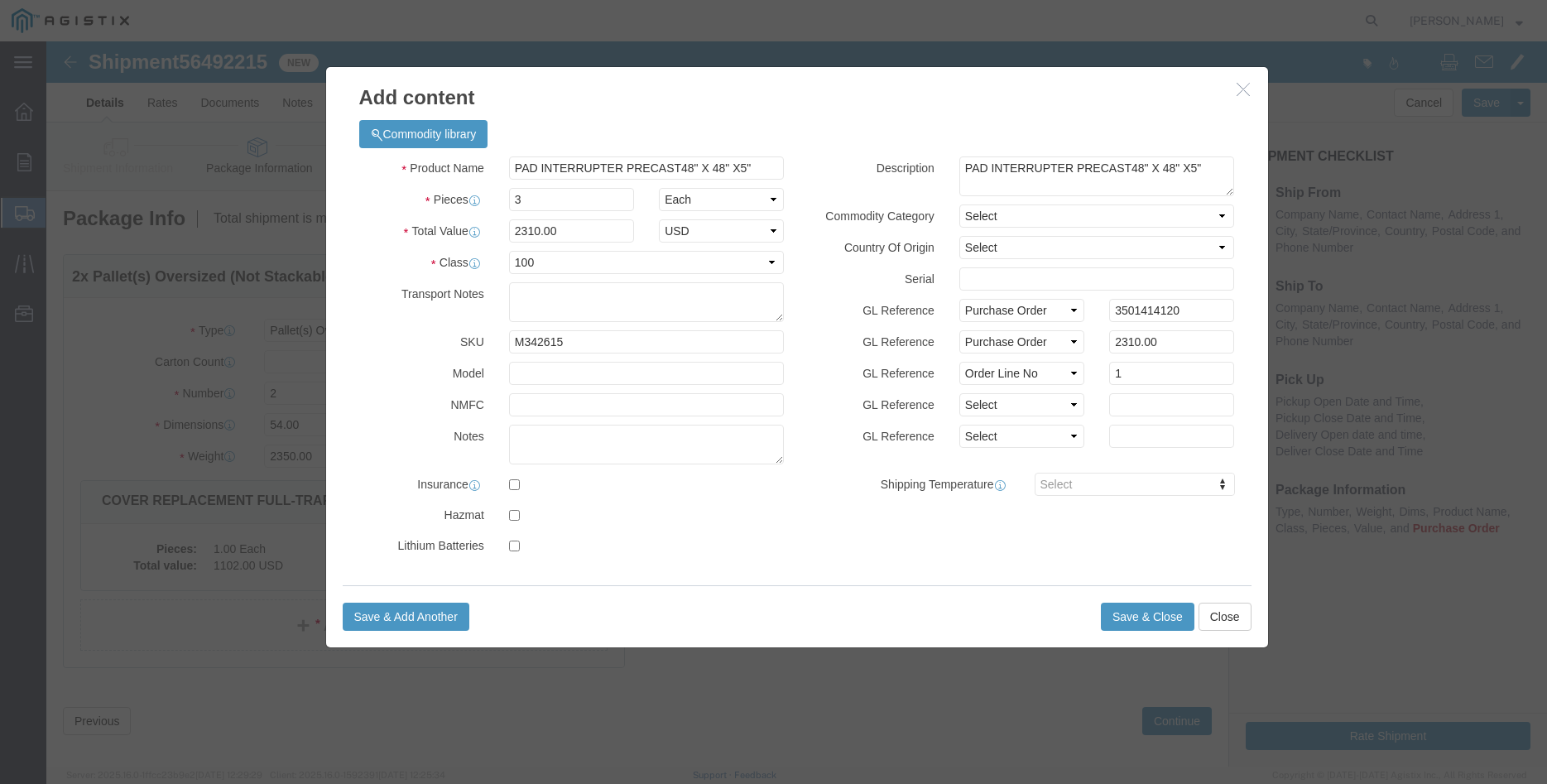
click div "Description PAD INTERRUPTER PRECAST48" X 48" X5" PAD INTERRUPTER PRECAST48" X 4…"
click button "Save & Close"
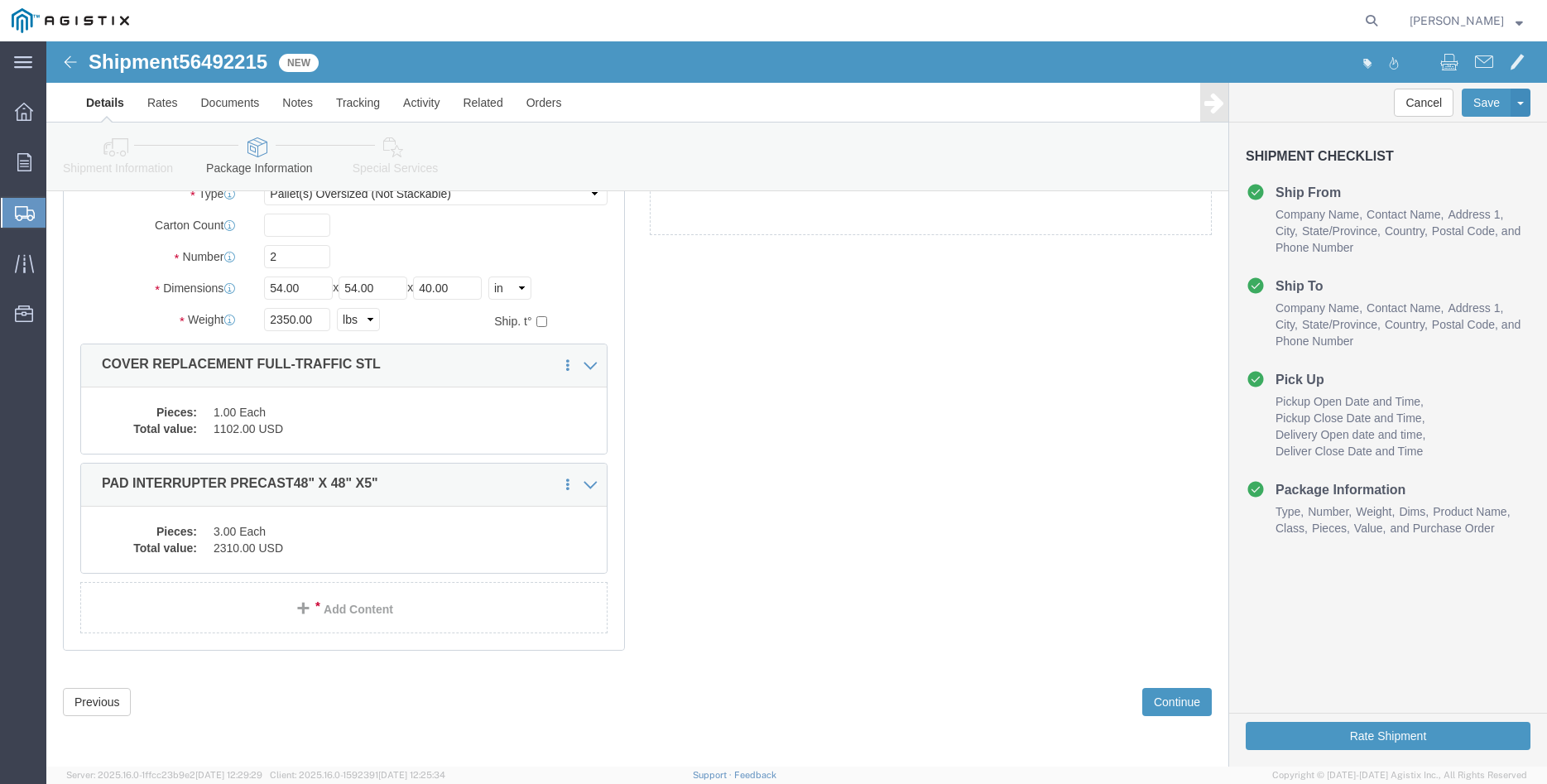
scroll to position [148, 0]
click button "Continue"
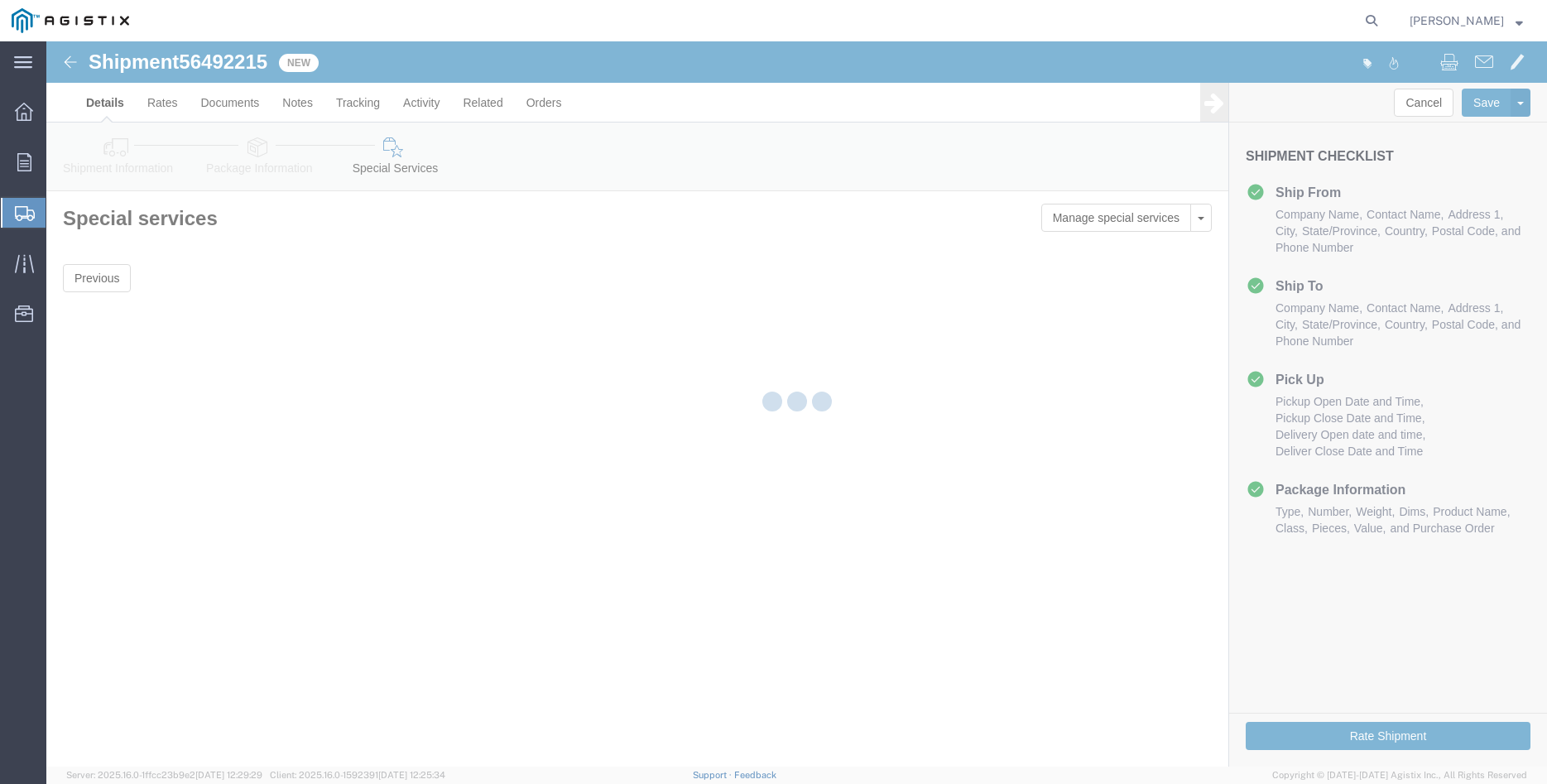
scroll to position [0, 0]
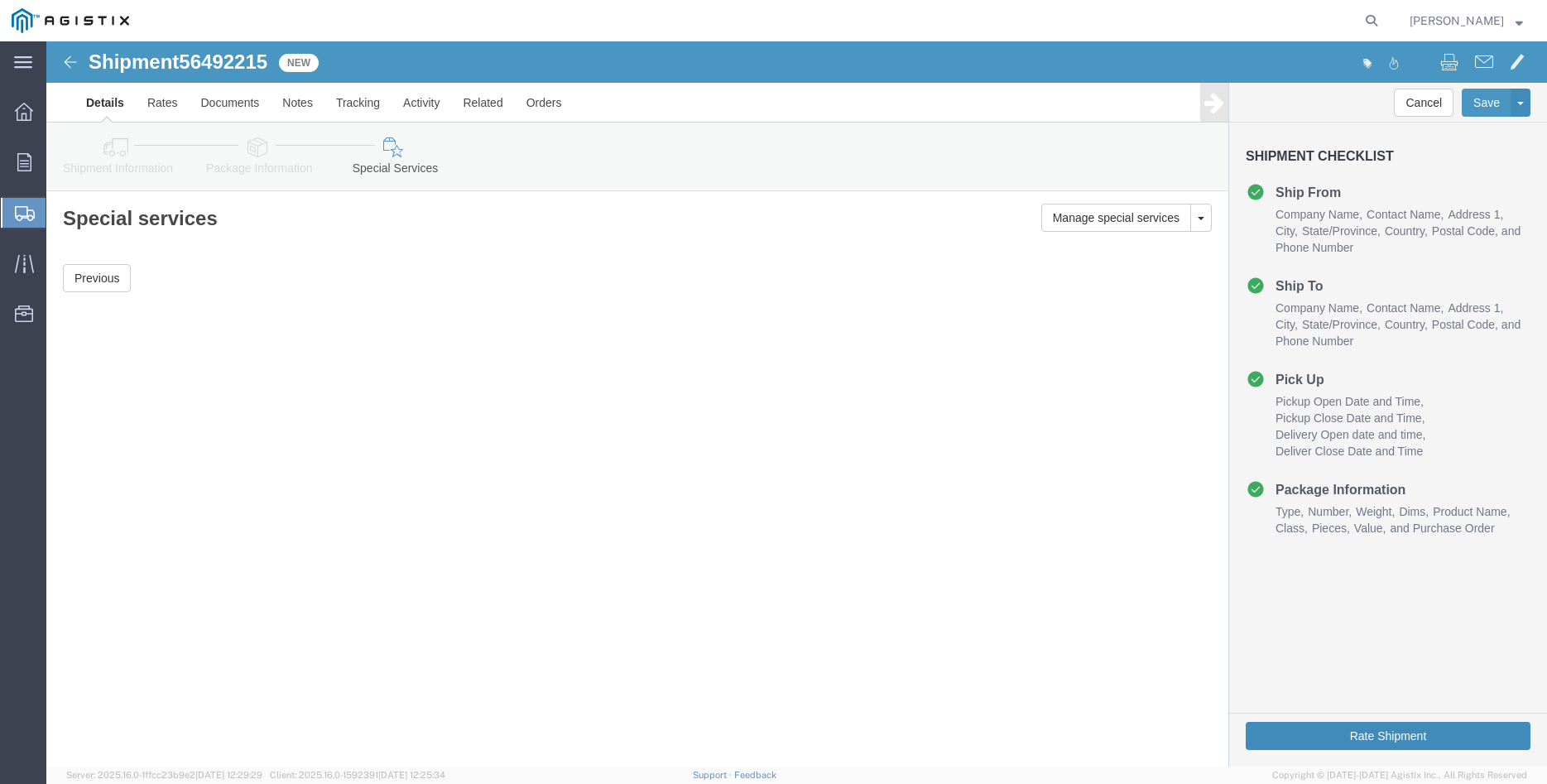
click button "Rate Shipment"
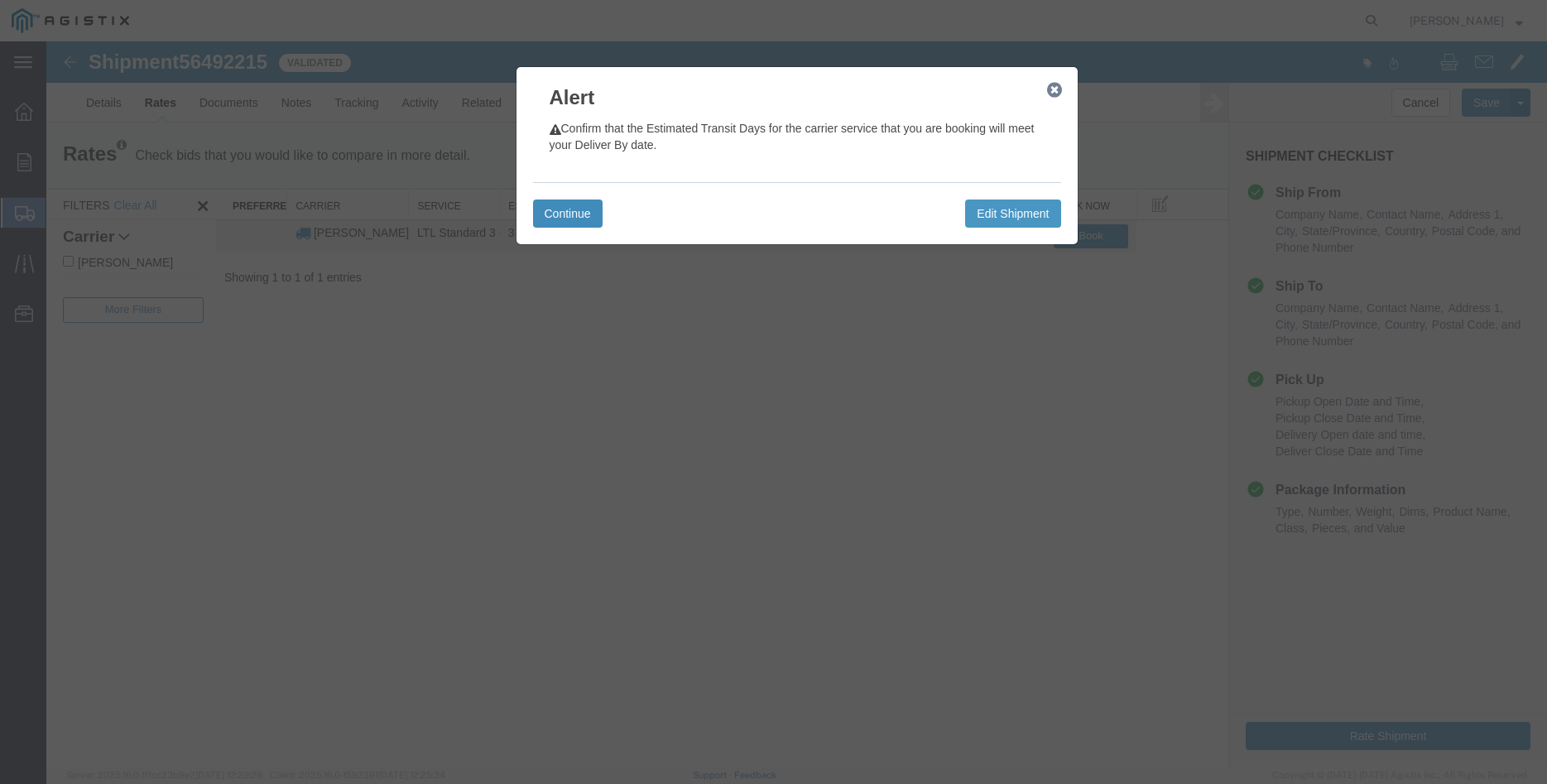
click at [575, 209] on button "Continue" at bounding box center [568, 213] width 69 height 28
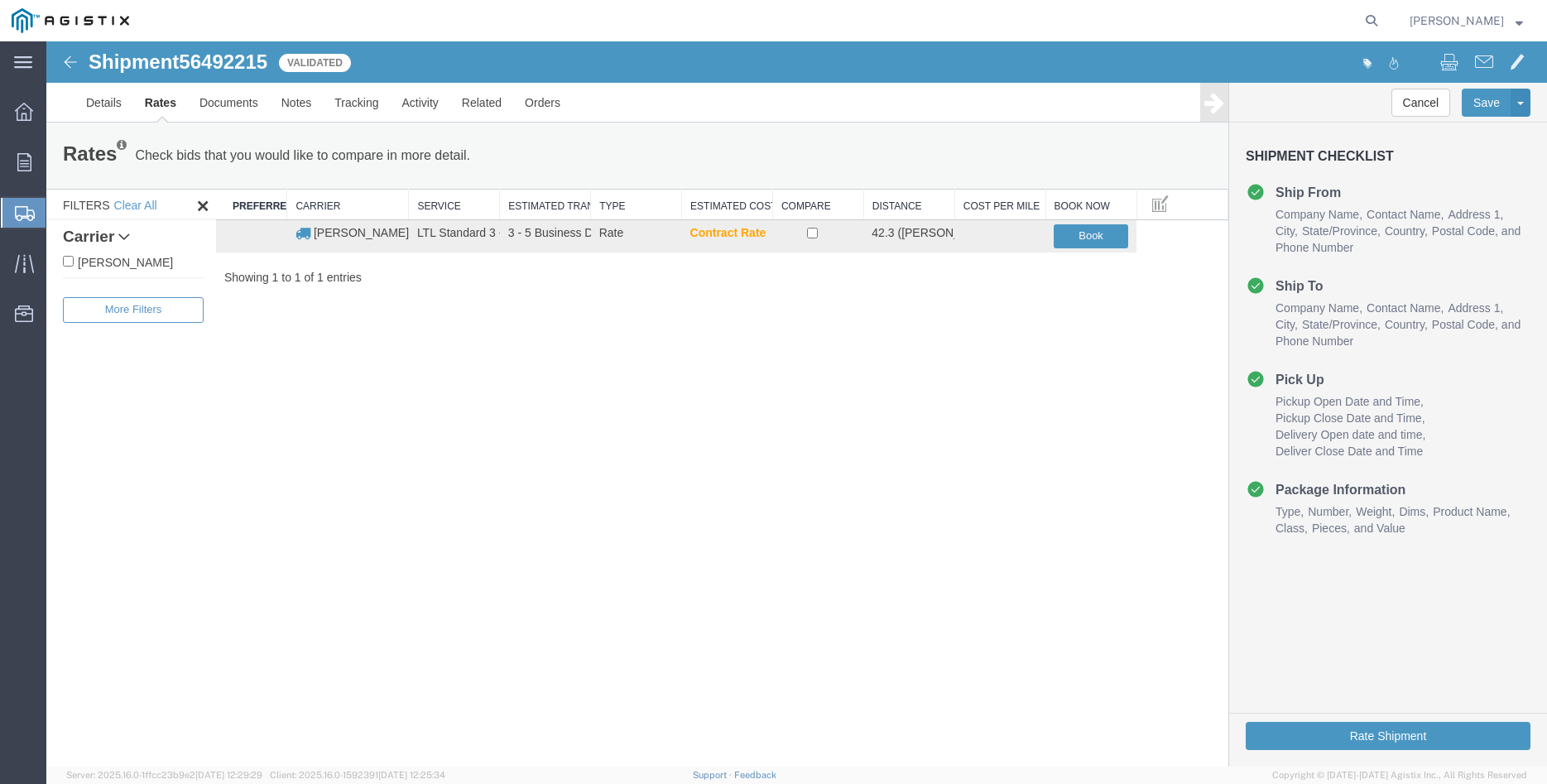
click at [128, 271] on label "C.H. Robinson" at bounding box center [133, 261] width 141 height 19
click at [74, 267] on input "C.H. Robinson" at bounding box center [68, 261] width 11 height 11
checkbox input "true"
click at [812, 232] on input "checkbox" at bounding box center [812, 233] width 11 height 11
checkbox input "true"
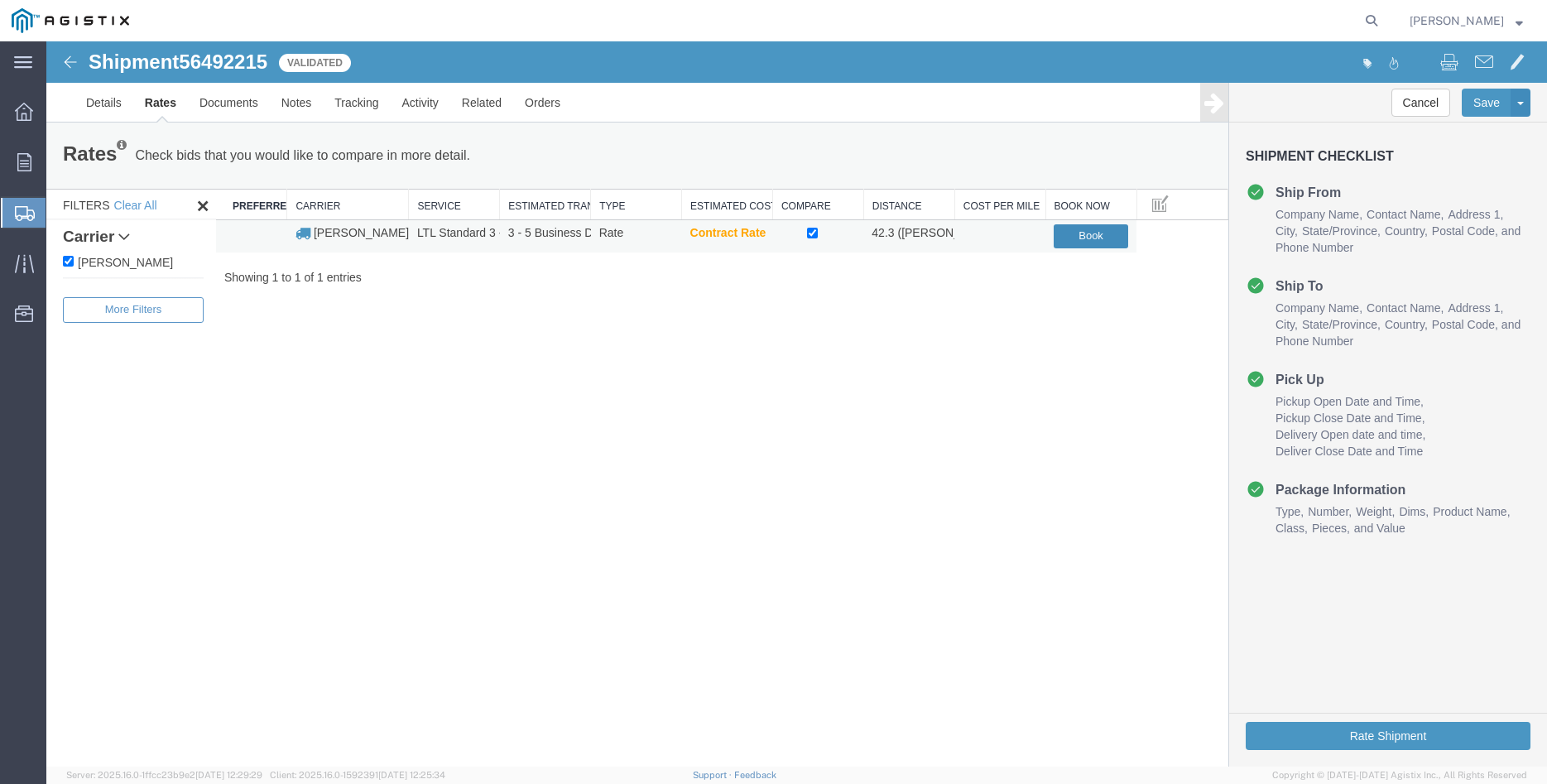
click at [1094, 233] on button "Book" at bounding box center [1092, 236] width 74 height 24
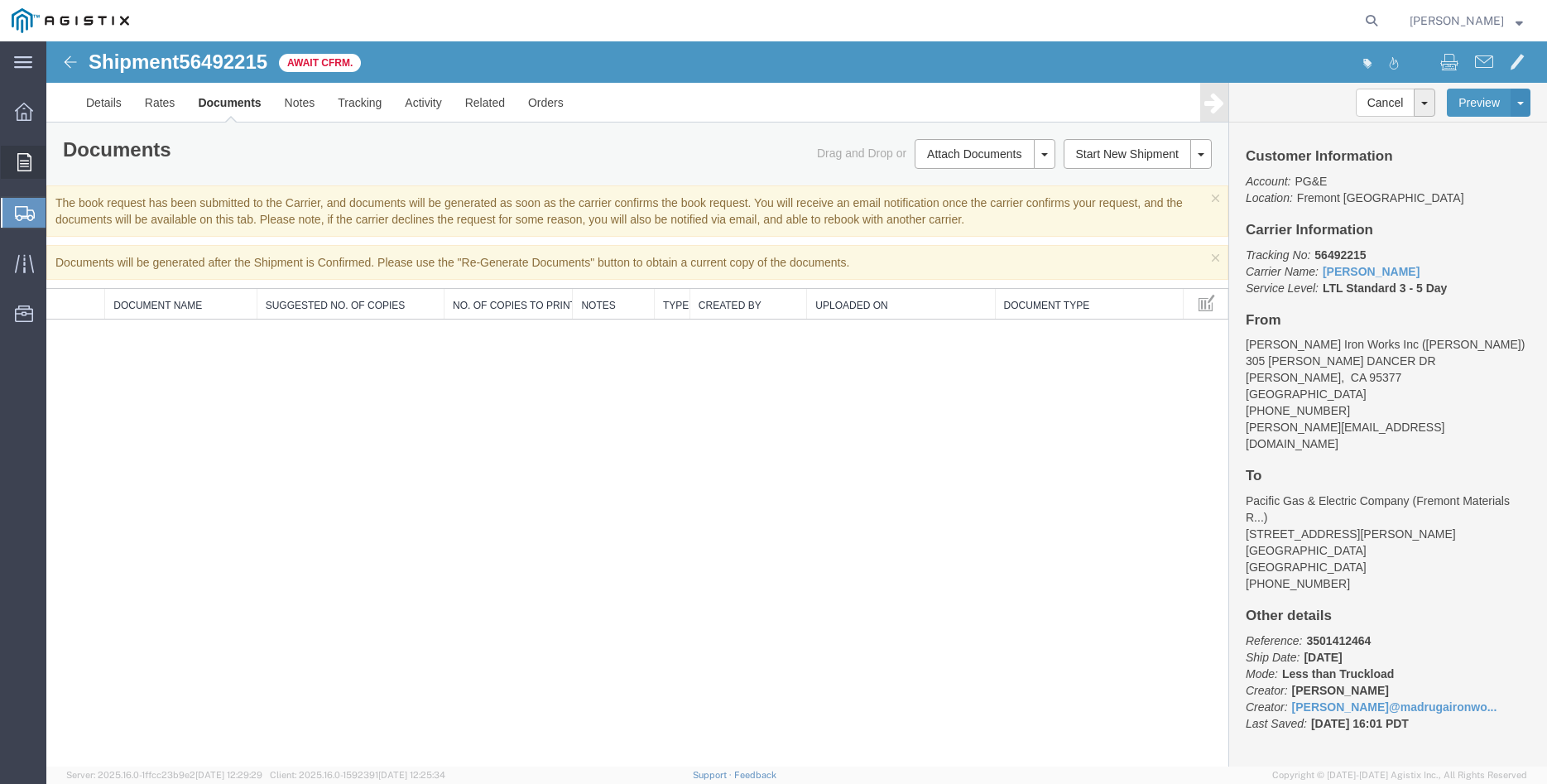
click at [22, 168] on icon at bounding box center [25, 162] width 14 height 19
